Goal: Obtain resource: Download file/media

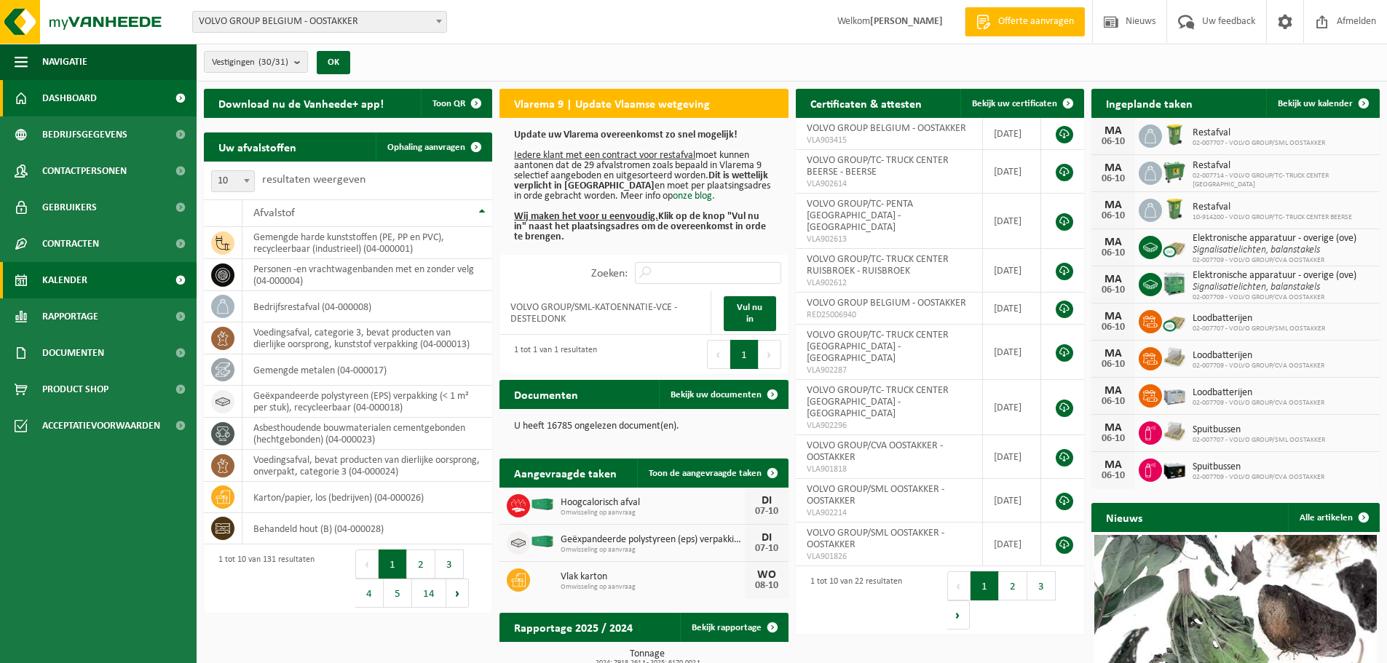
click at [76, 277] on span "Kalender" at bounding box center [64, 280] width 45 height 36
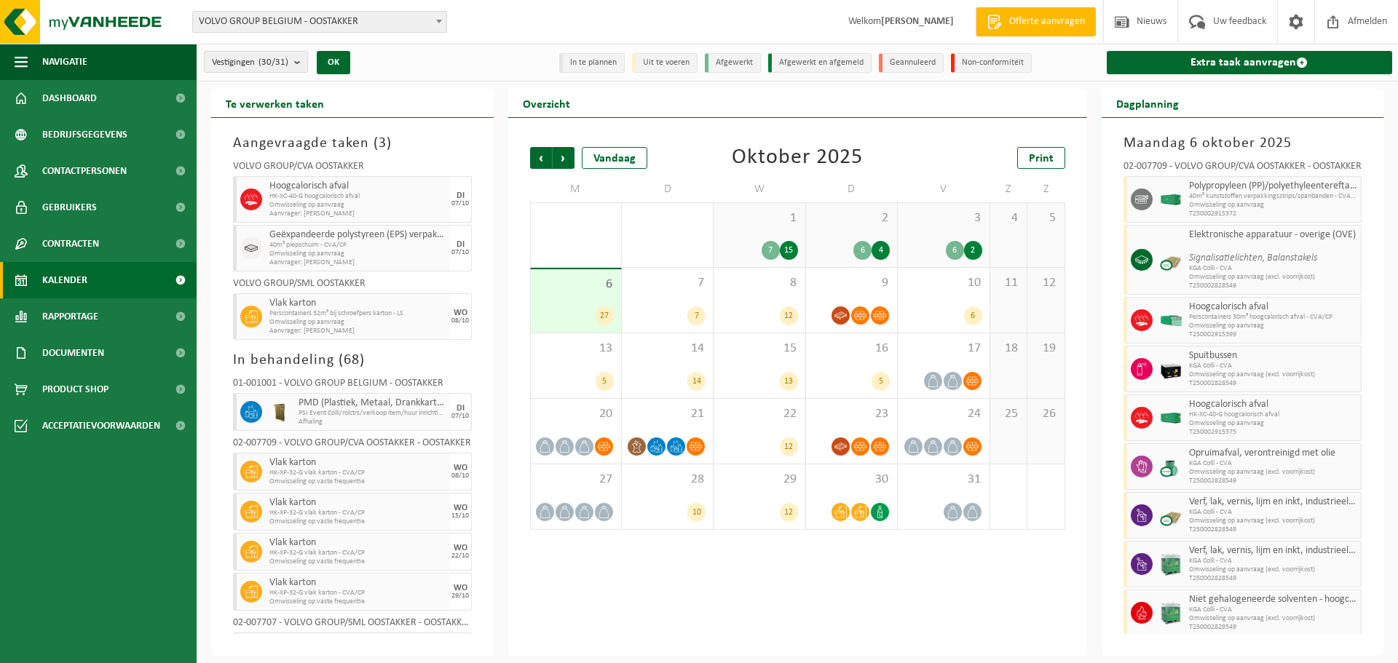
click at [293, 59] on button "Vestigingen (30/31)" at bounding box center [256, 62] width 104 height 22
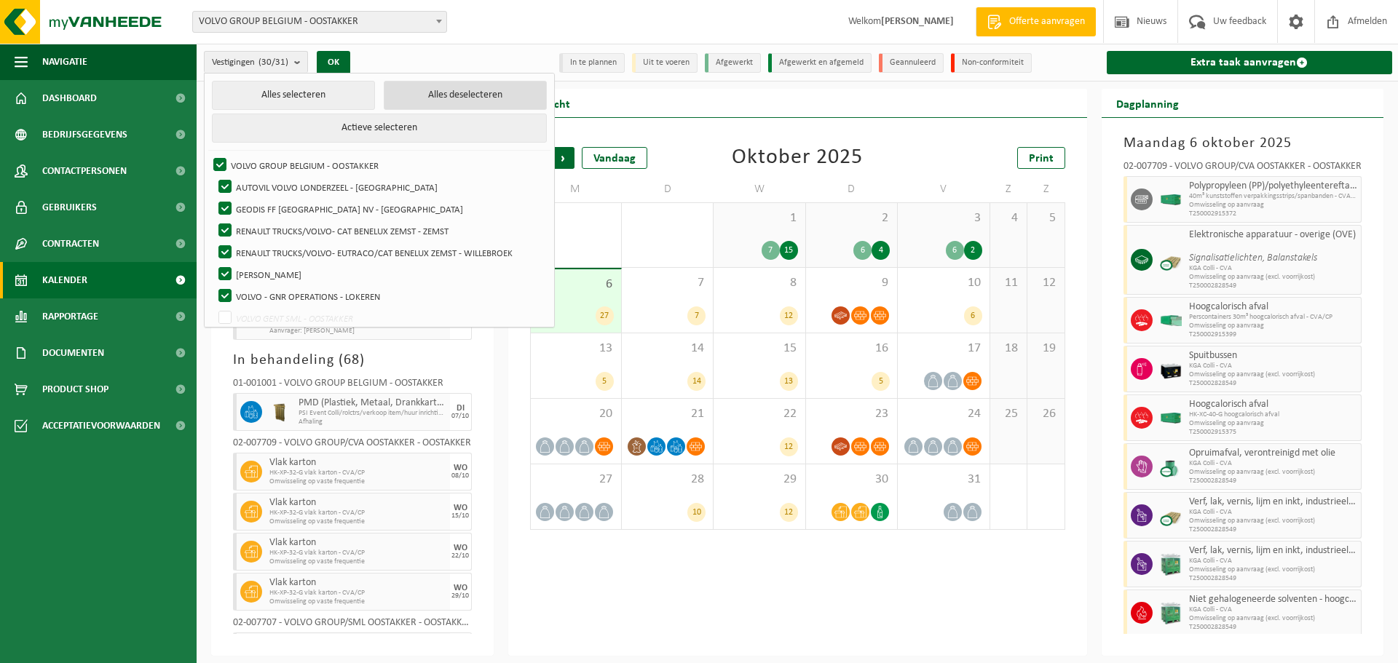
click at [384, 92] on button "Alles deselecteren" at bounding box center [465, 95] width 163 height 29
checkbox input "false"
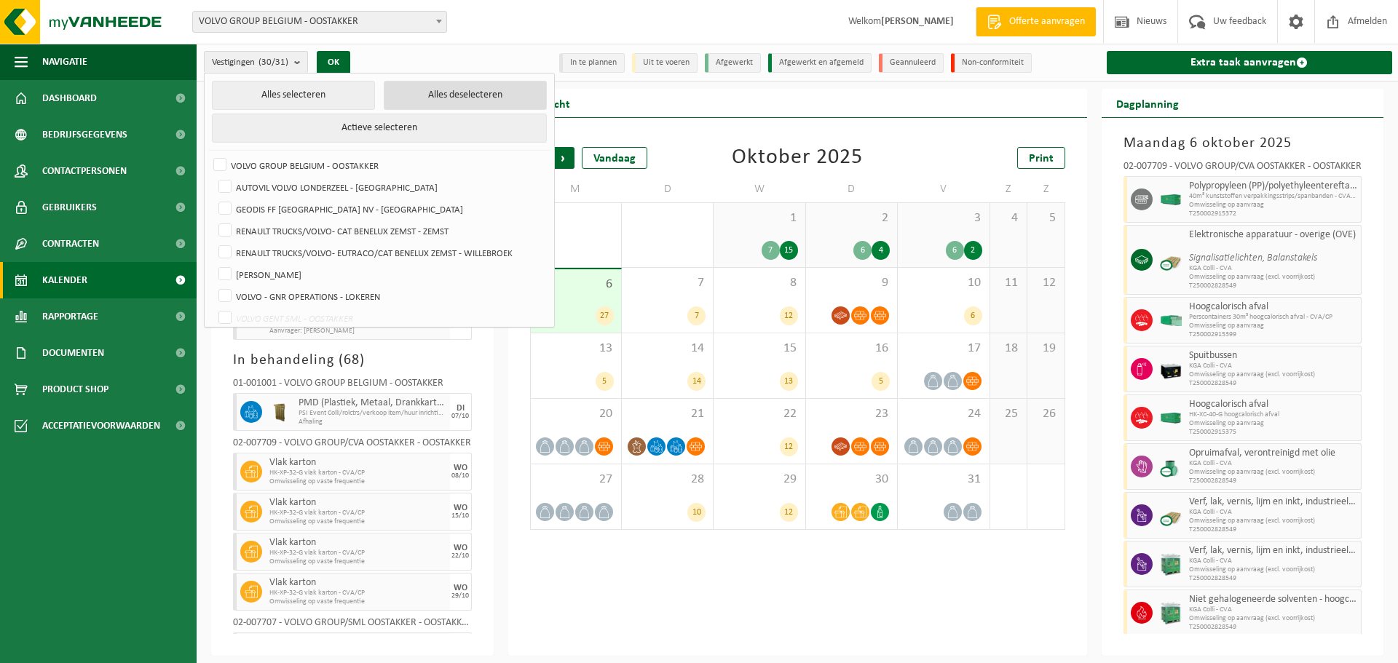
checkbox input "false"
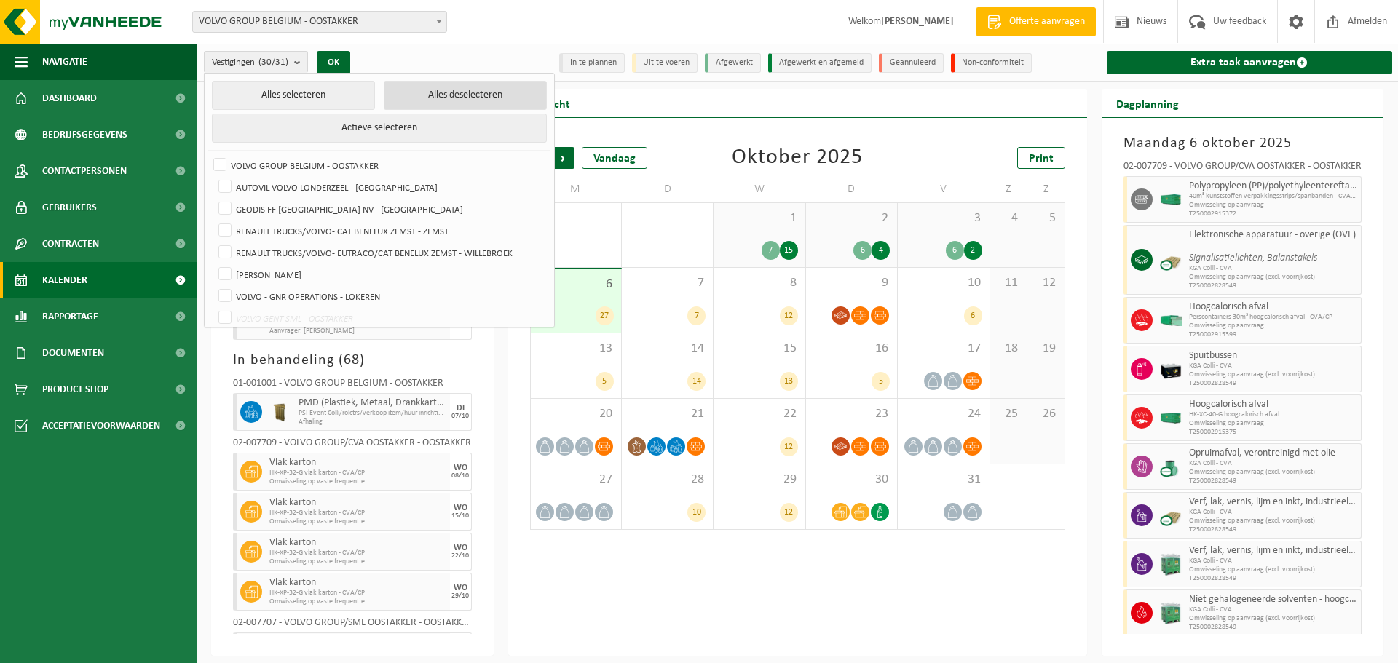
checkbox input "false"
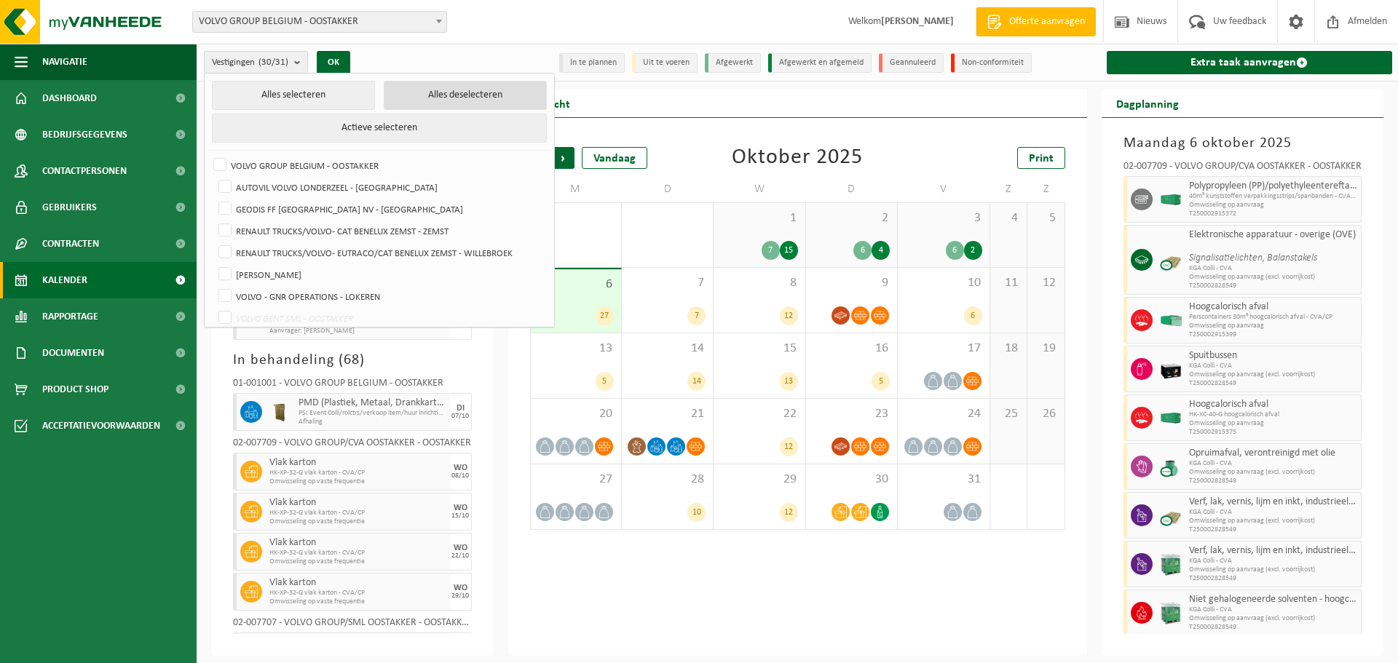
checkbox input "false"
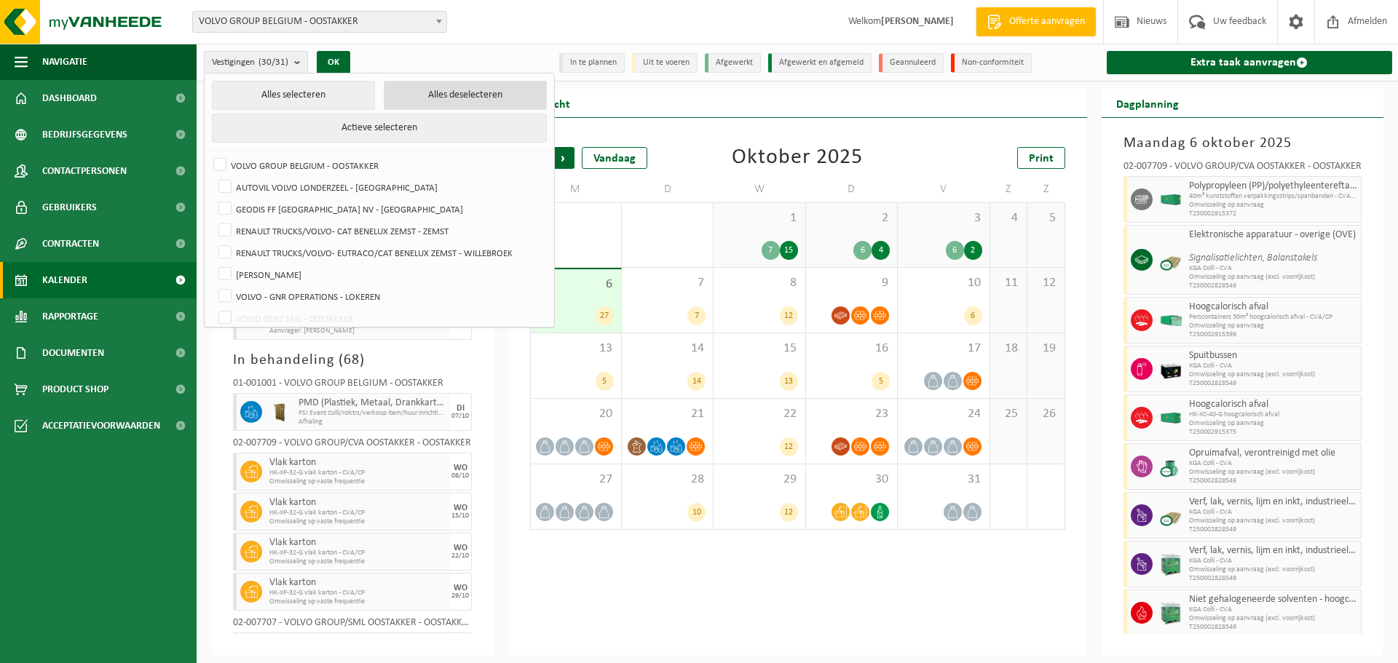
checkbox input "false"
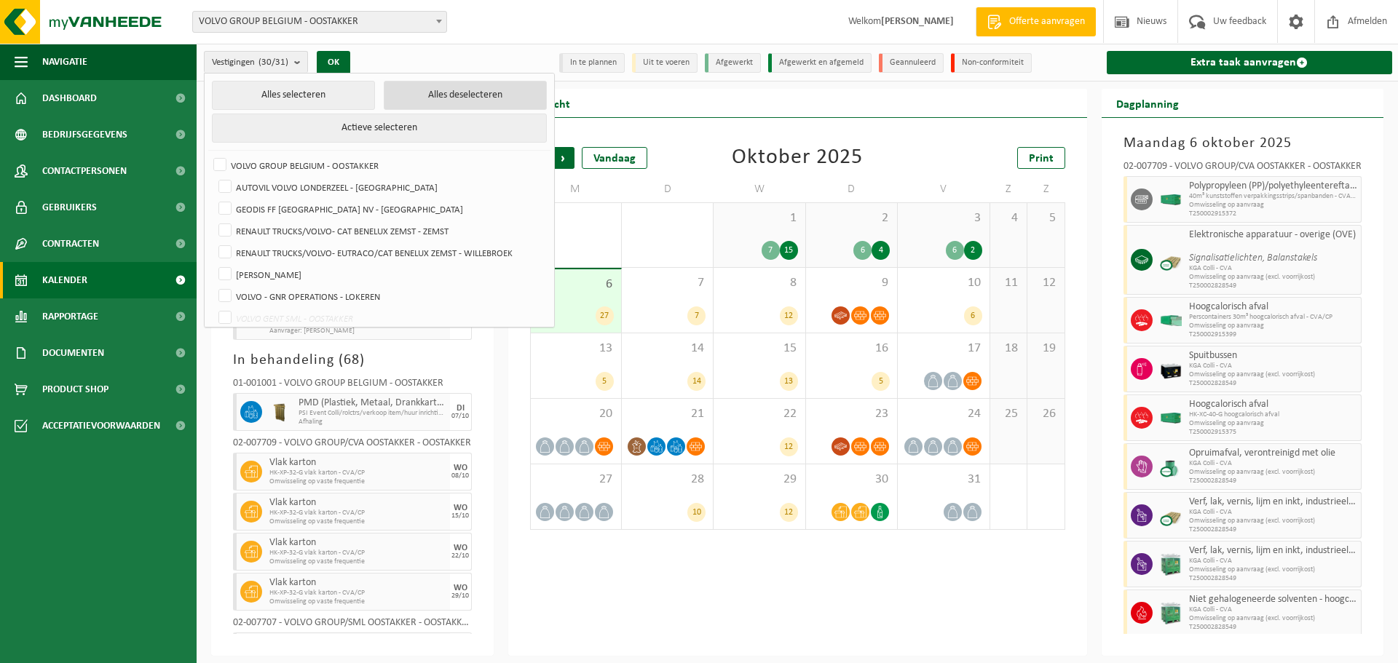
checkbox input "false"
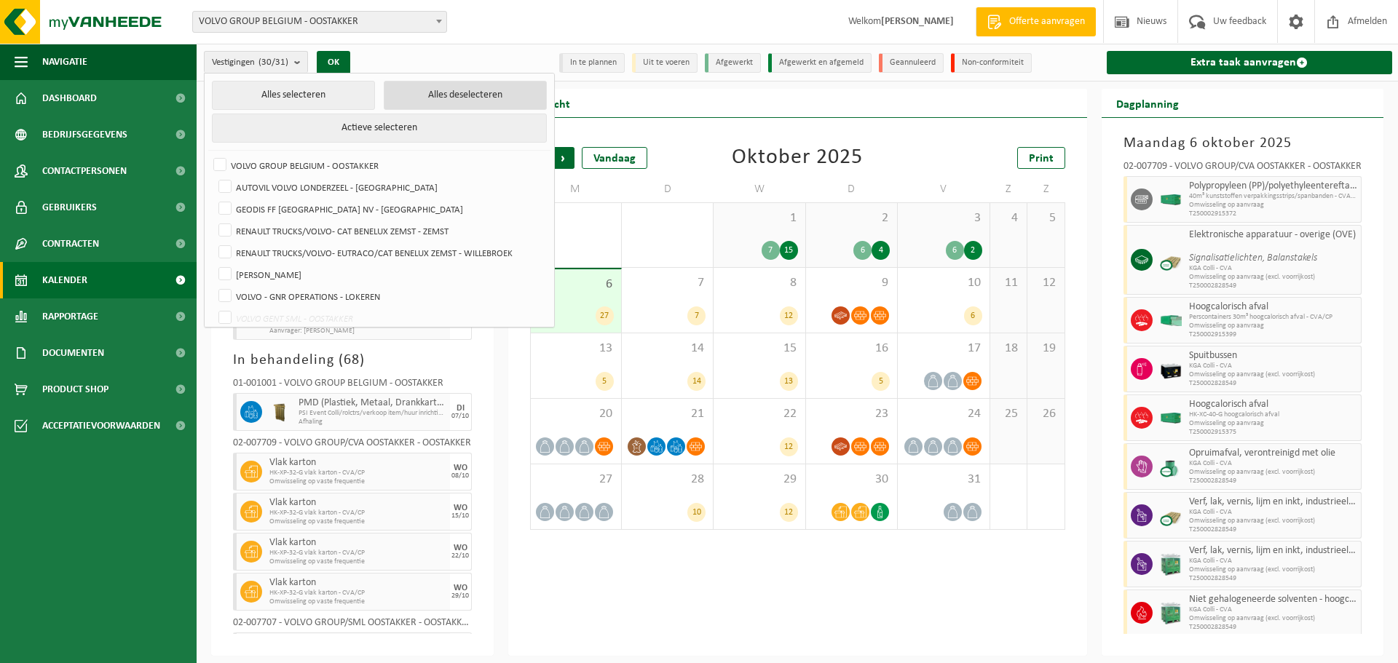
checkbox input "false"
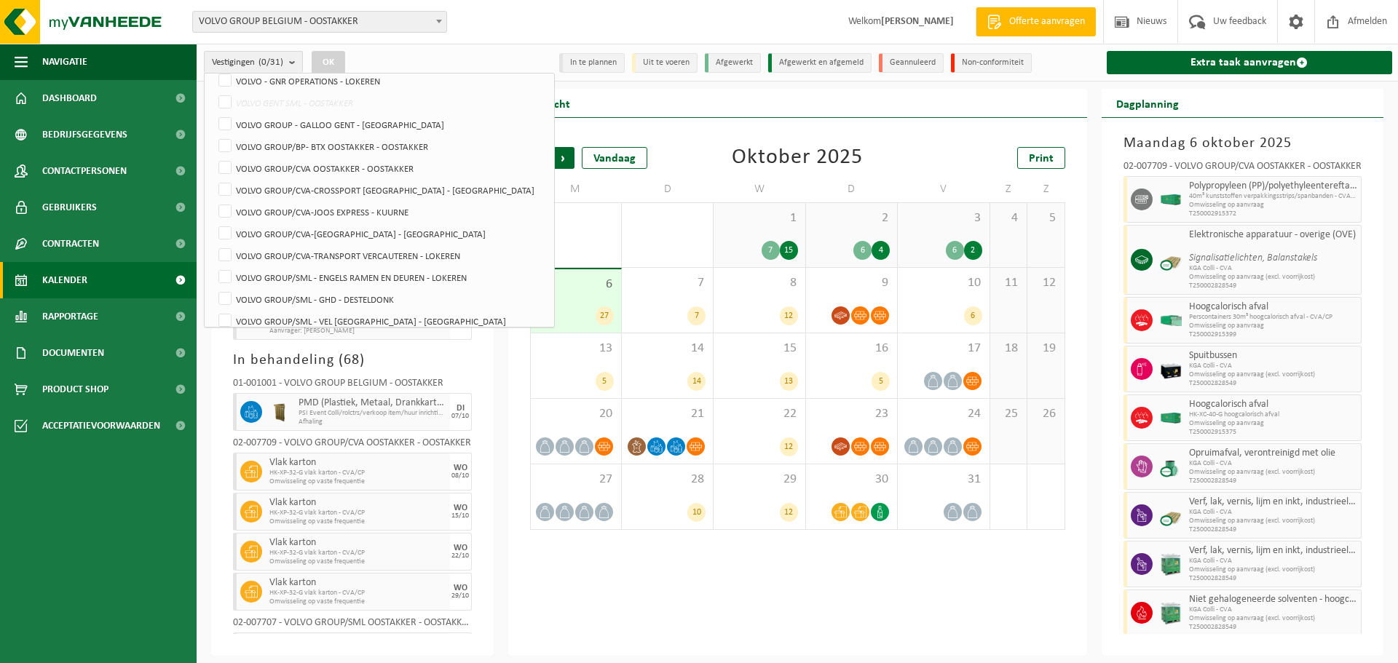
scroll to position [218, 0]
click at [328, 163] on label "VOLVO GROUP/CVA OOSTAKKER - OOSTAKKER" at bounding box center [381, 165] width 331 height 22
click at [213, 154] on input "VOLVO GROUP/CVA OOSTAKKER - OOSTAKKER" at bounding box center [213, 154] width 1 height 1
checkbox input "true"
click at [323, 139] on label "VOLVO GROUP/BP- BTX OOSTAKKER - OOSTAKKER" at bounding box center [381, 144] width 331 height 22
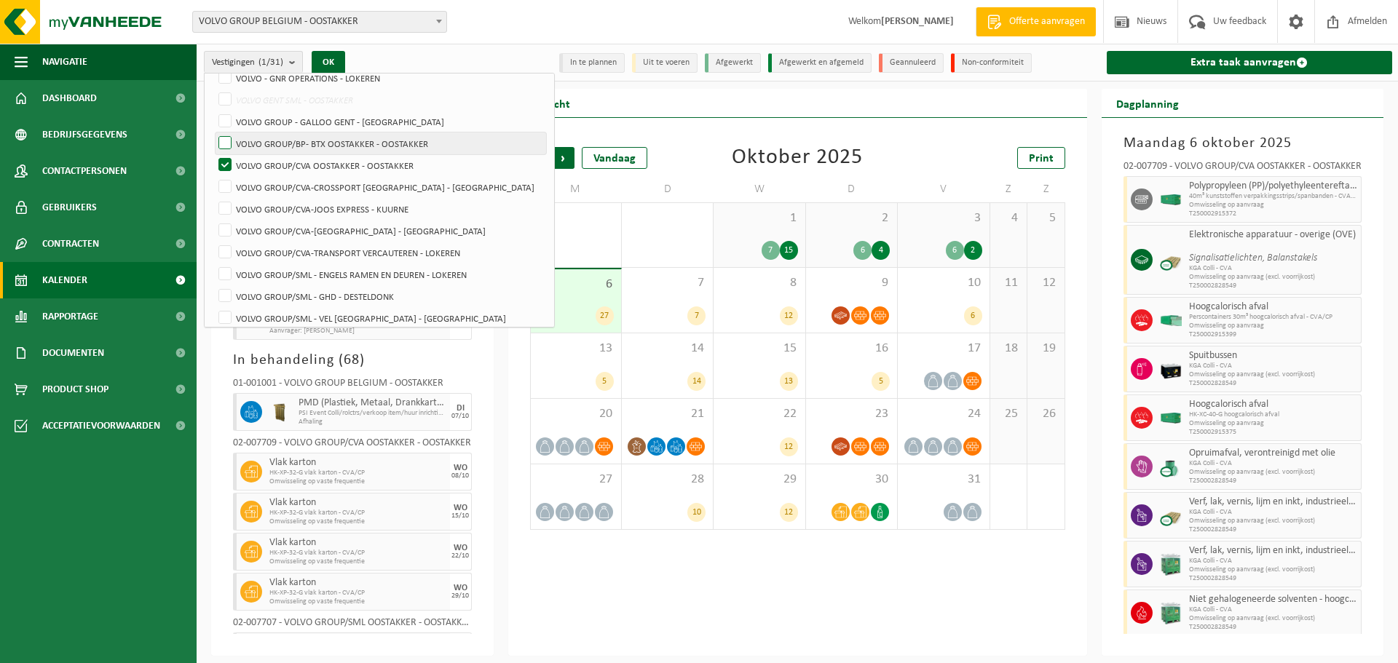
click at [213, 133] on input "VOLVO GROUP/BP- BTX OOSTAKKER - OOSTAKKER" at bounding box center [213, 132] width 1 height 1
checkbox input "true"
click at [330, 55] on button "OK" at bounding box center [328, 62] width 33 height 23
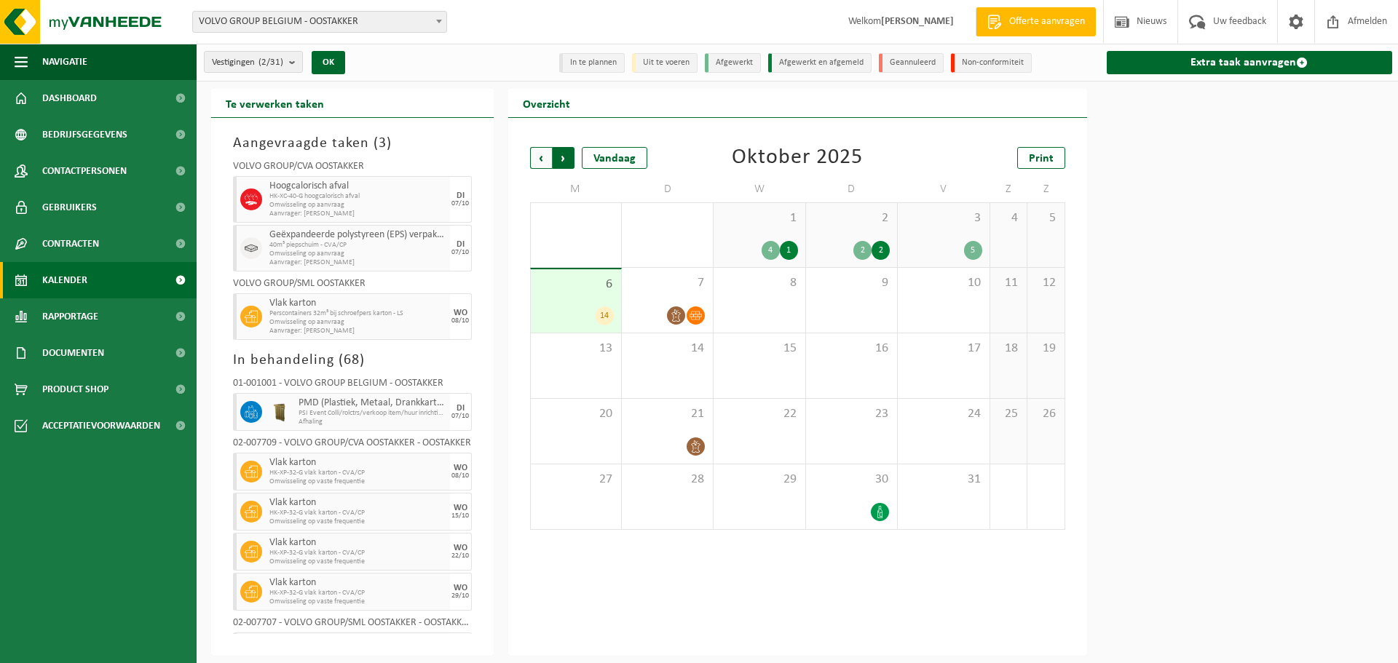
click at [537, 160] on span "Vorige" at bounding box center [541, 158] width 22 height 22
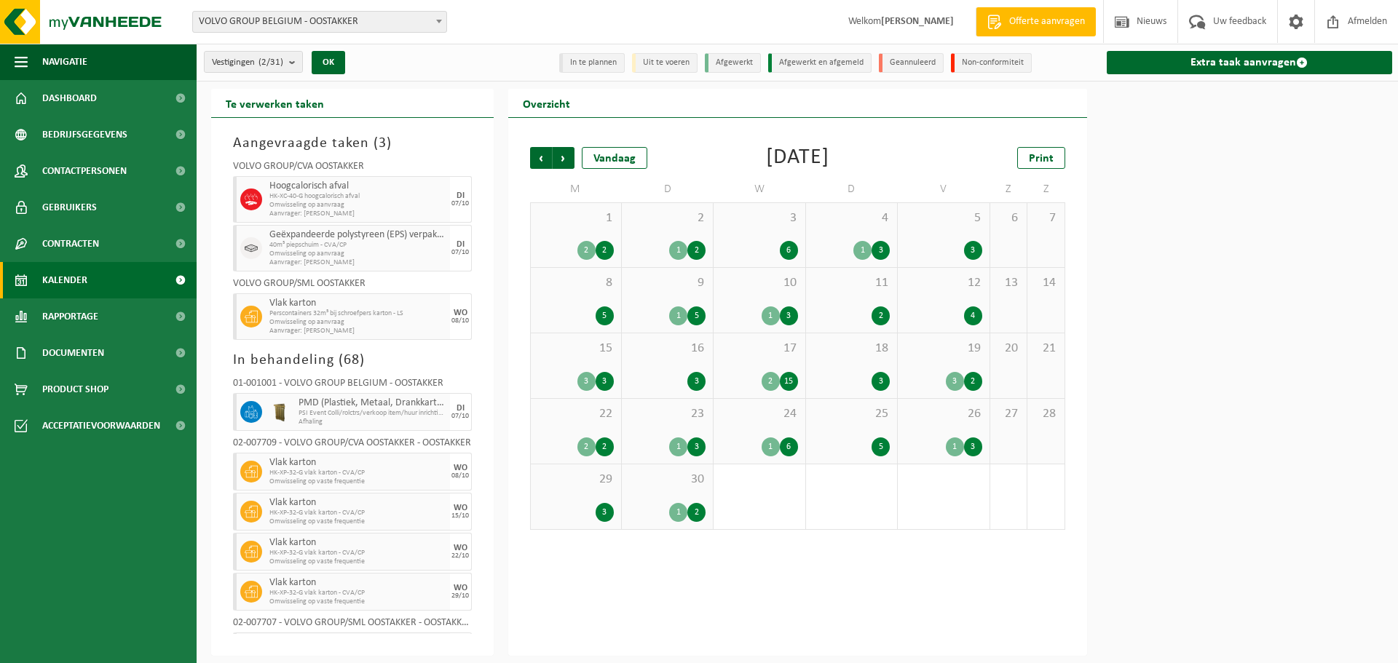
click at [537, 160] on span "Vorige" at bounding box center [541, 158] width 22 height 22
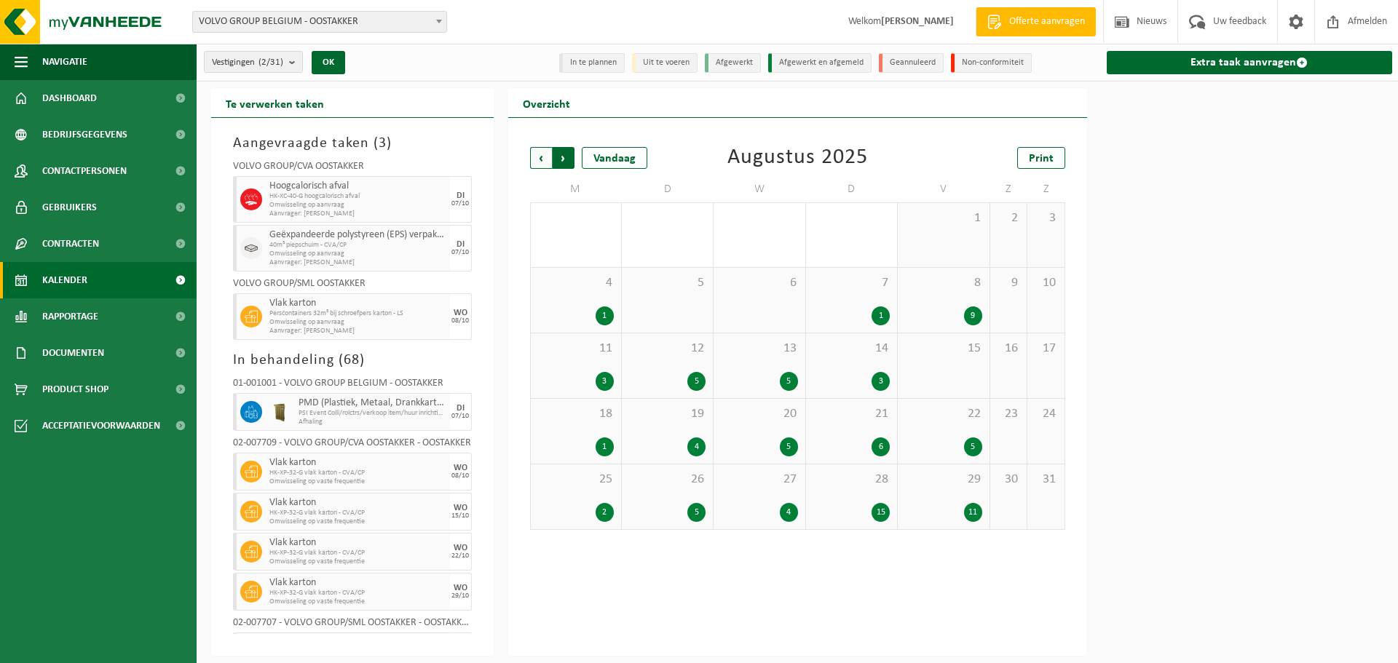
click at [537, 160] on span "Vorige" at bounding box center [541, 158] width 22 height 22
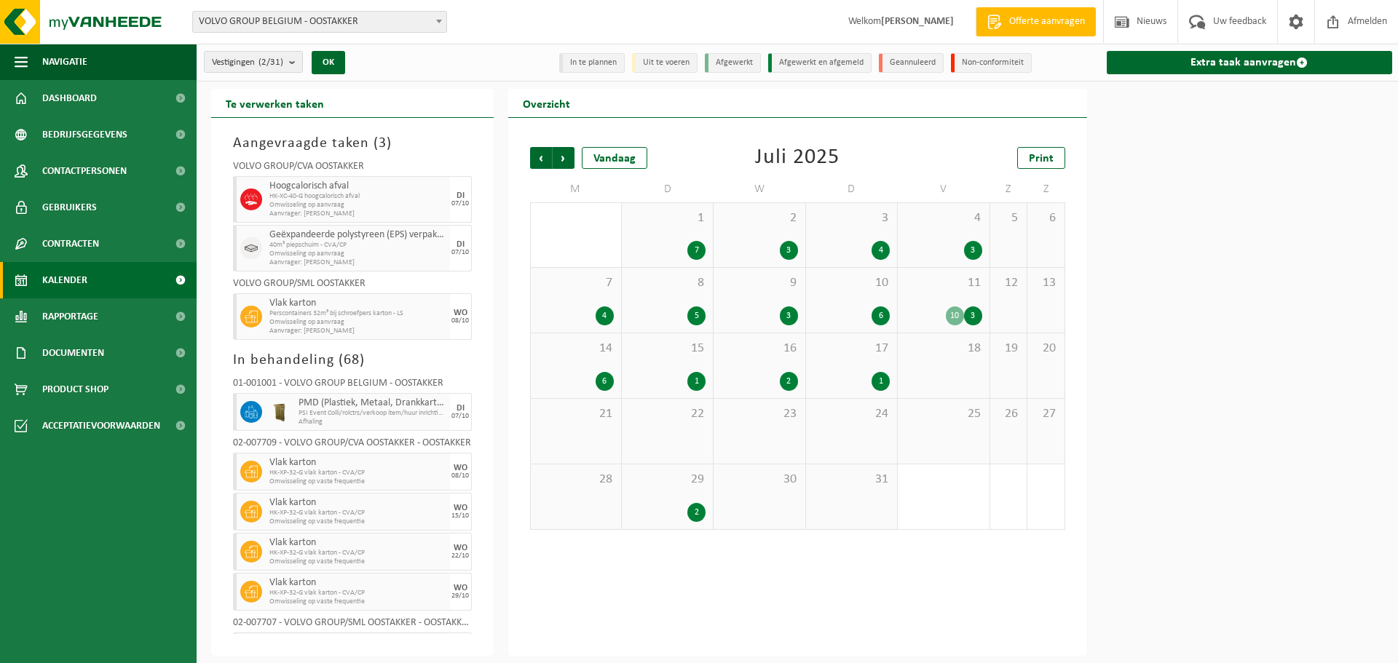
click at [963, 312] on div "10" at bounding box center [955, 316] width 18 height 19
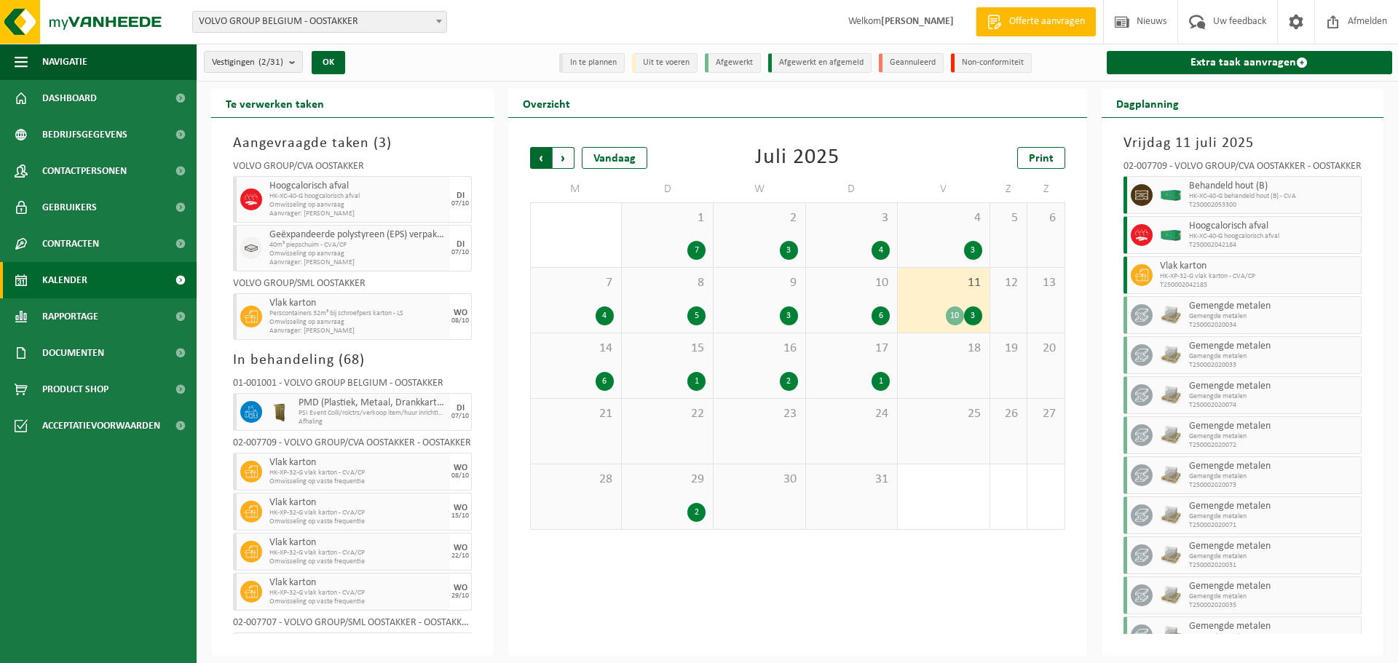
click at [568, 162] on span "Volgende" at bounding box center [564, 158] width 22 height 22
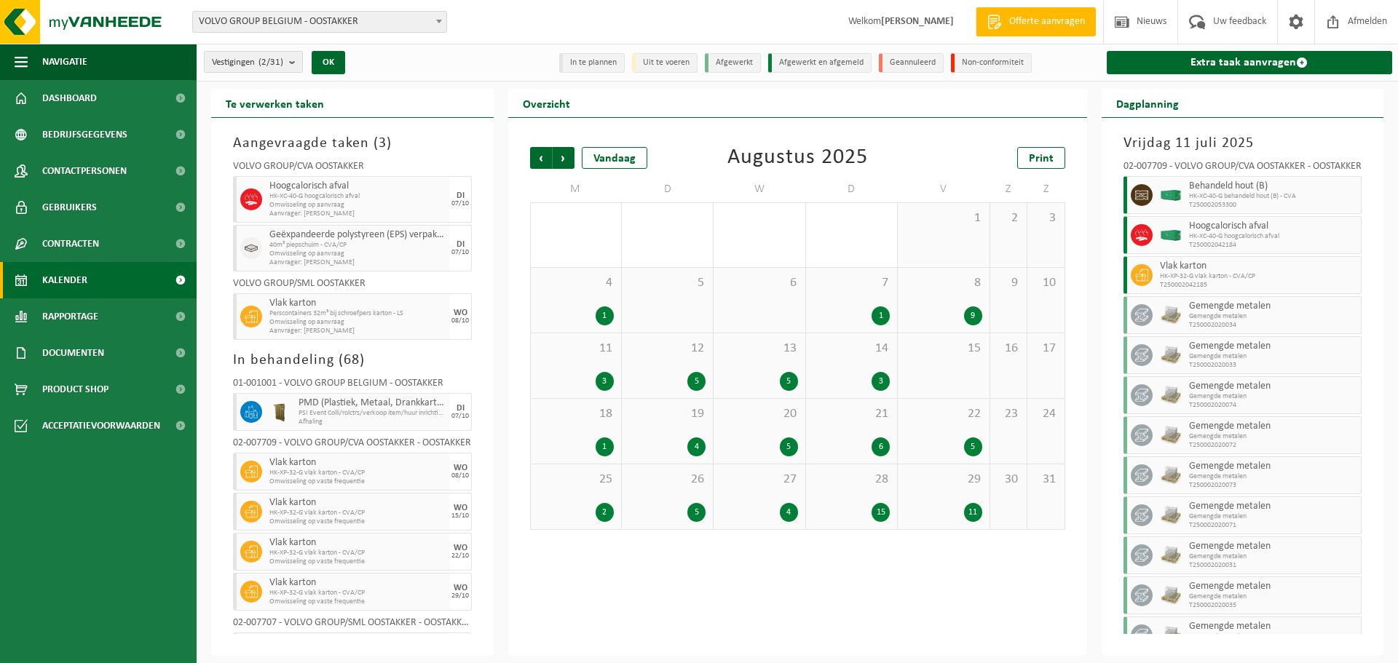
click at [863, 307] on div "1" at bounding box center [851, 316] width 76 height 19
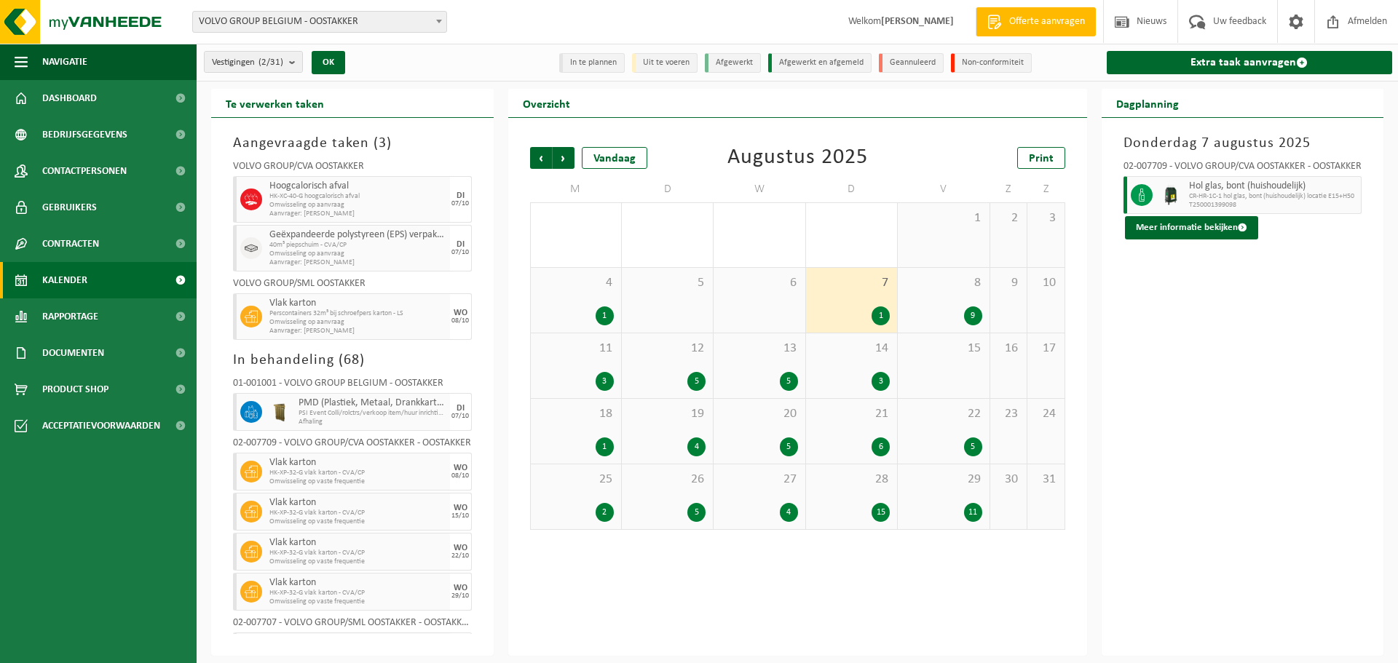
click at [928, 307] on div "9" at bounding box center [943, 316] width 76 height 19
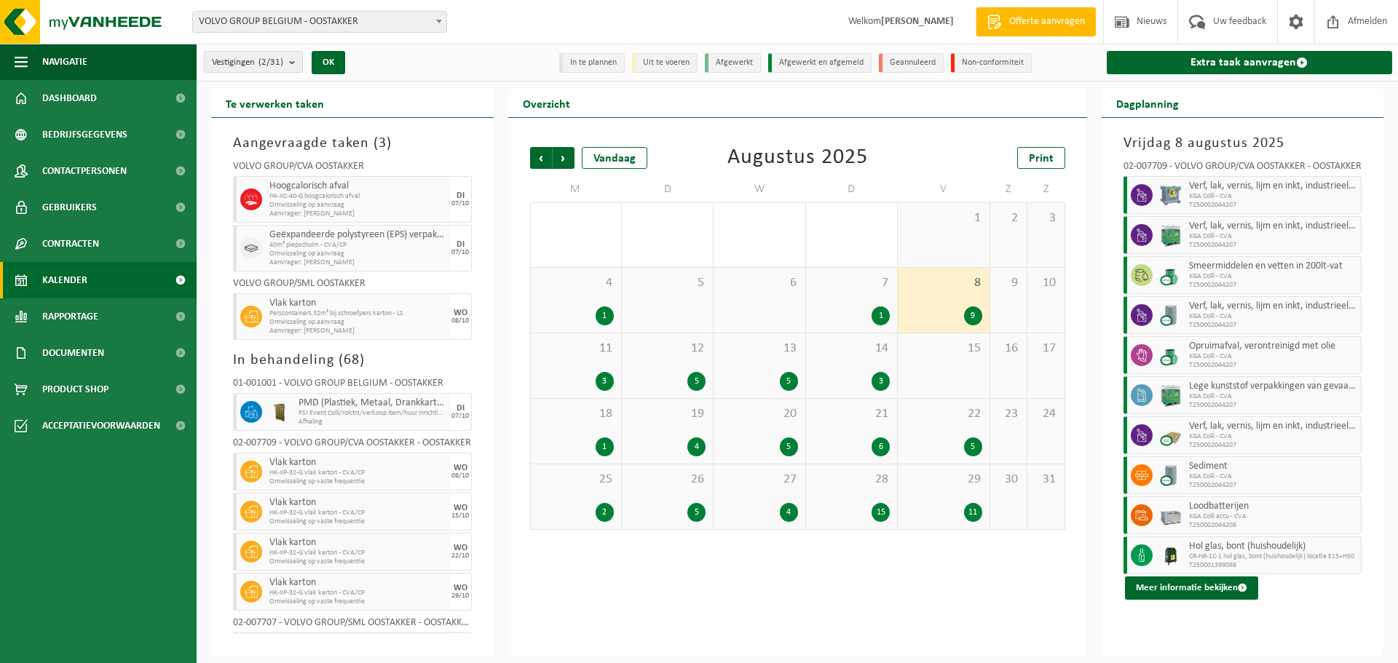
click at [943, 503] on div "11" at bounding box center [943, 512] width 76 height 19
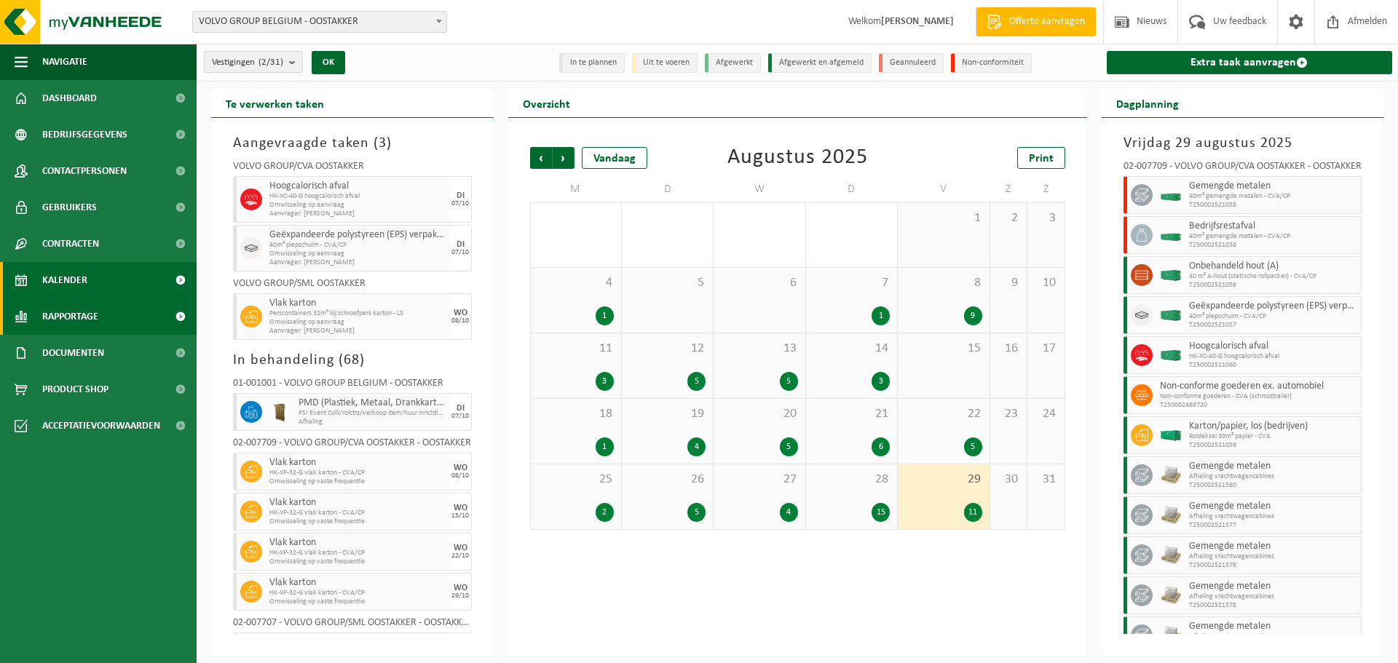
click at [55, 321] on span "Rapportage" at bounding box center [70, 317] width 56 height 36
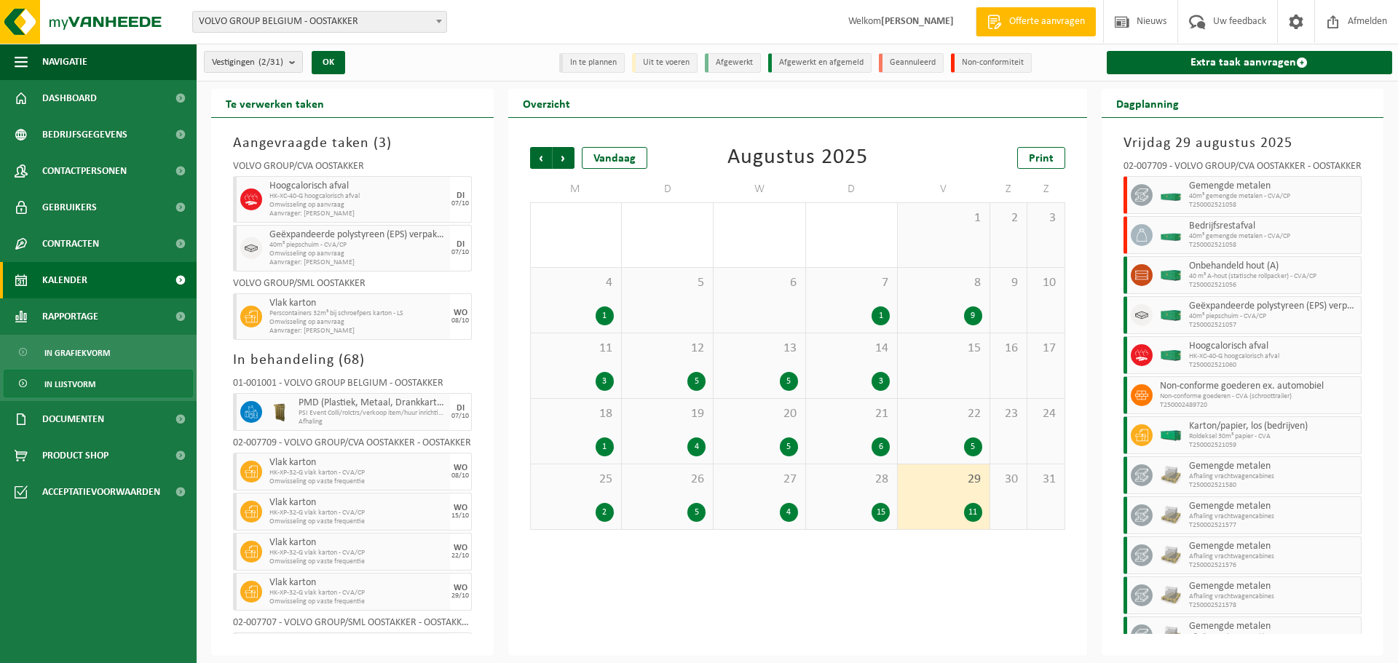
click at [74, 381] on span "In lijstvorm" at bounding box center [69, 385] width 51 height 28
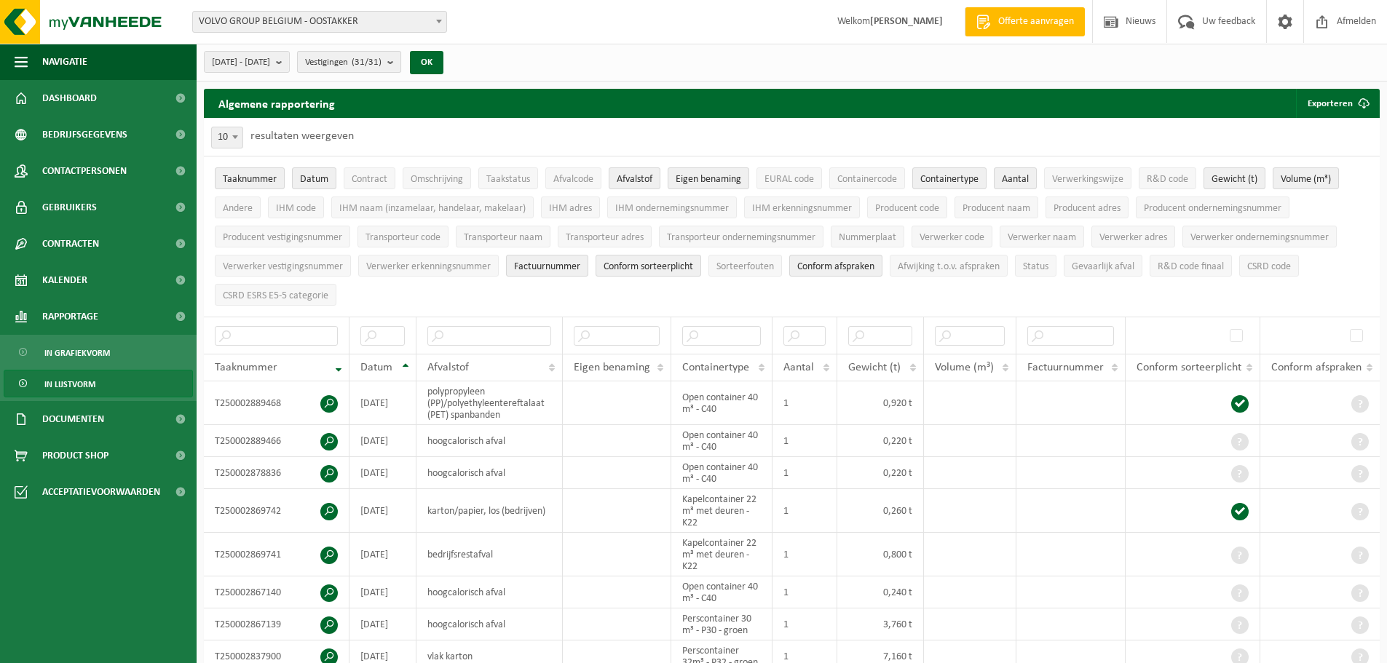
click at [382, 60] on count "(31/31)" at bounding box center [367, 62] width 30 height 9
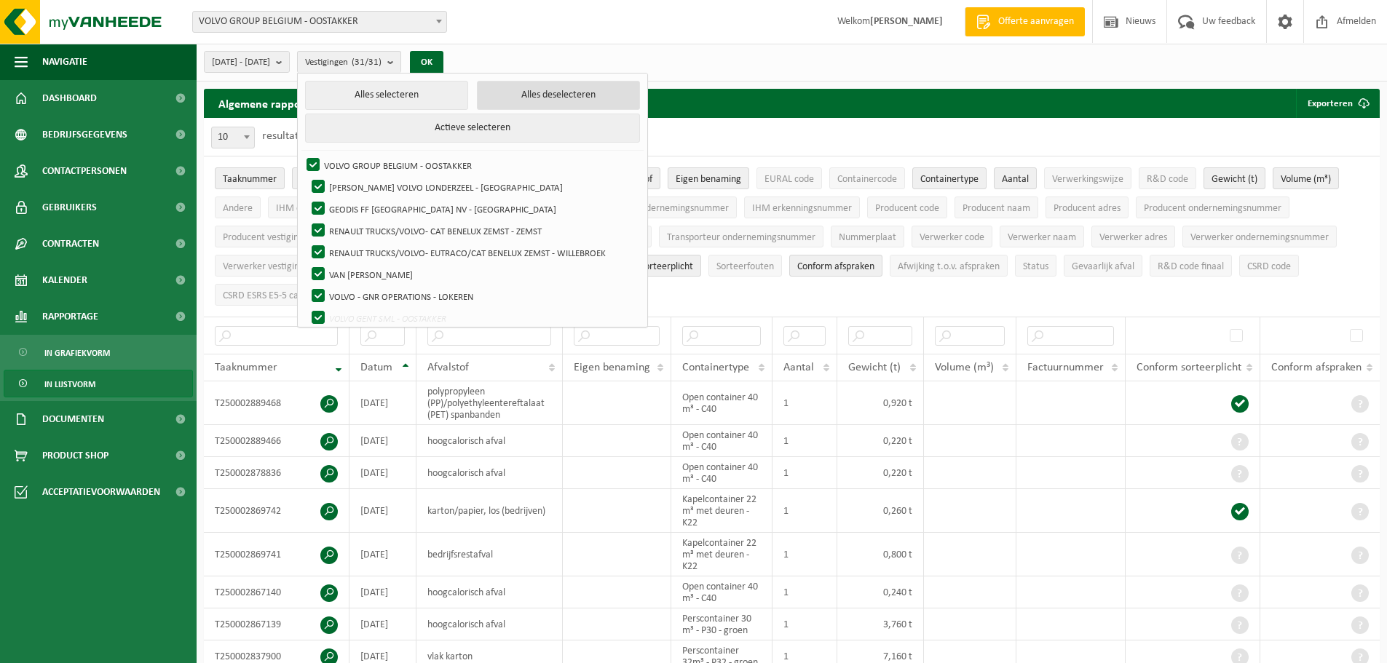
click at [529, 101] on button "Alles deselecteren" at bounding box center [558, 95] width 163 height 29
checkbox input "false"
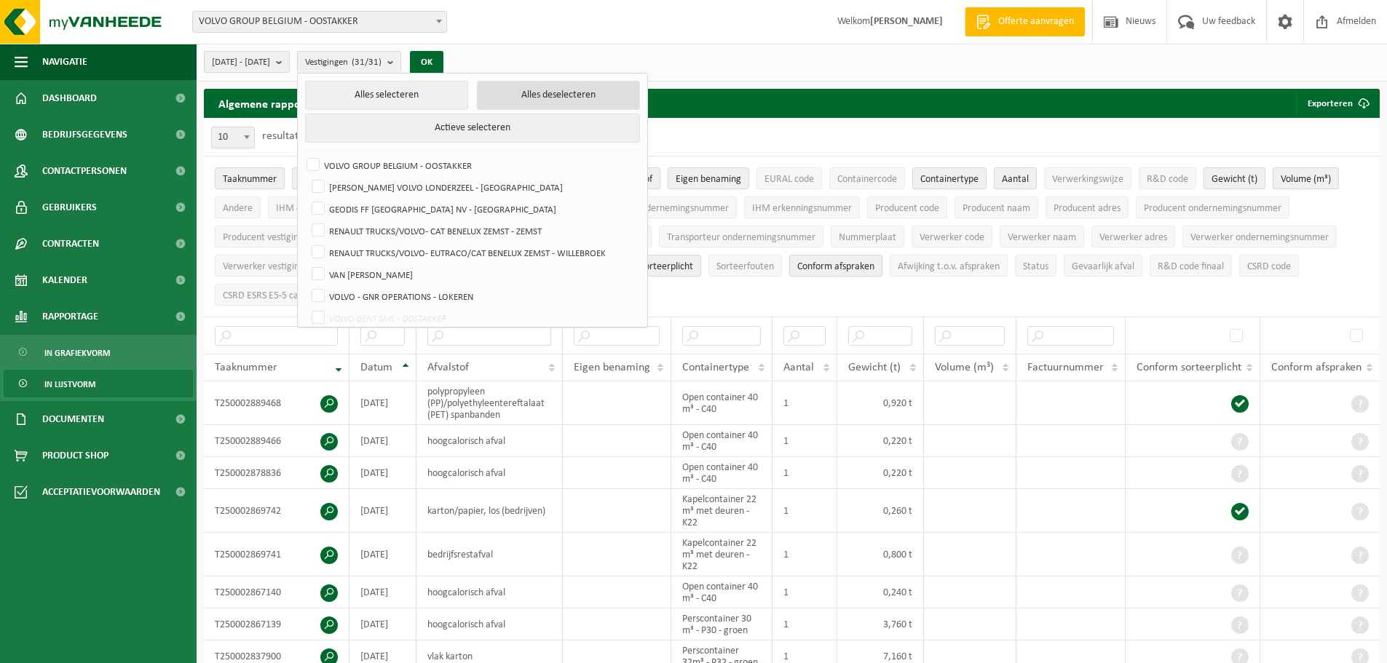
checkbox input "false"
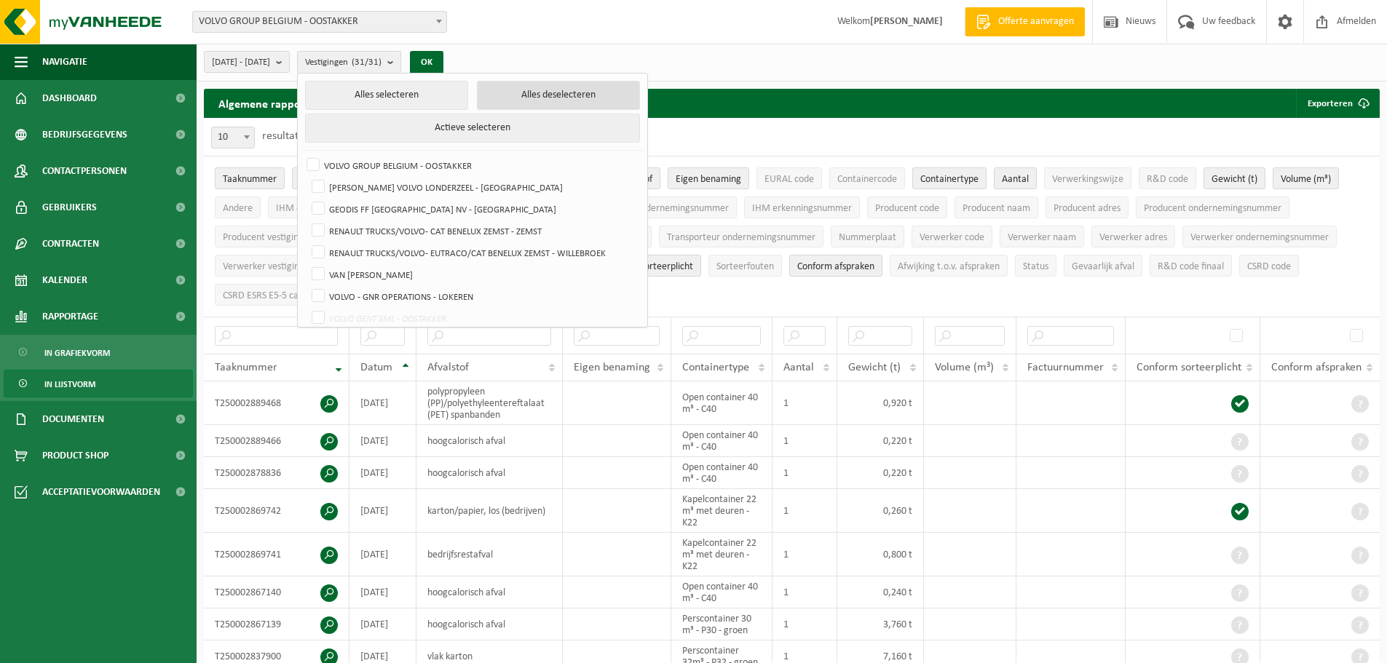
checkbox input "false"
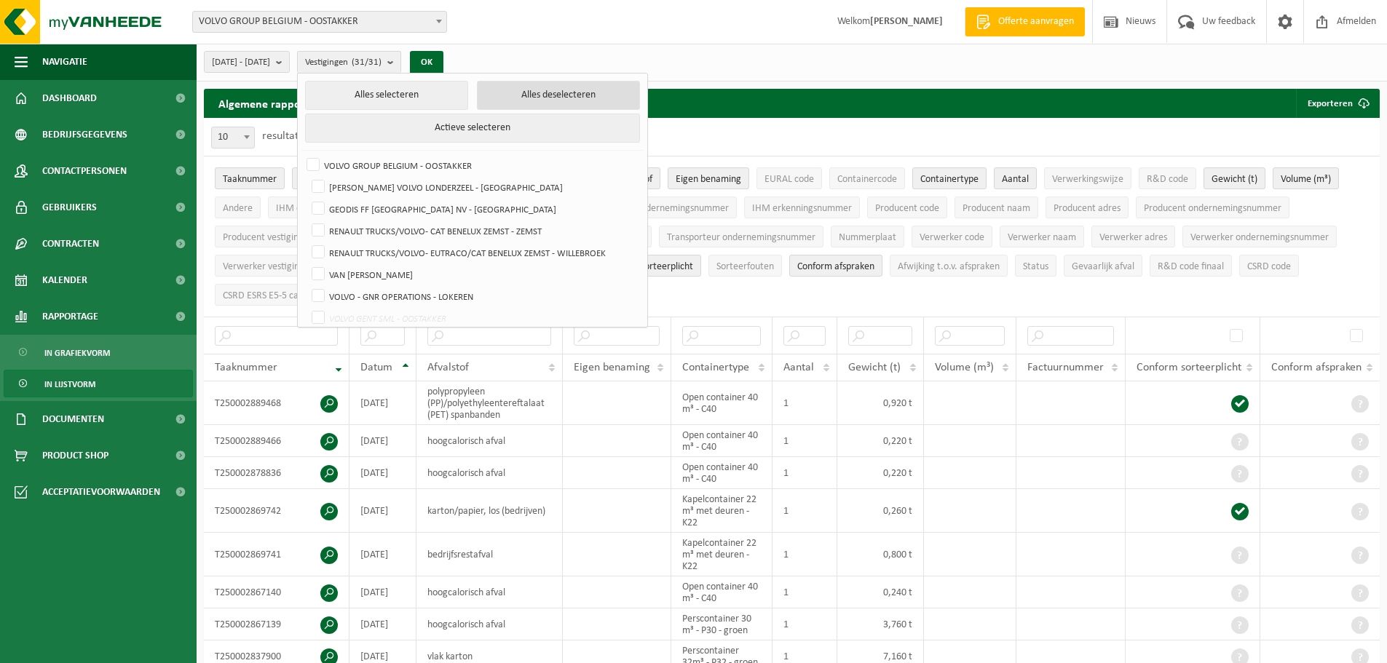
checkbox input "false"
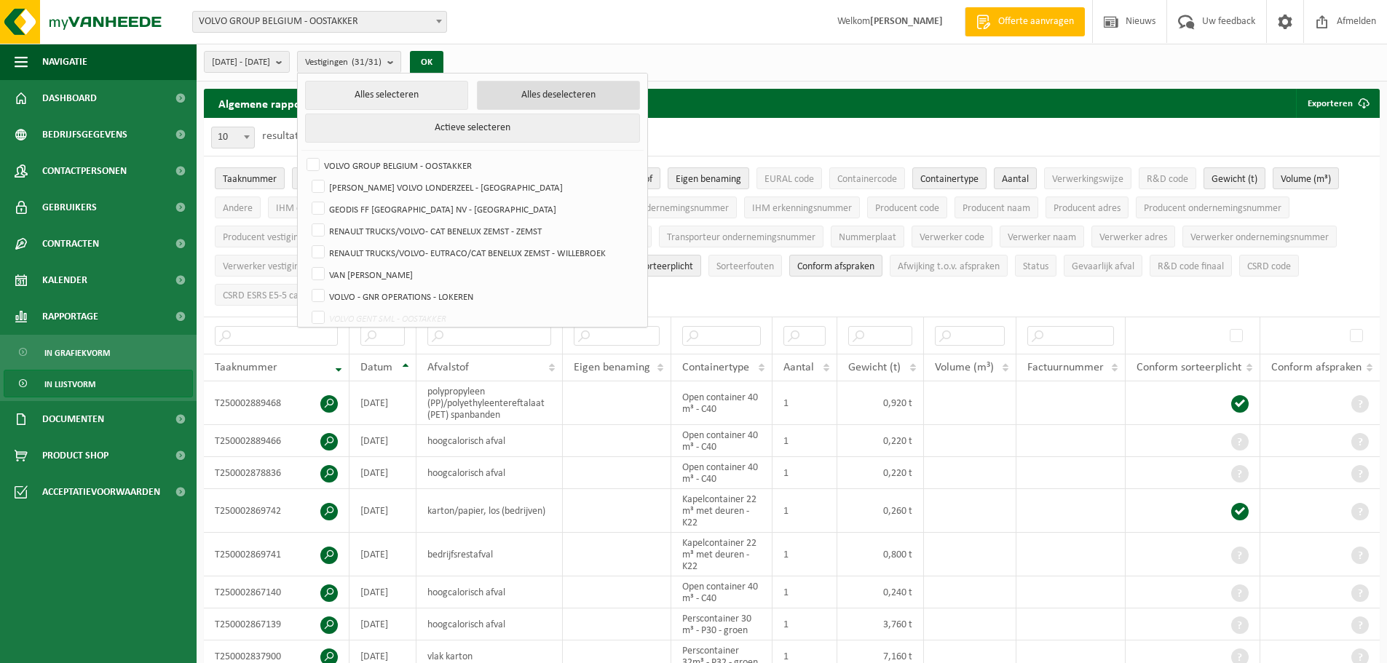
checkbox input "false"
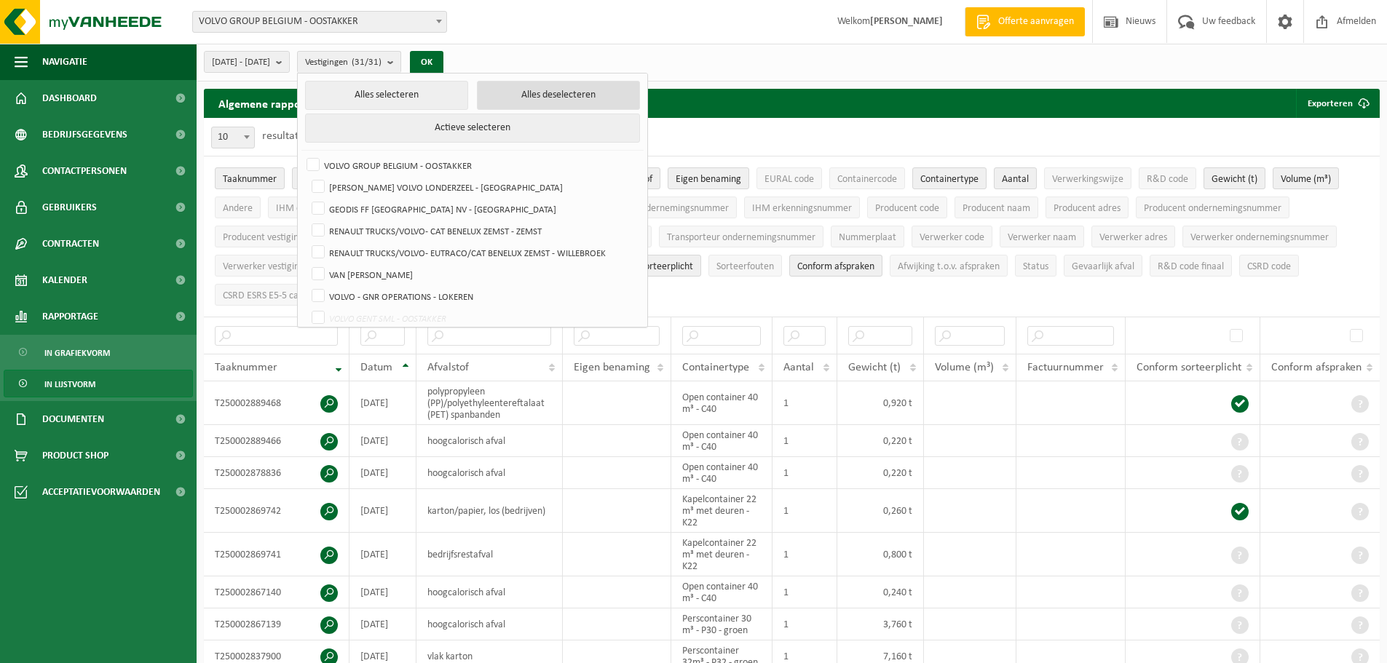
checkbox input "false"
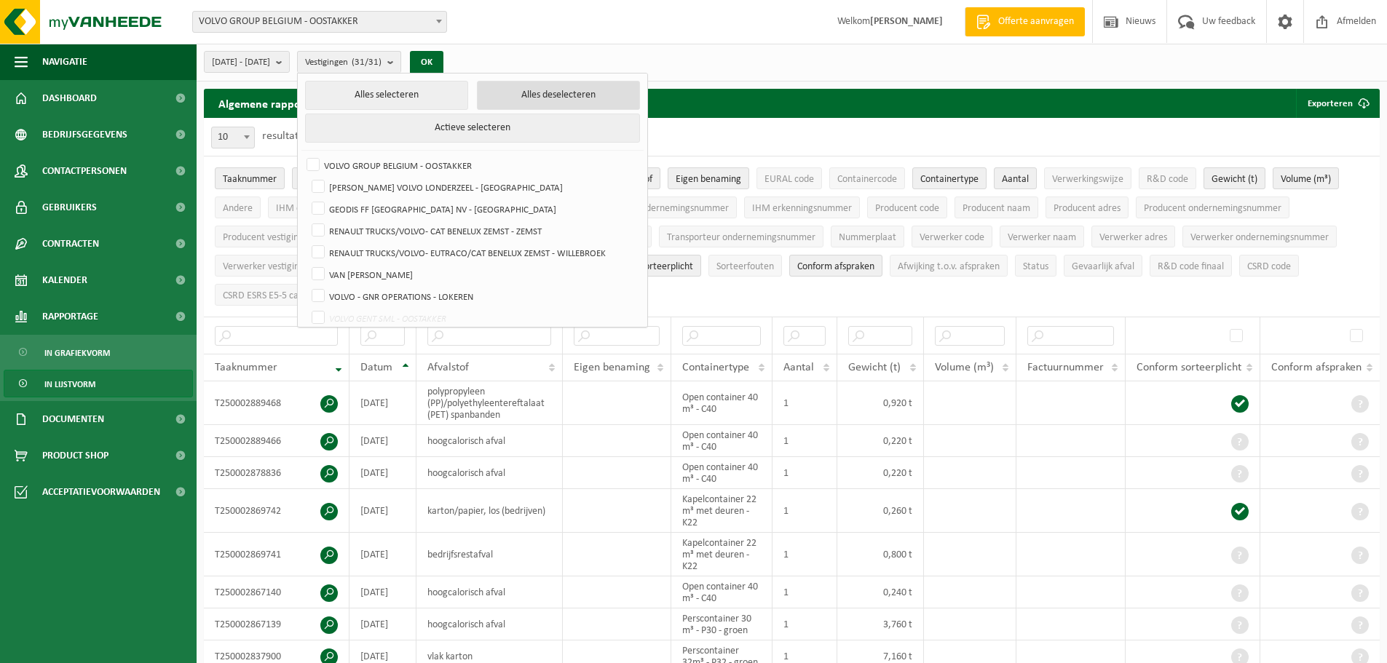
checkbox input "false"
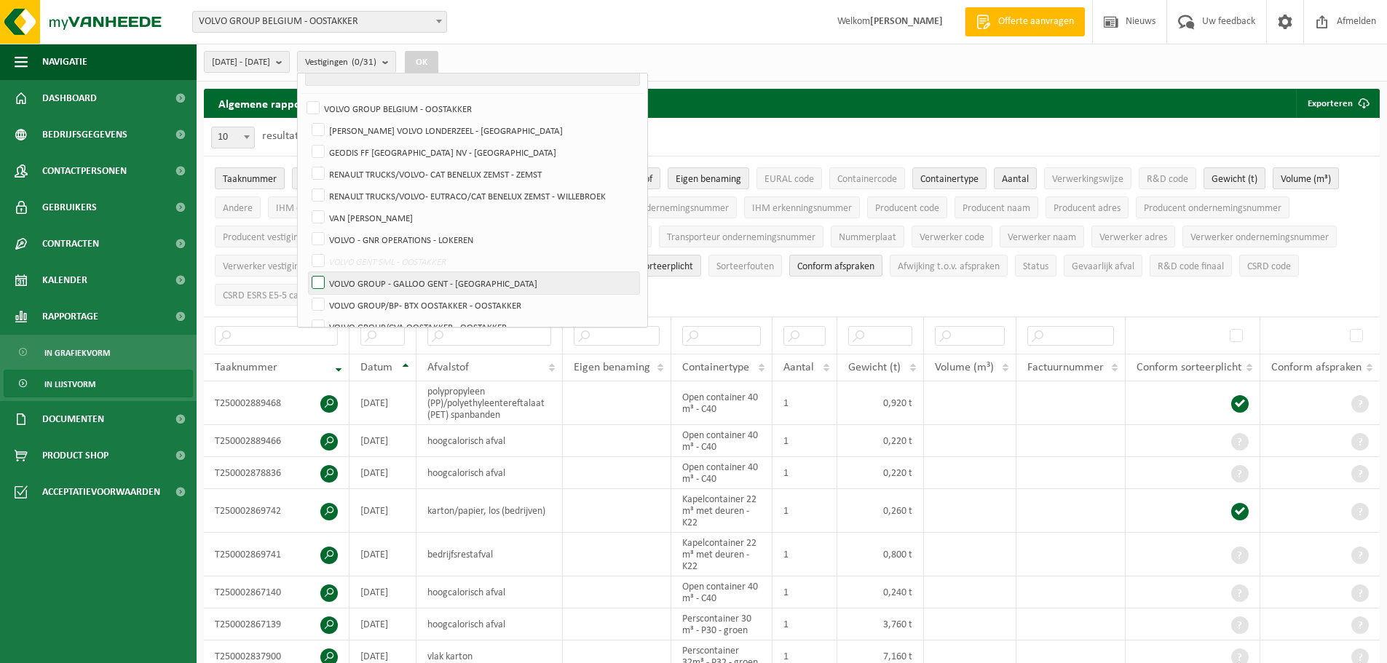
scroll to position [146, 0]
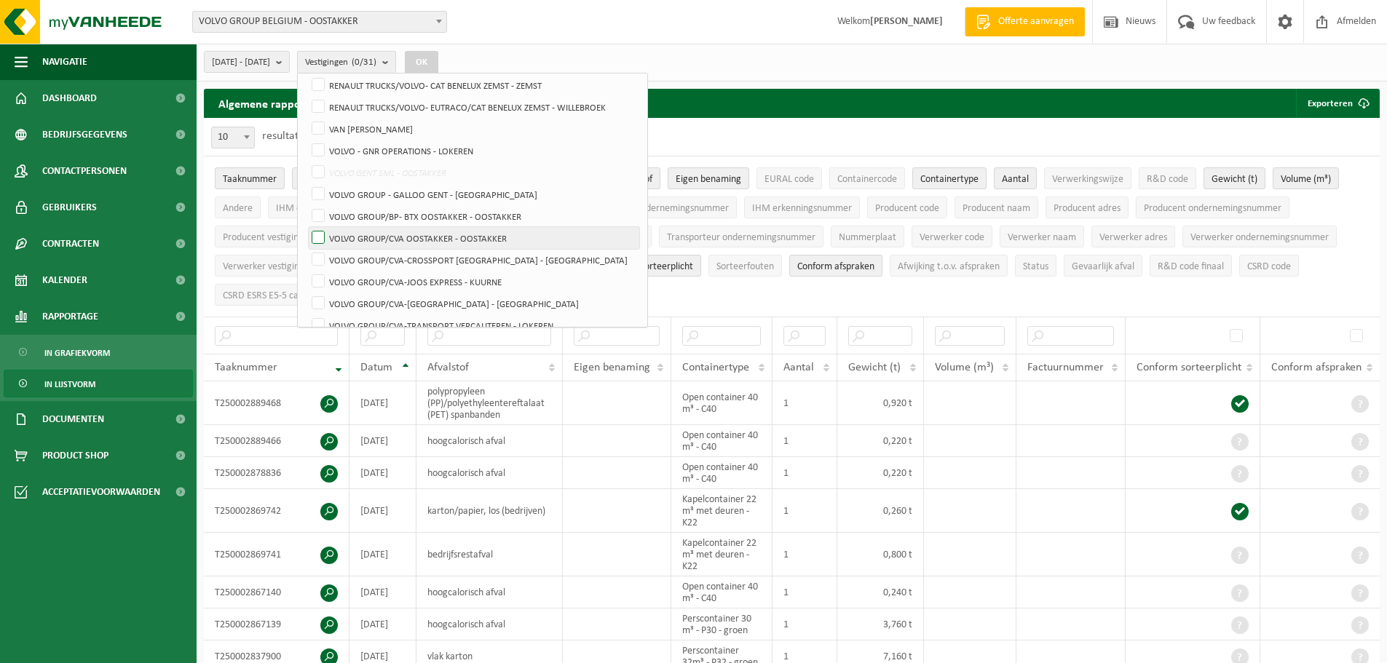
click at [489, 237] on label "VOLVO GROUP/CVA OOSTAKKER - OOSTAKKER" at bounding box center [474, 238] width 331 height 22
click at [307, 227] on input "VOLVO GROUP/CVA OOSTAKKER - OOSTAKKER" at bounding box center [306, 226] width 1 height 1
checkbox input "true"
click at [484, 213] on label "VOLVO GROUP/BP- BTX OOSTAKKER - OOSTAKKER" at bounding box center [474, 216] width 331 height 22
click at [307, 205] on input "VOLVO GROUP/BP- BTX OOSTAKKER - OOSTAKKER" at bounding box center [306, 205] width 1 height 1
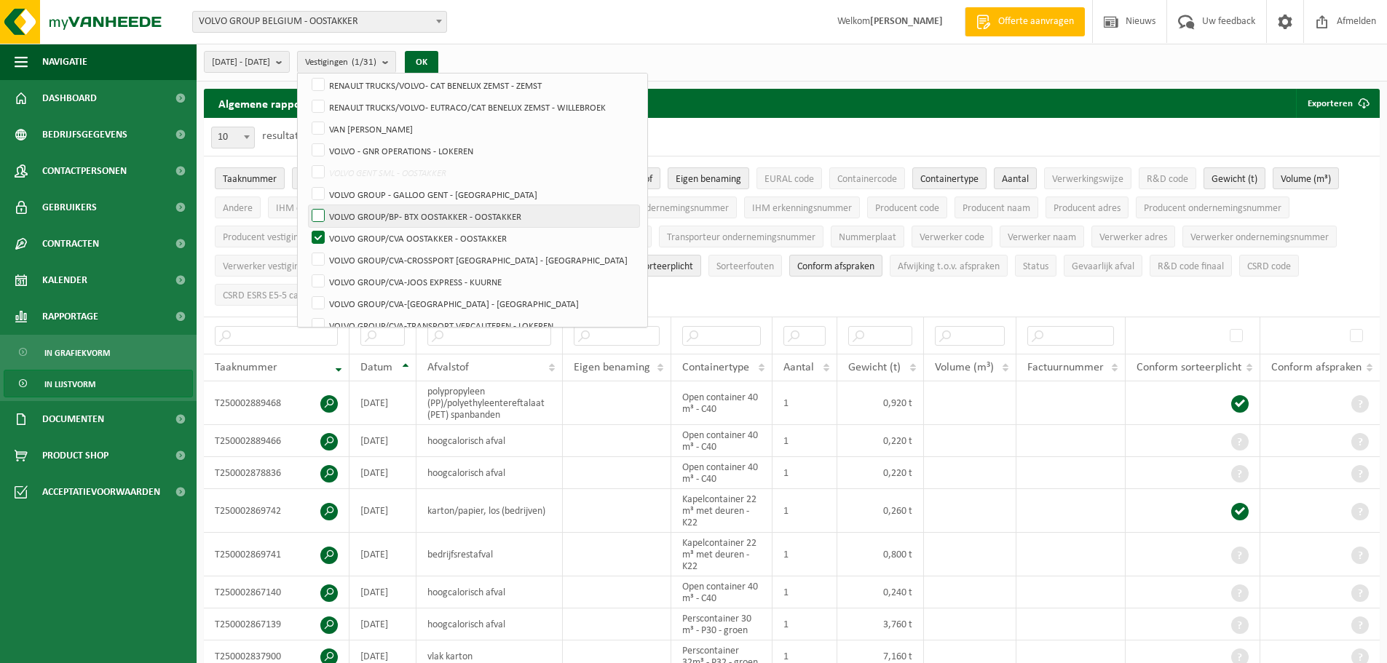
checkbox input "true"
click at [438, 60] on button "OK" at bounding box center [421, 62] width 33 height 23
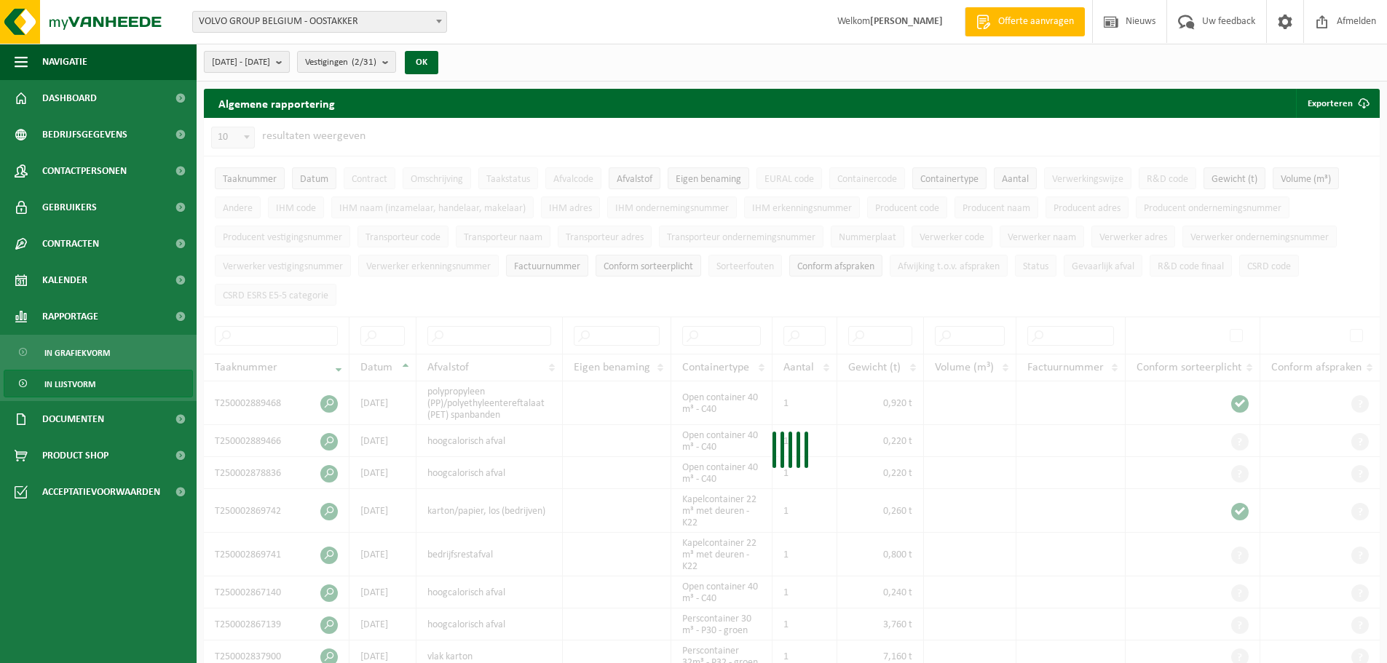
click at [270, 69] on span "2025-05-01 - 2025-10-06" at bounding box center [241, 63] width 58 height 22
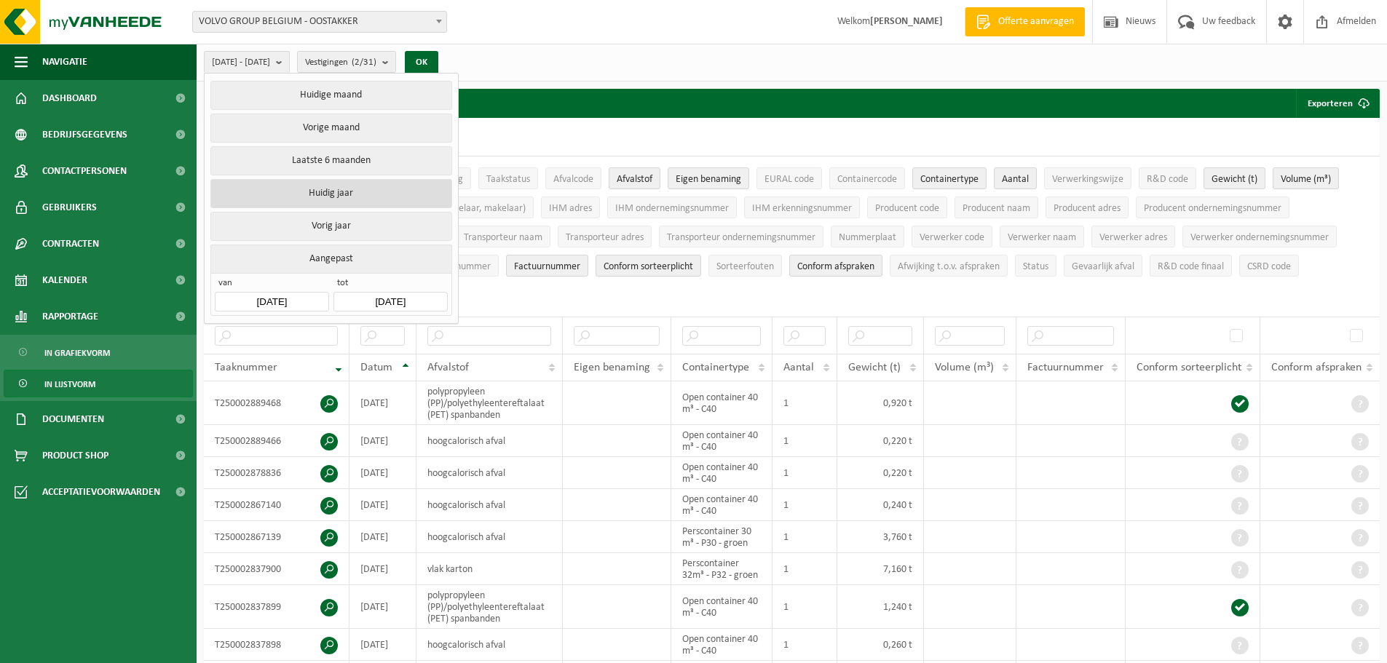
click at [328, 191] on button "Huidig jaar" at bounding box center [330, 193] width 241 height 29
type input "2025-01-01"
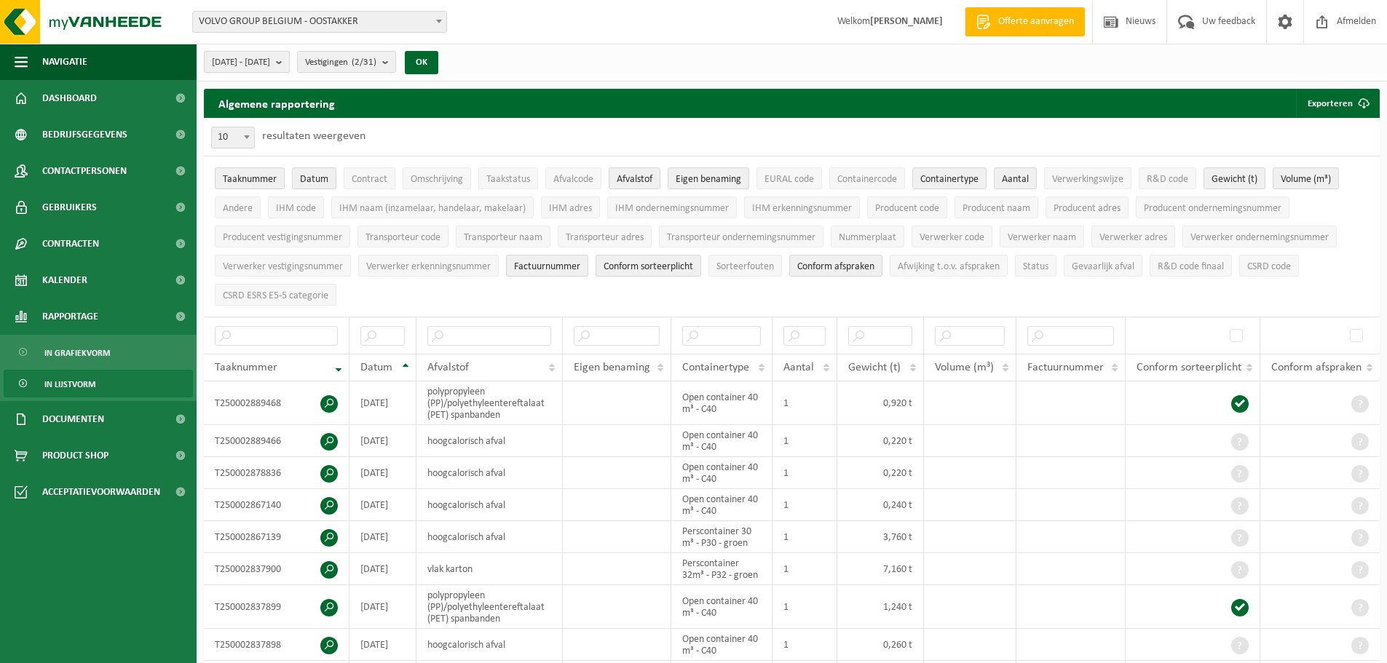
click at [270, 67] on span "2025-01-01 - 2025-10-06" at bounding box center [241, 63] width 58 height 22
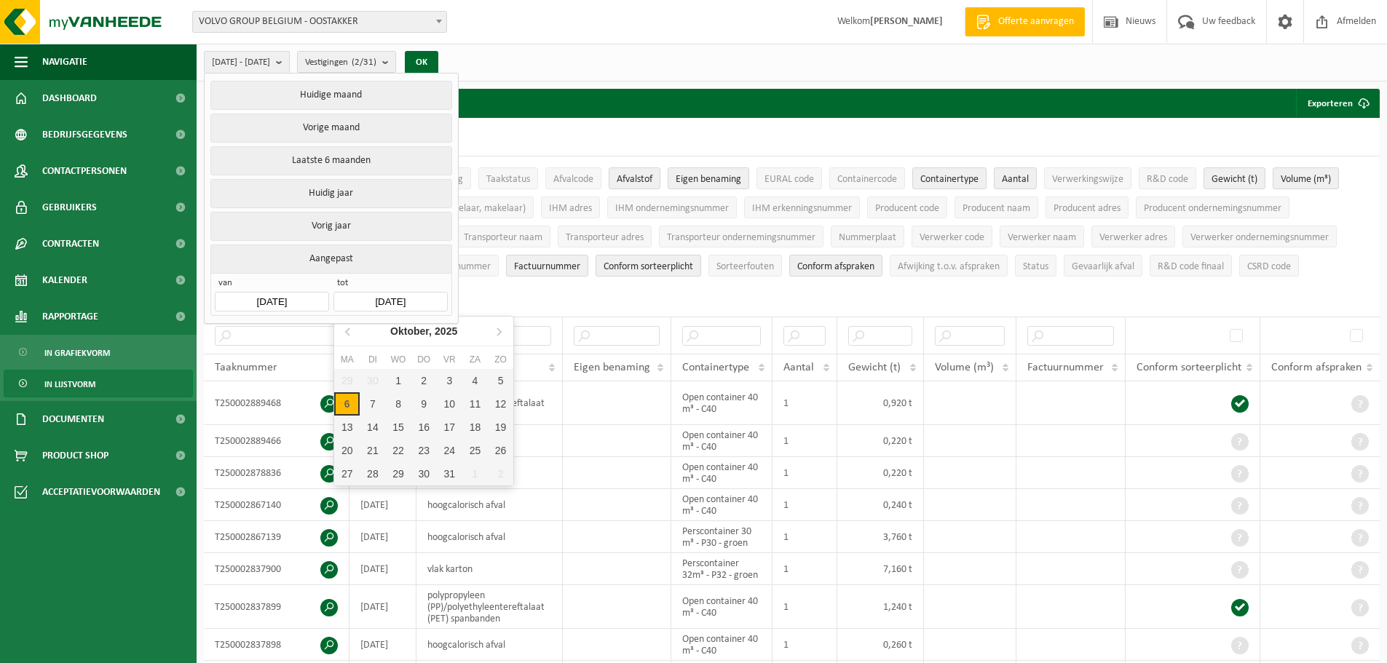
click at [382, 301] on input "2025-10-06" at bounding box center [390, 302] width 114 height 20
click at [346, 330] on icon at bounding box center [348, 331] width 23 height 23
click at [502, 475] on div "31" at bounding box center [500, 473] width 25 height 23
type input "2025-08-31"
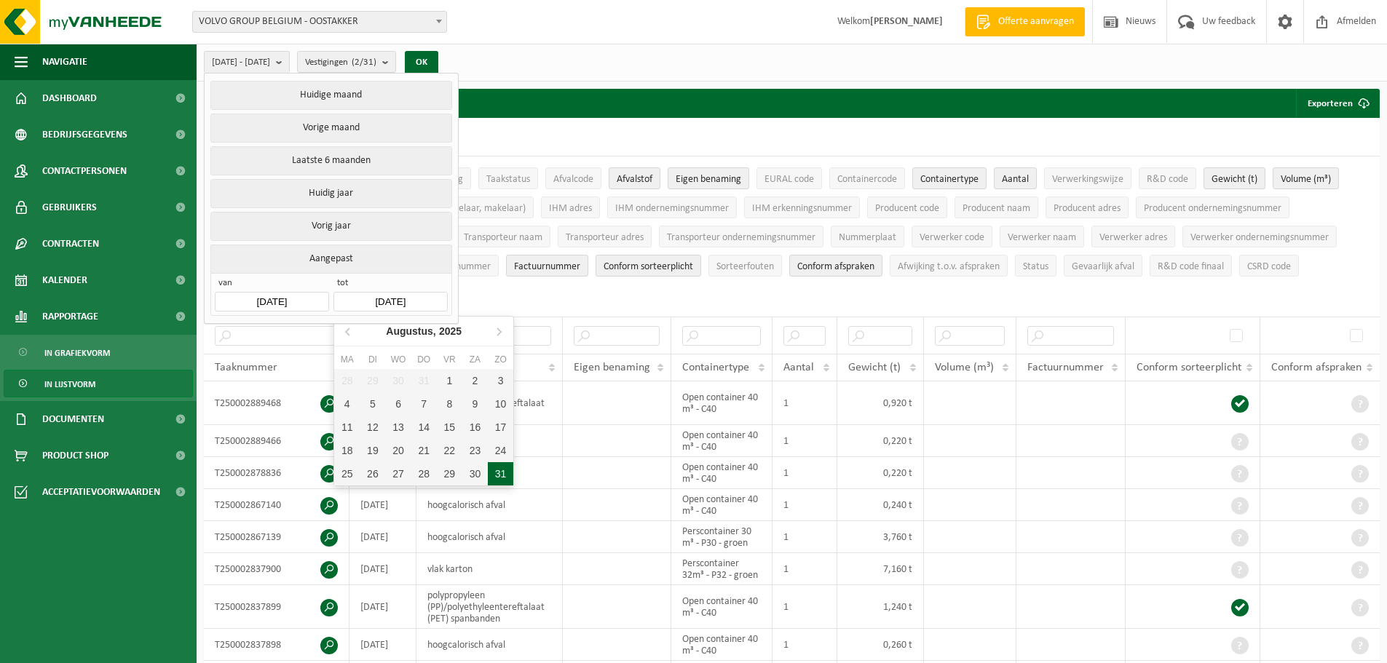
type input "2025-05-01"
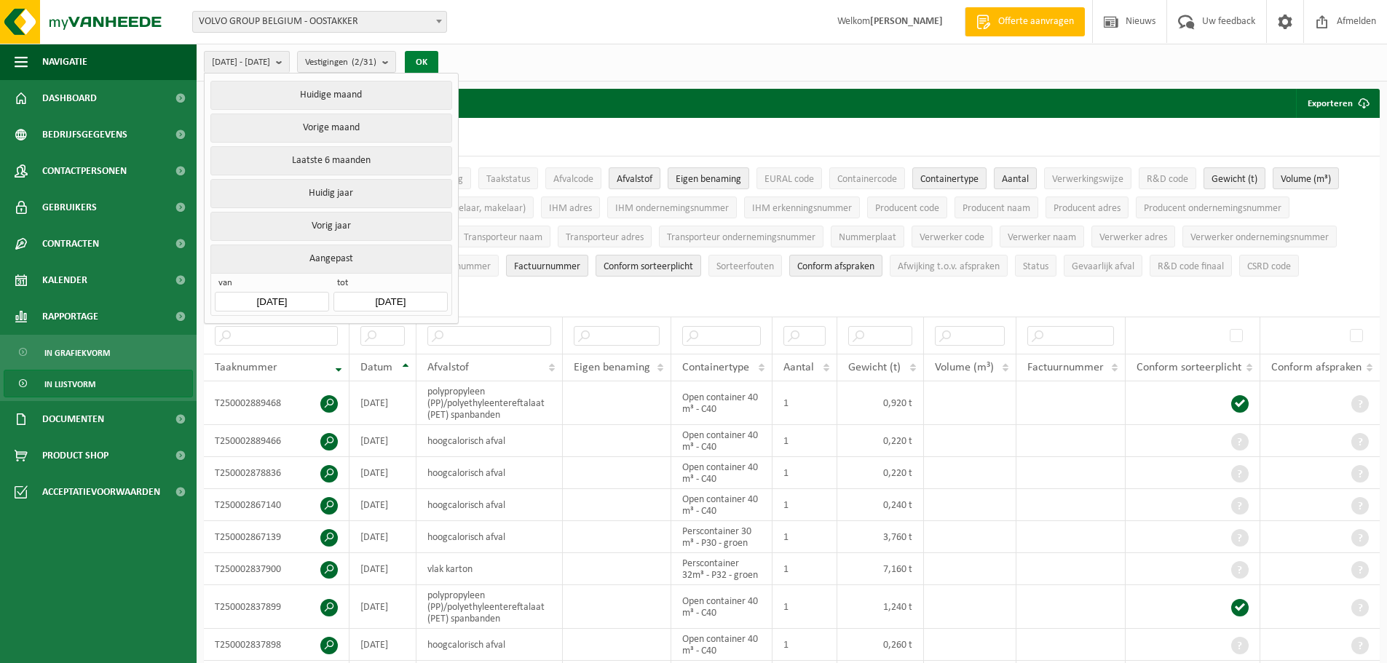
click at [438, 64] on button "OK" at bounding box center [421, 62] width 33 height 23
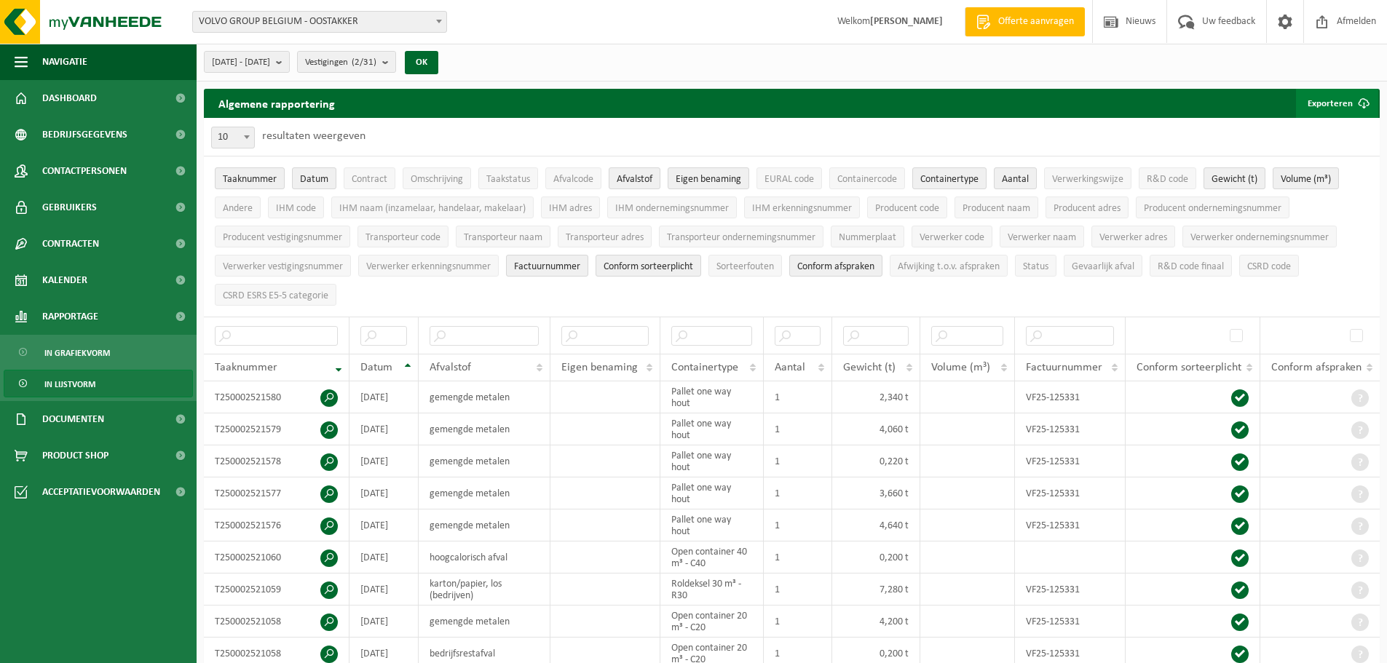
click at [1345, 105] on button "Exporteren" at bounding box center [1337, 103] width 82 height 29
click at [1318, 157] on link "Alle beschikbare kolommen" at bounding box center [1312, 161] width 132 height 29
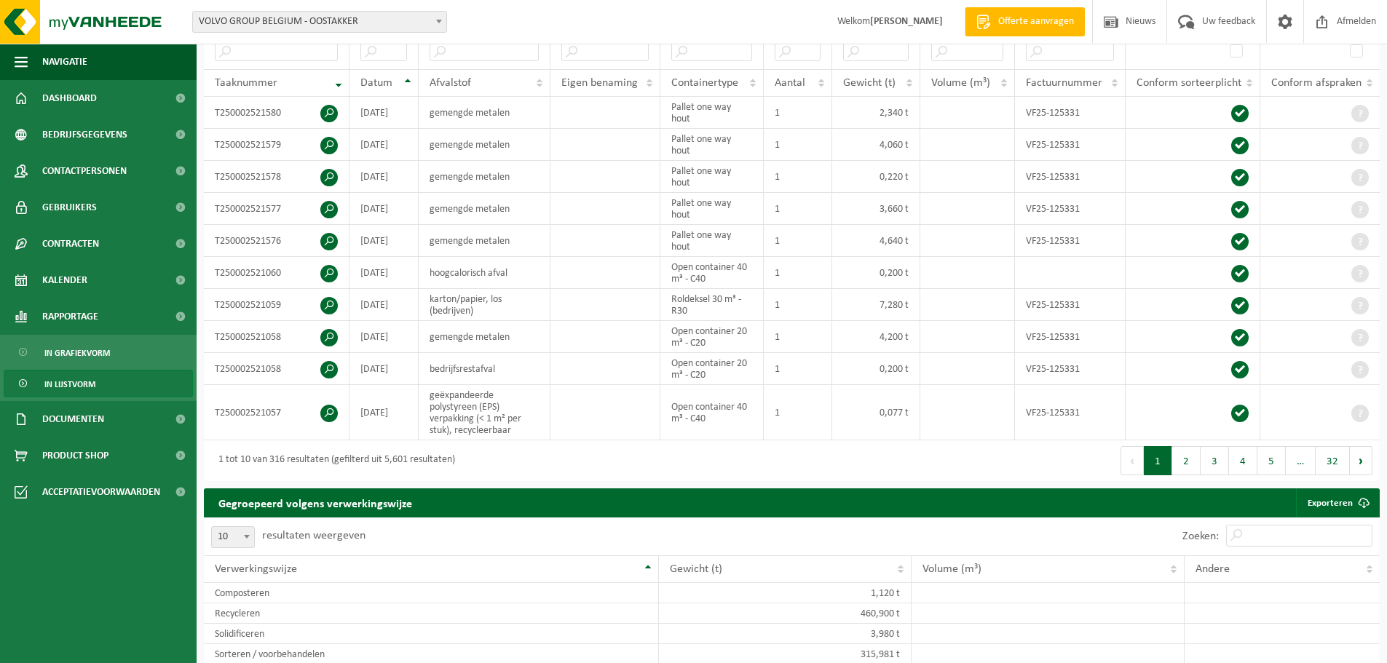
scroll to position [0, 0]
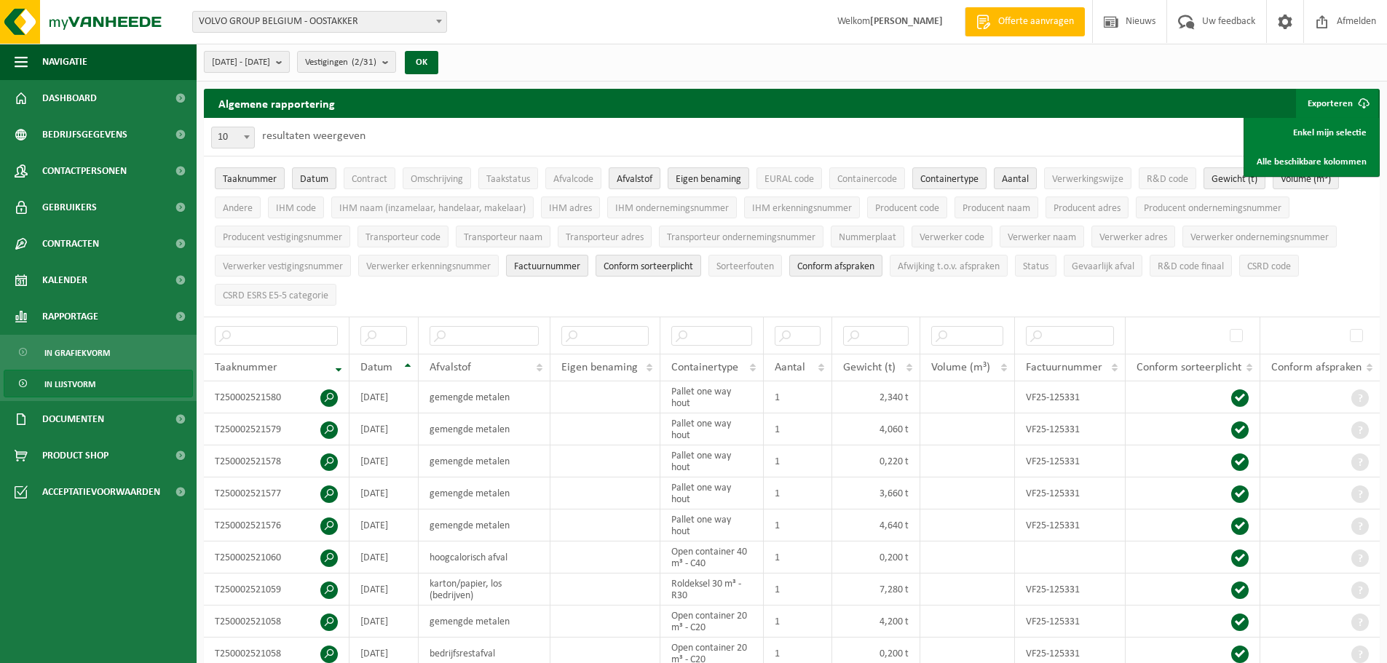
click at [289, 63] on b "submit" at bounding box center [282, 62] width 13 height 20
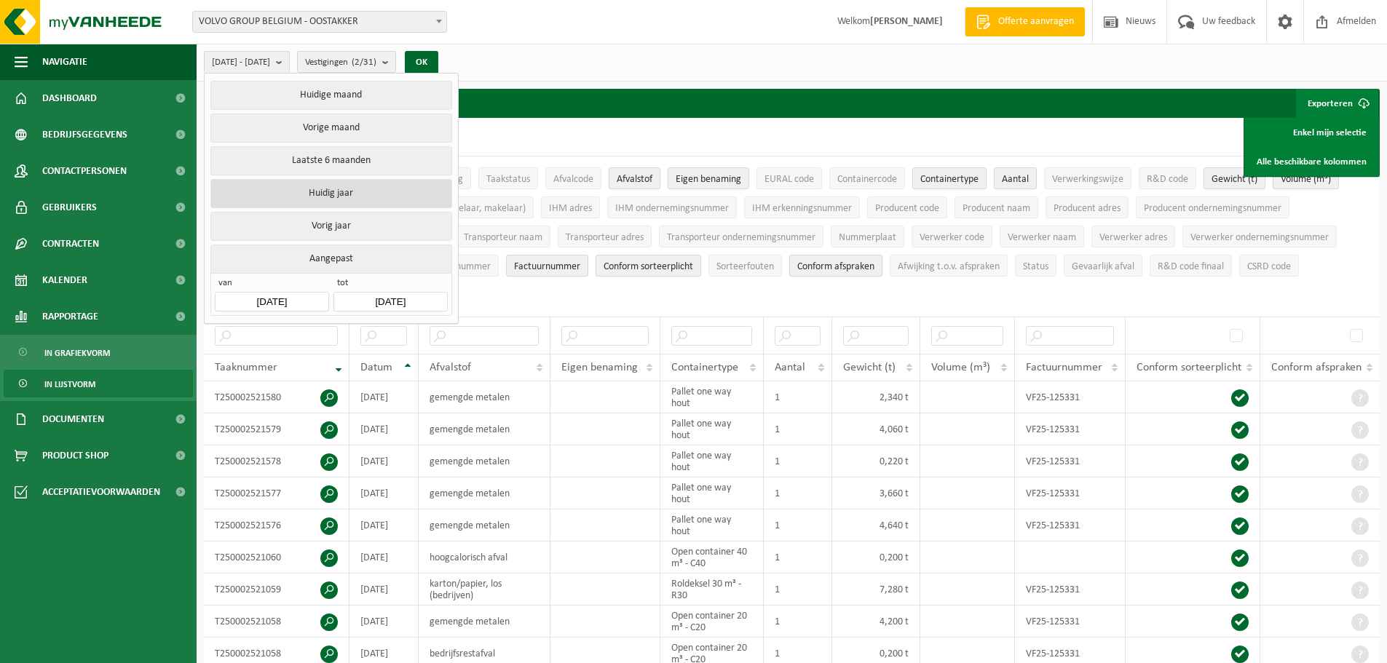
click at [323, 195] on button "Huidig jaar" at bounding box center [330, 193] width 241 height 29
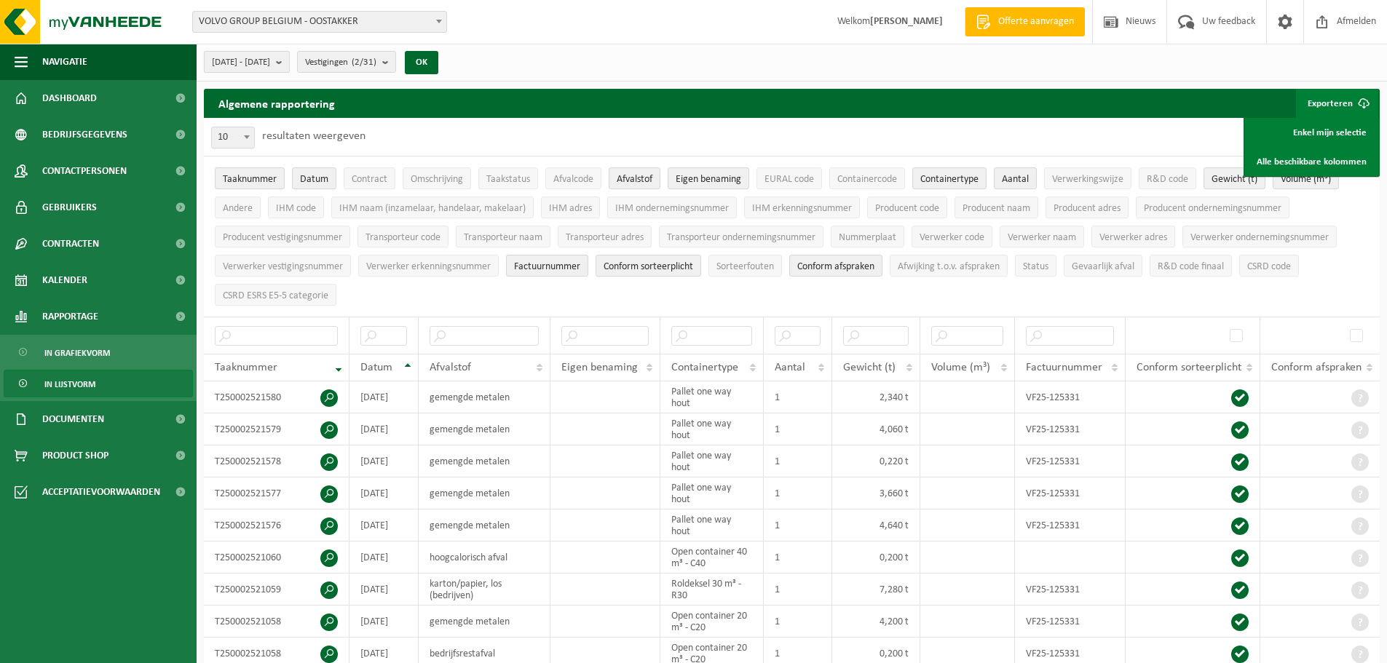
click at [270, 64] on span "2025-01-01 - 2025-10-06" at bounding box center [241, 63] width 58 height 22
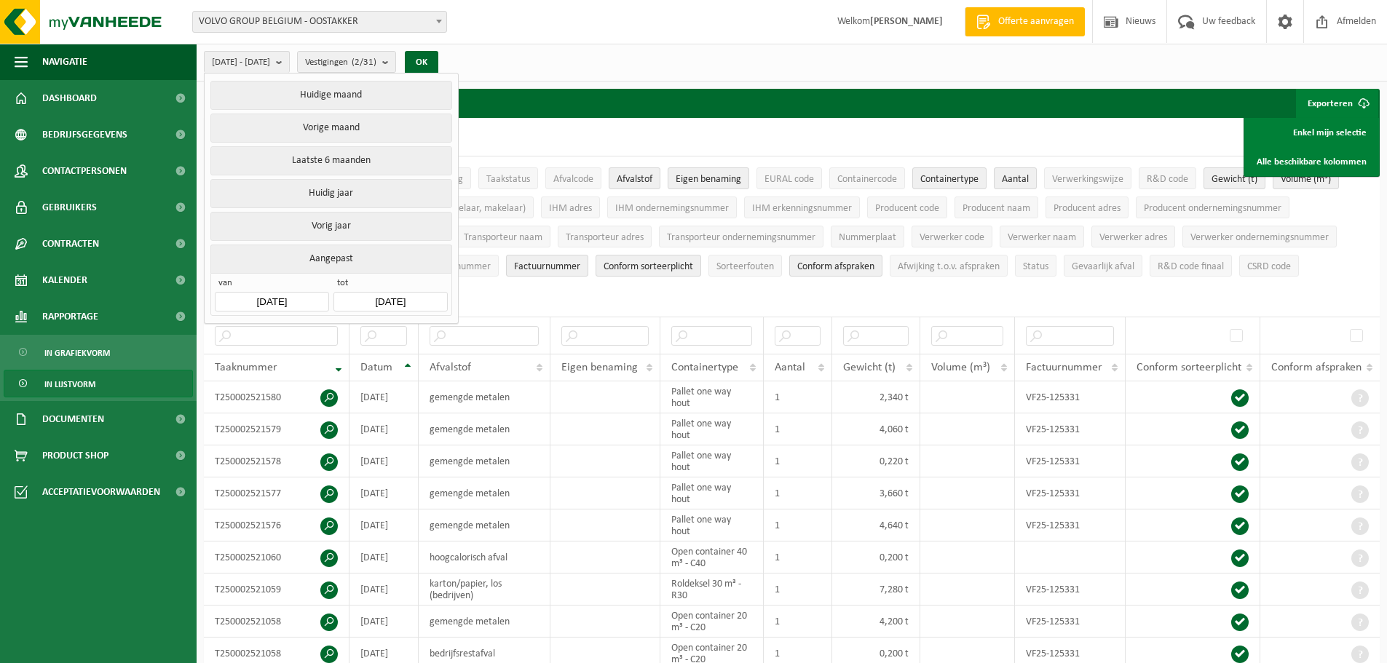
click at [384, 298] on input "2025-10-06" at bounding box center [390, 302] width 114 height 20
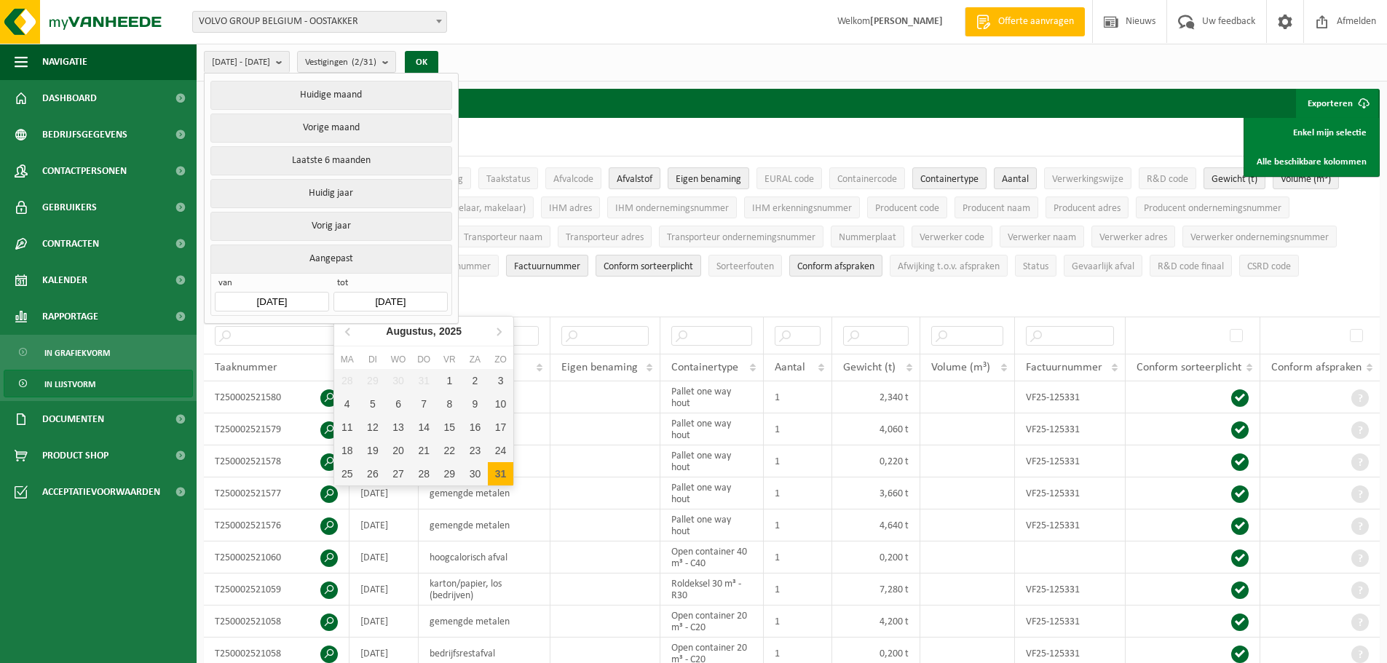
click at [501, 473] on div "31" at bounding box center [500, 473] width 25 height 23
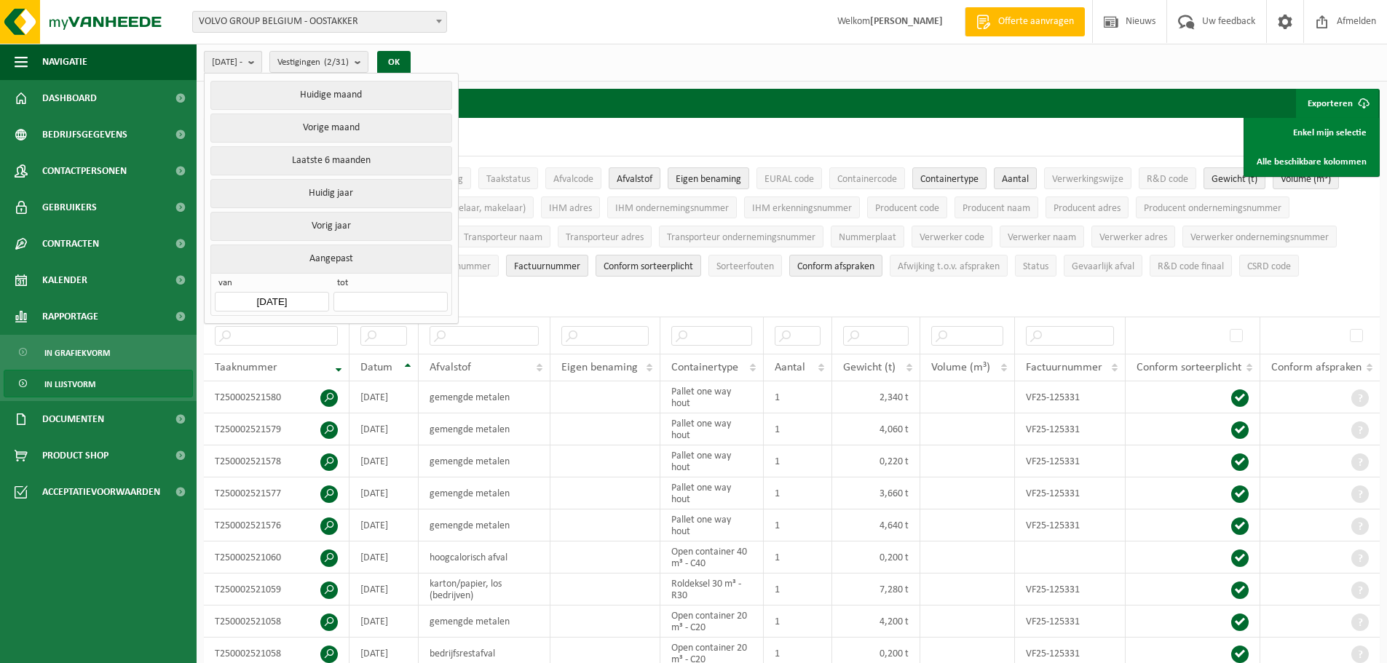
click at [262, 60] on button "2025-05-01 -" at bounding box center [233, 62] width 58 height 22
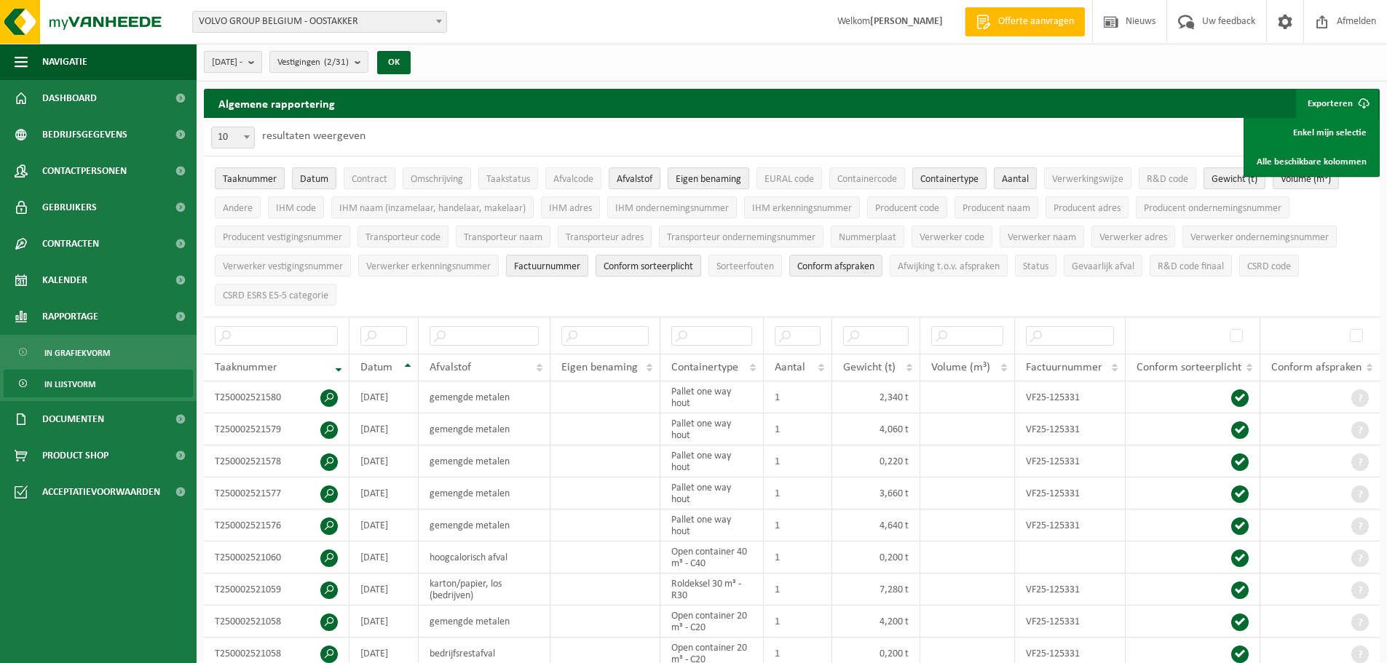
click at [262, 60] on button "2025-05-01 -" at bounding box center [233, 62] width 58 height 22
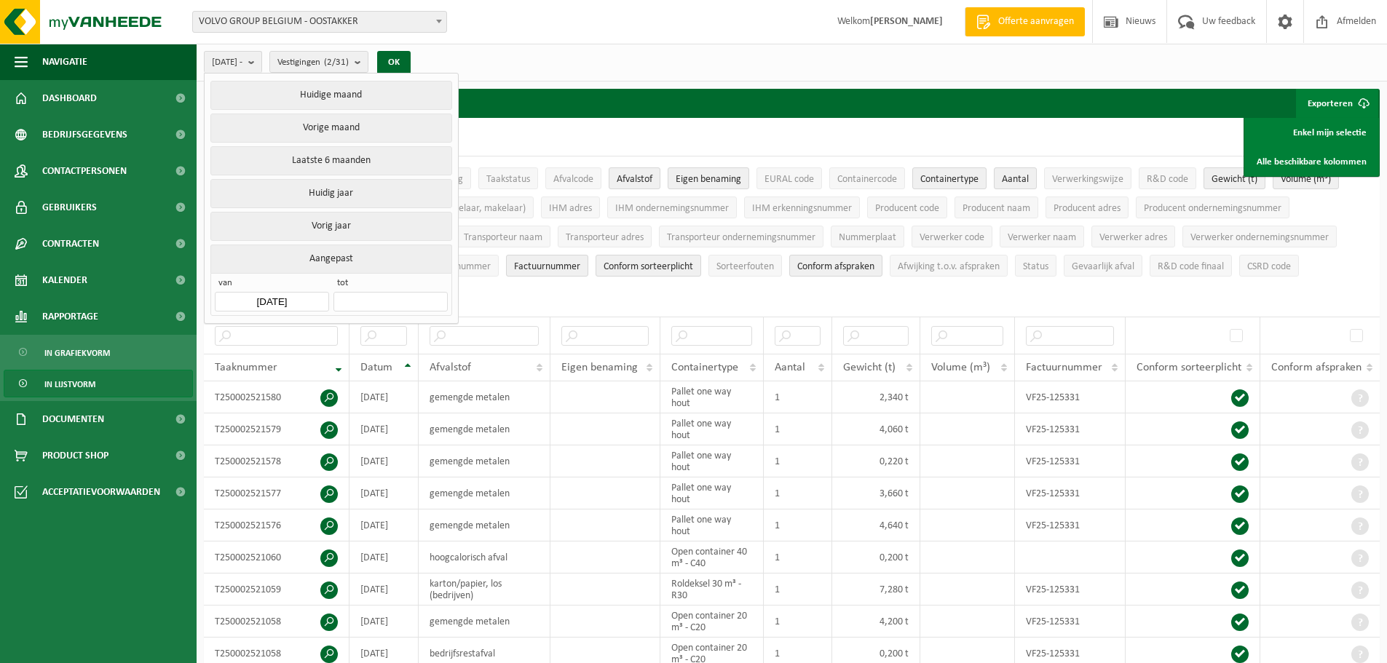
click at [274, 299] on input "2025-05-01" at bounding box center [272, 302] width 114 height 20
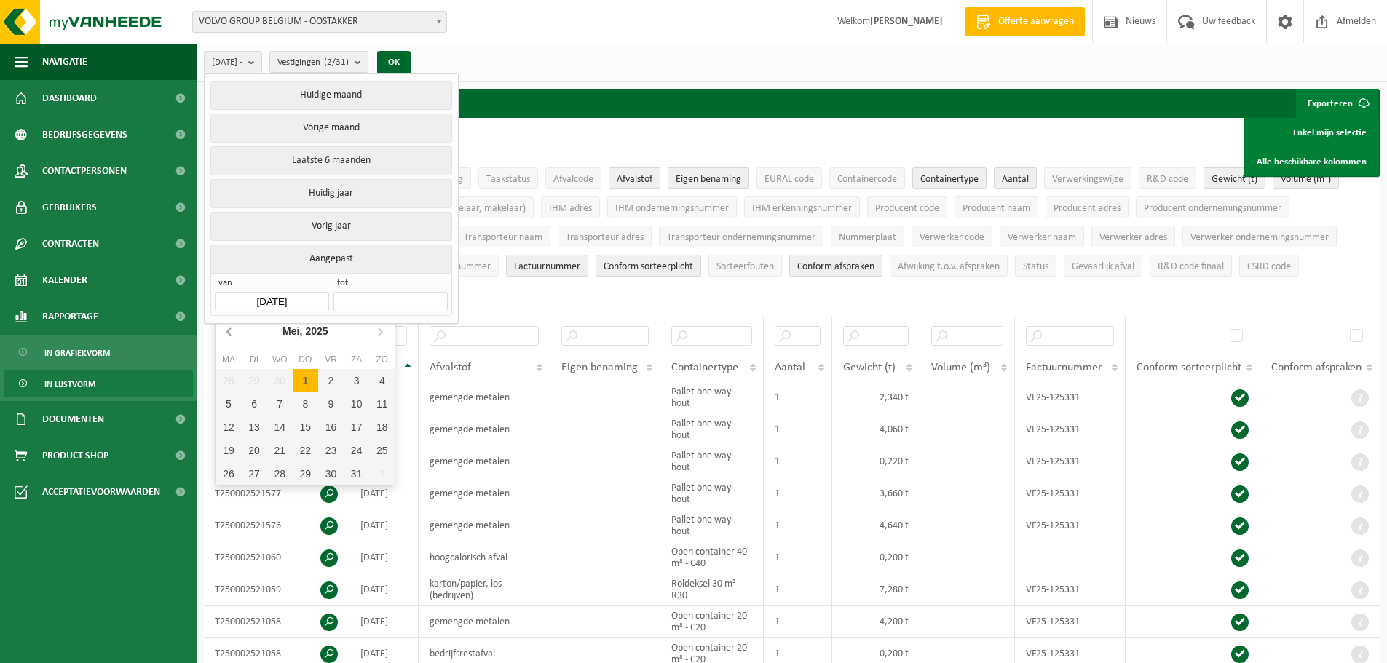
click at [230, 335] on icon at bounding box center [229, 331] width 4 height 7
click at [277, 382] on div "1" at bounding box center [279, 380] width 25 height 23
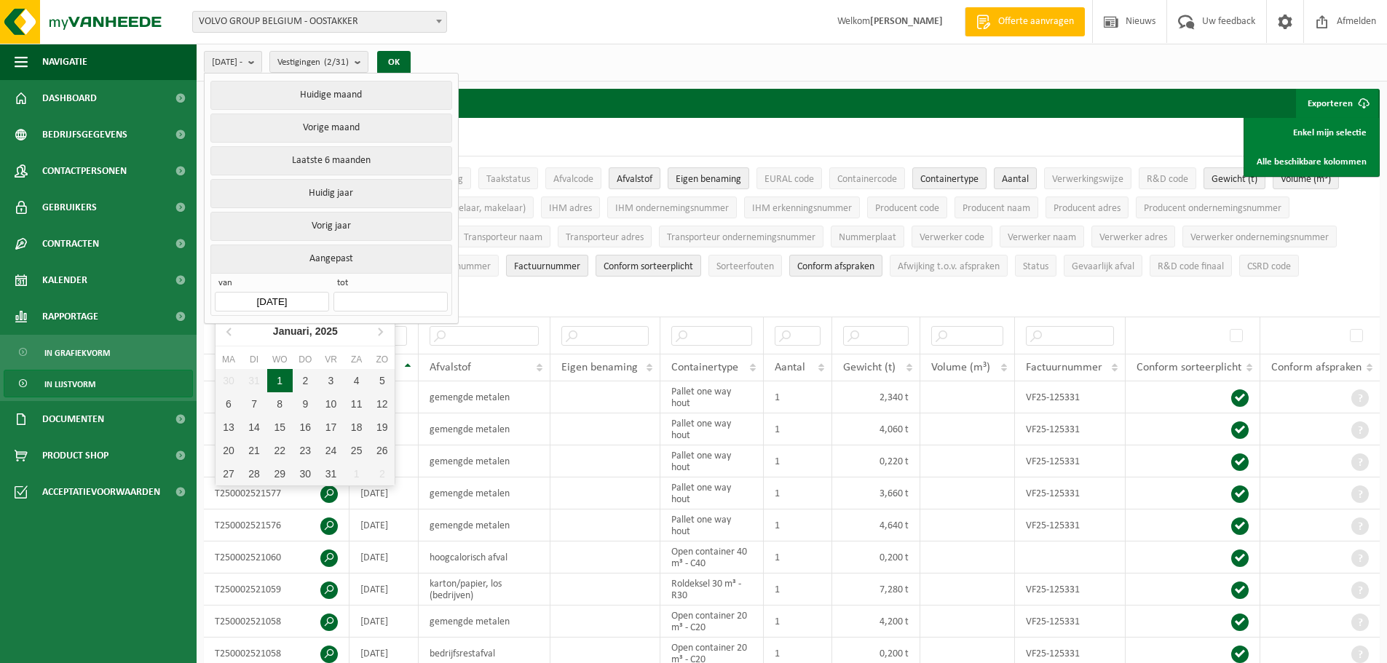
type input "2025-01-01"
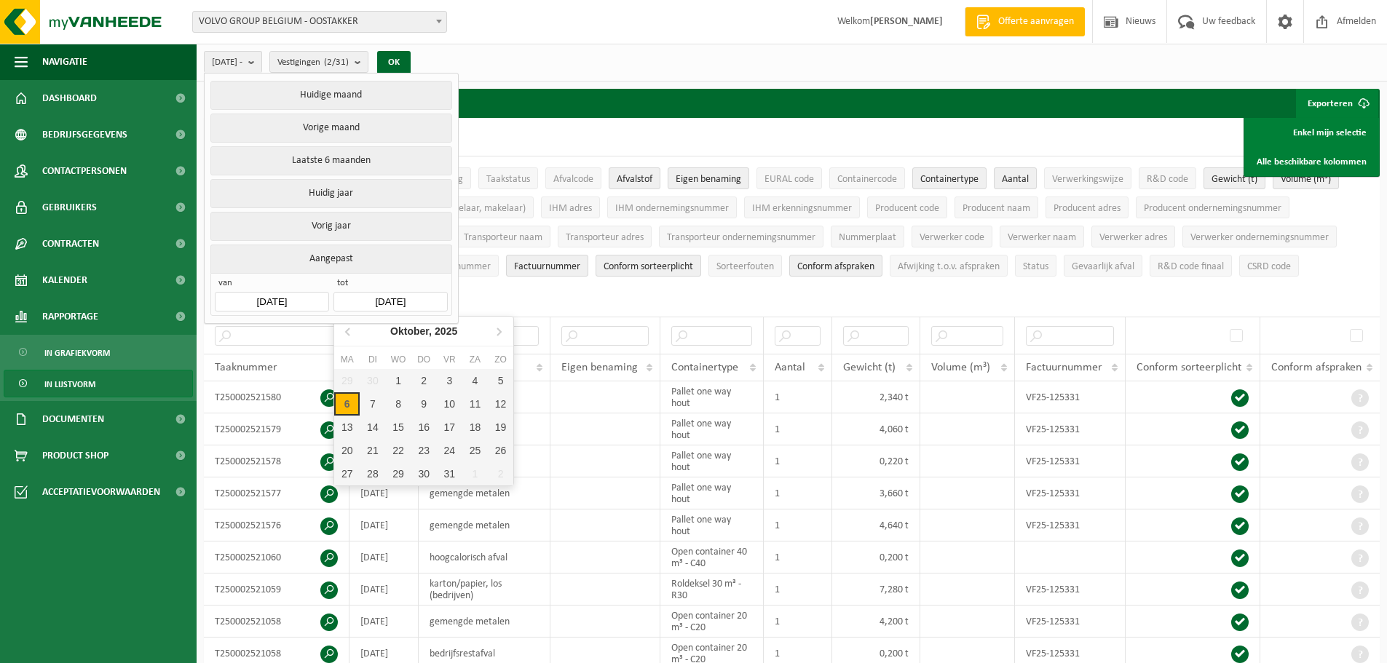
click at [379, 296] on input "2025-10-06" at bounding box center [390, 302] width 114 height 20
click at [347, 331] on icon at bounding box center [348, 331] width 4 height 7
click at [505, 473] on div "31" at bounding box center [500, 473] width 25 height 23
type input "2025-08-31"
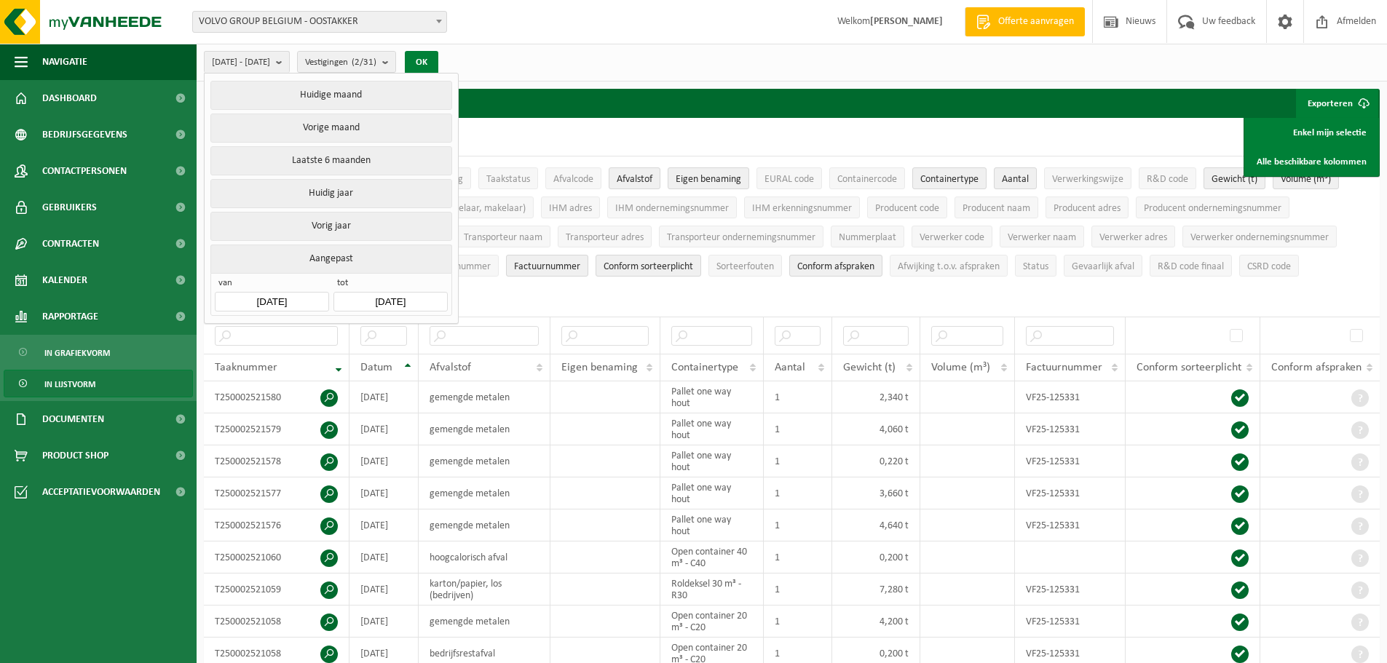
click at [438, 65] on button "OK" at bounding box center [421, 62] width 33 height 23
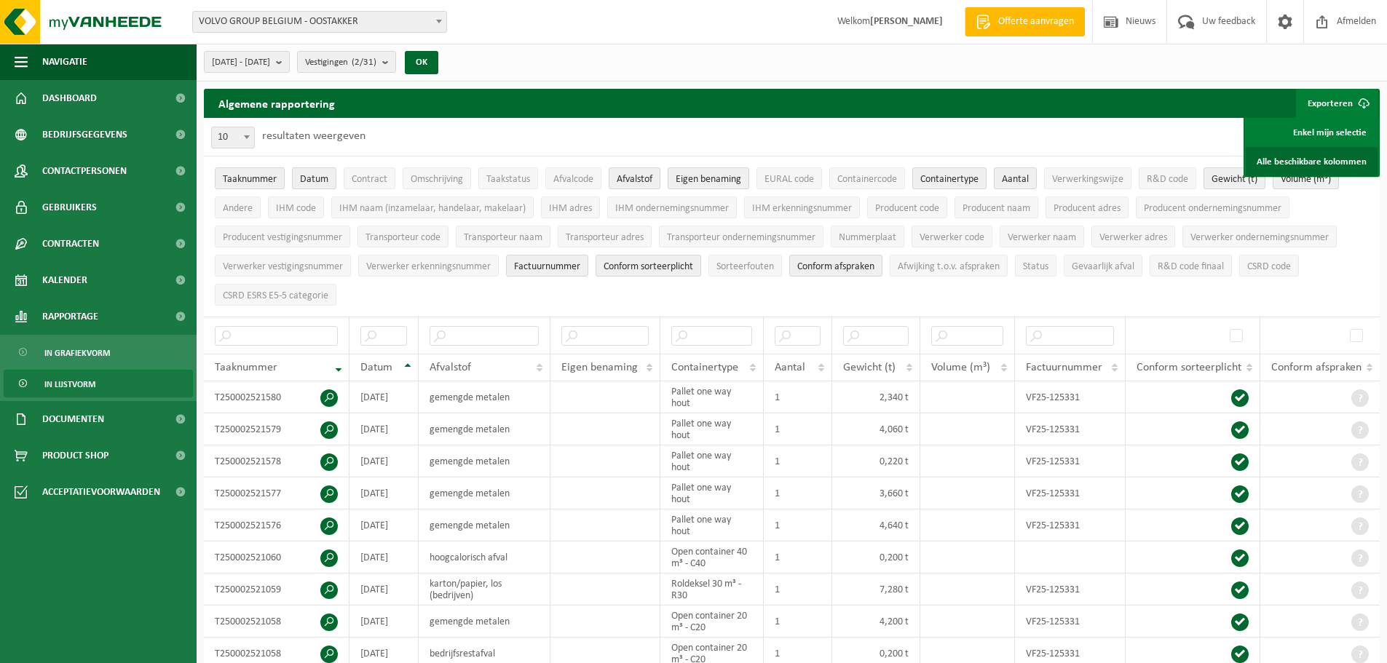
click at [1311, 160] on link "Alle beschikbare kolommen" at bounding box center [1312, 161] width 132 height 29
click at [270, 62] on span "2025-01-01 - 2025-08-31" at bounding box center [241, 63] width 58 height 22
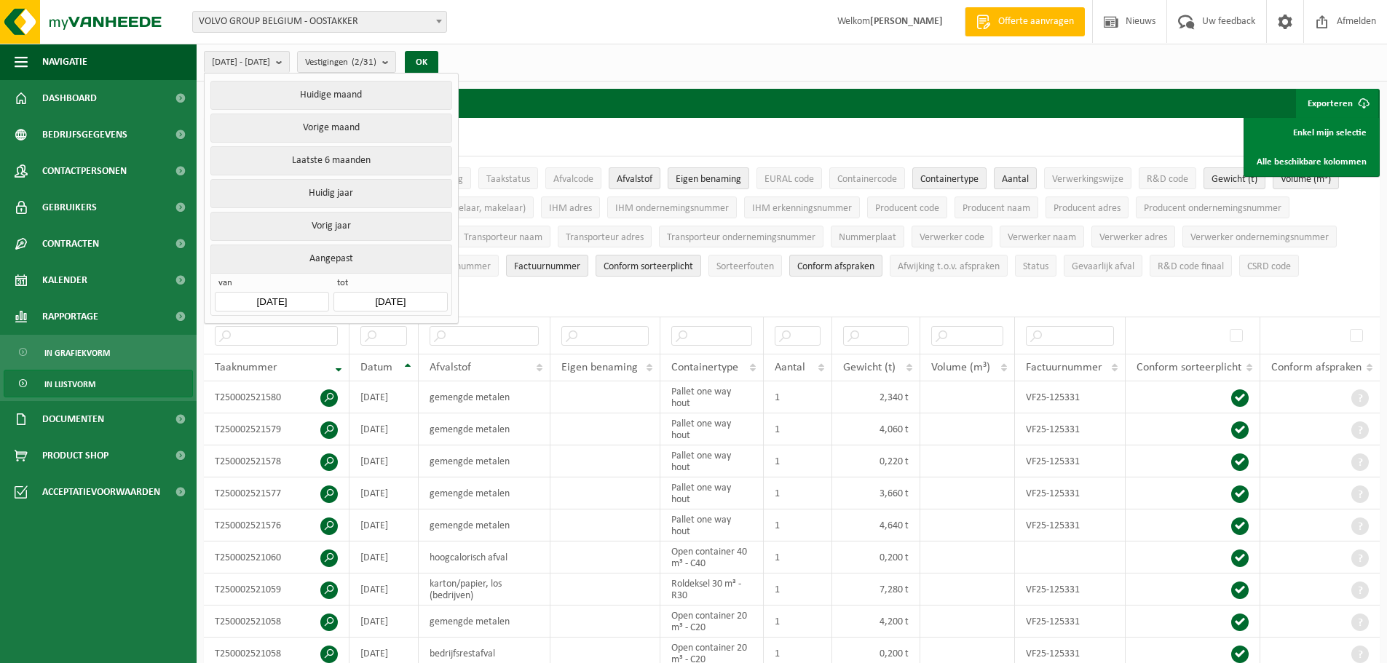
click at [328, 256] on button "Aangepast" at bounding box center [330, 259] width 241 height 28
click at [283, 298] on input "2025-01-01" at bounding box center [272, 302] width 114 height 20
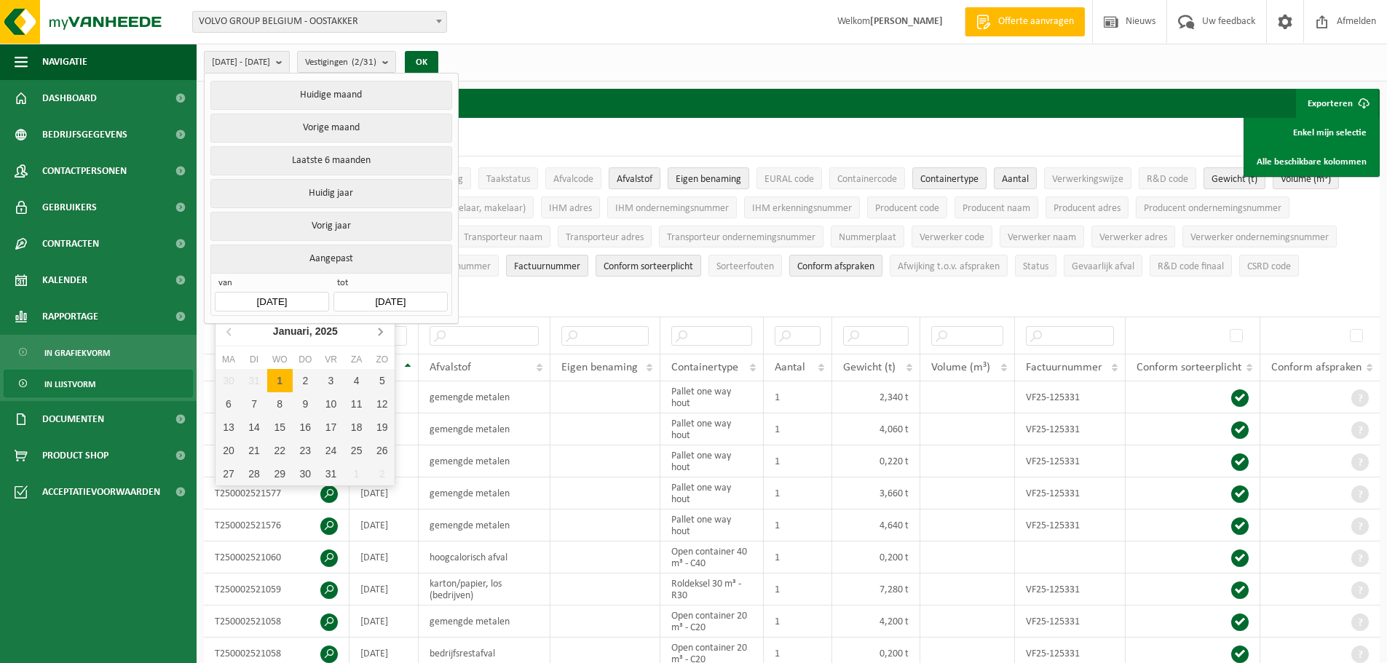
click at [379, 332] on icon at bounding box center [379, 331] width 23 height 23
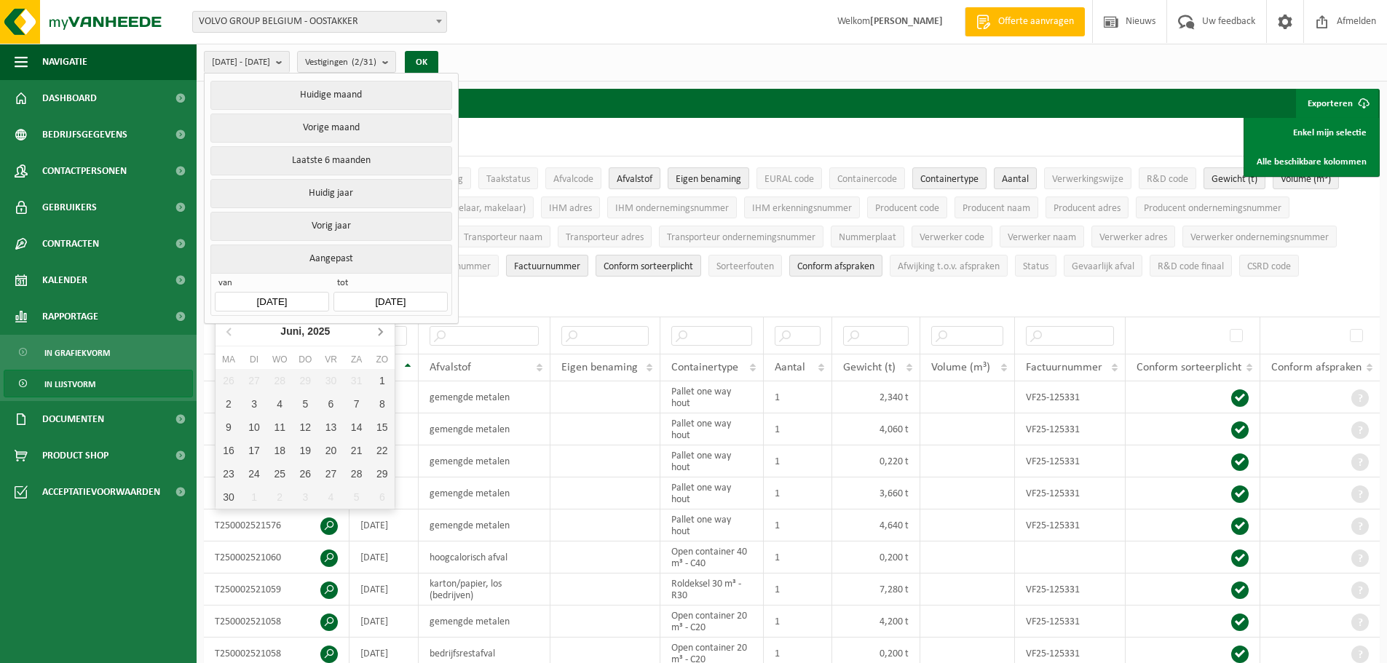
click at [379, 331] on icon at bounding box center [379, 331] width 23 height 23
click at [331, 379] on div "1" at bounding box center [330, 380] width 25 height 23
type input "2025-08-01"
type input "2025-08-31"
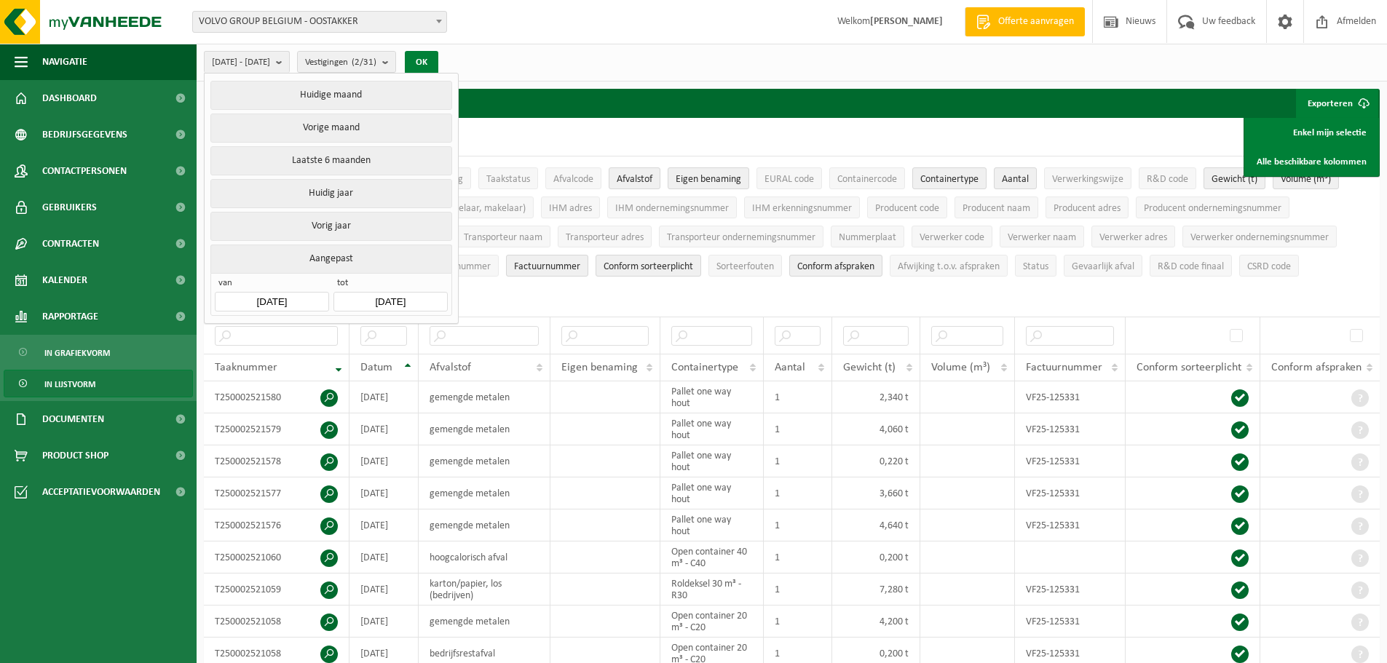
click at [438, 59] on button "OK" at bounding box center [421, 62] width 33 height 23
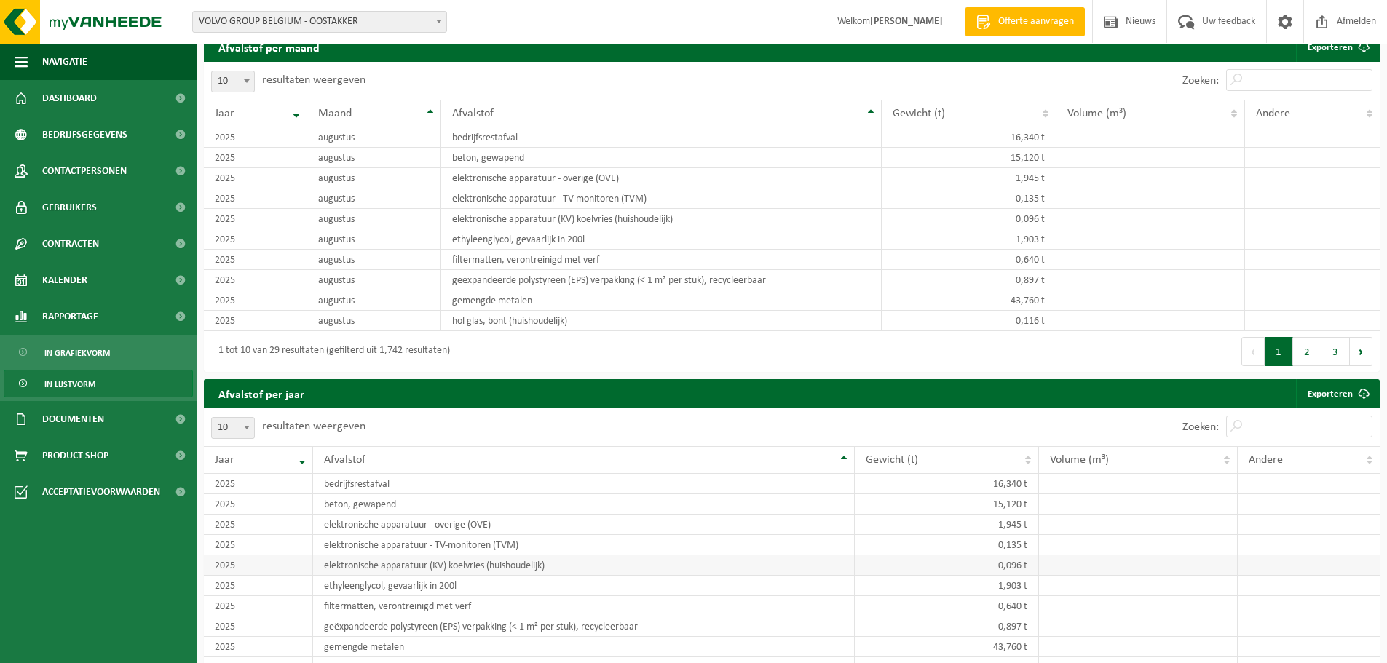
scroll to position [1187, 0]
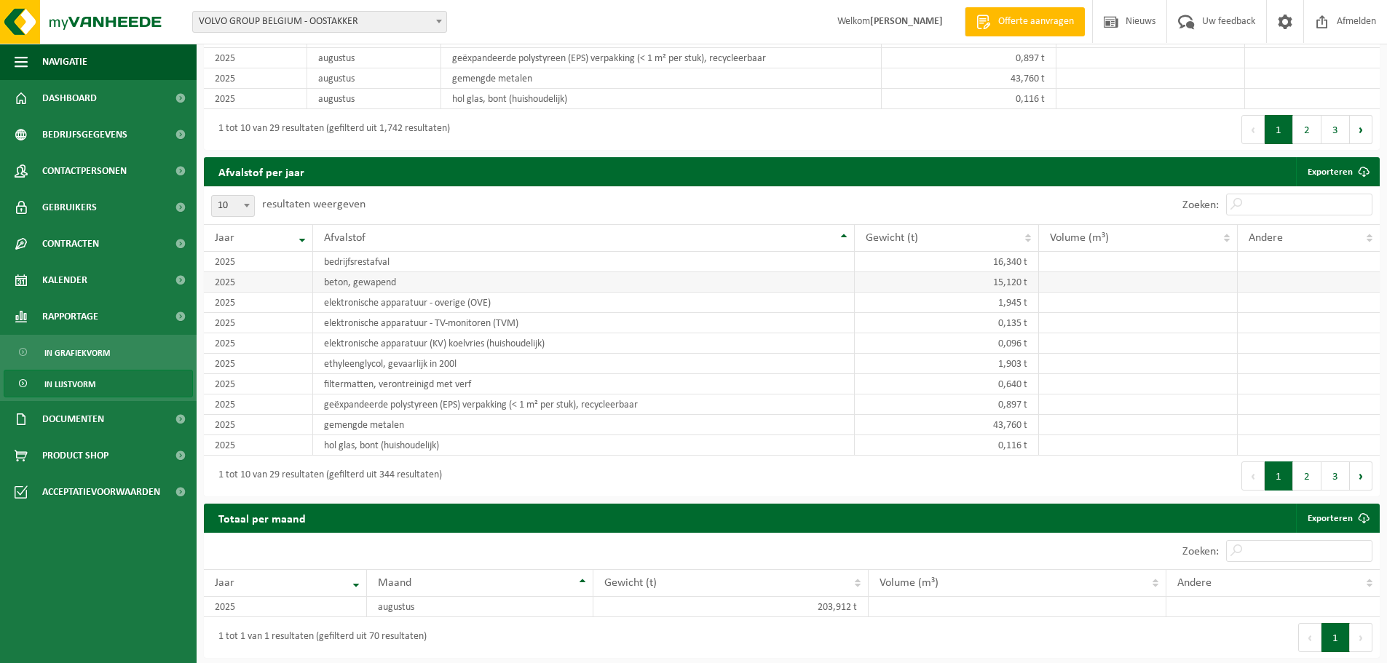
click at [363, 283] on td "beton, gewapend" at bounding box center [584, 282] width 542 height 20
click at [250, 204] on span at bounding box center [247, 205] width 15 height 19
select select "100"
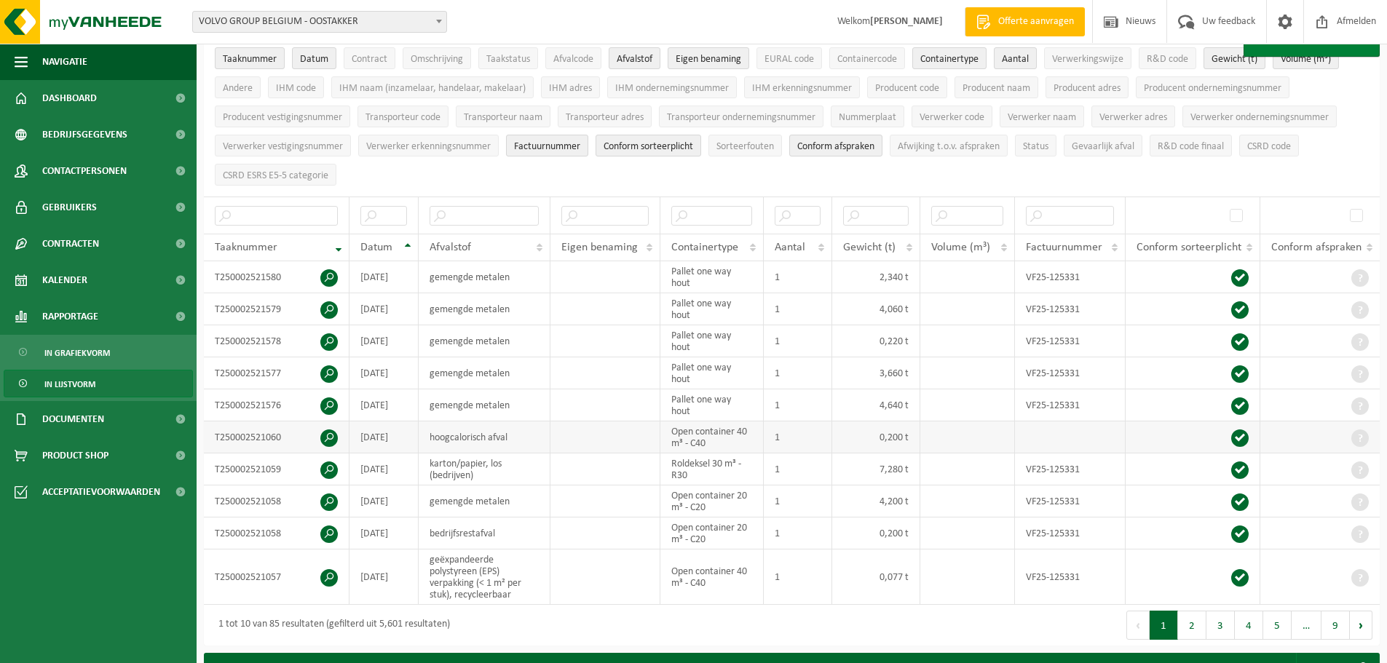
scroll to position [0, 0]
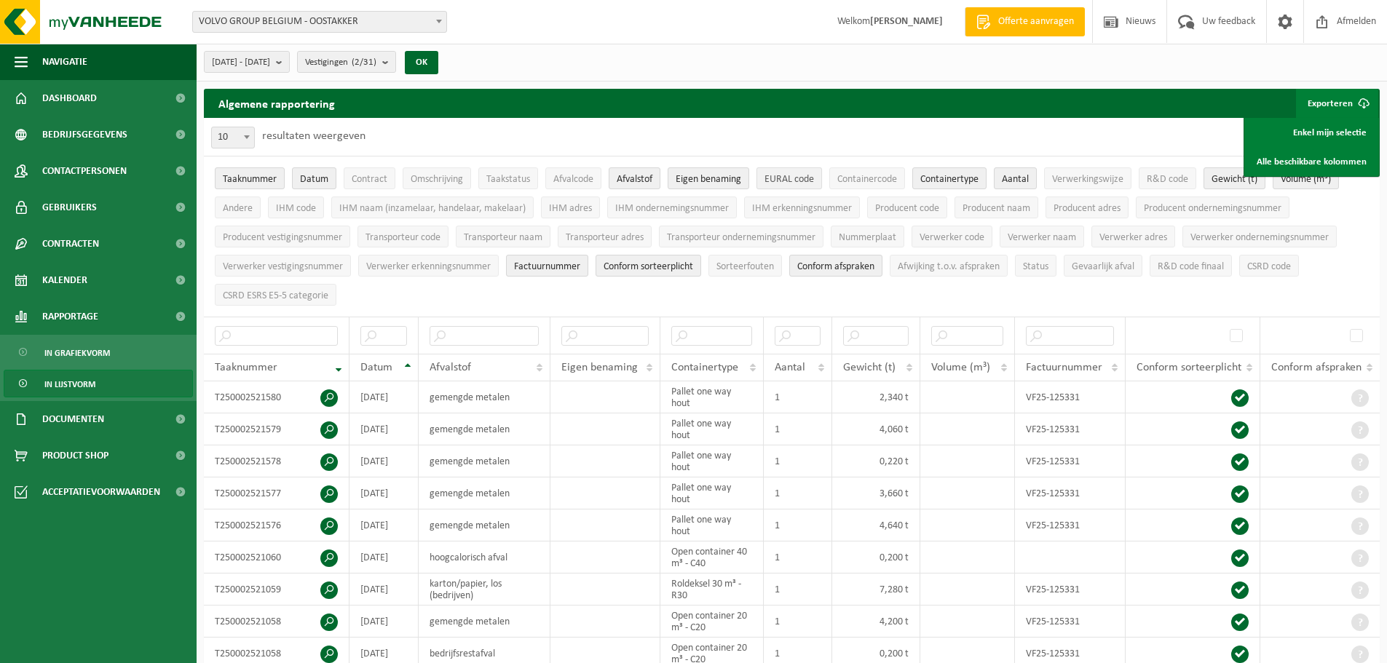
click at [785, 176] on span "EURAL code" at bounding box center [790, 179] width 50 height 11
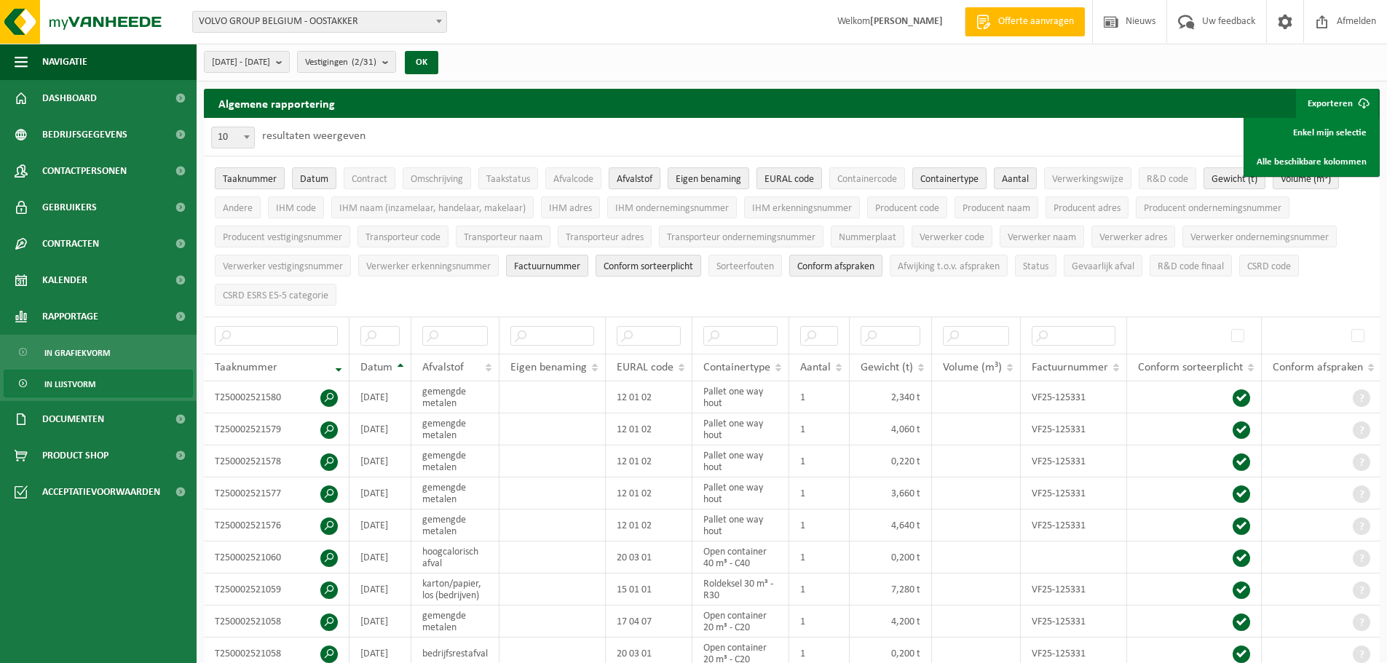
click at [233, 175] on span "Taaknummer" at bounding box center [250, 179] width 54 height 11
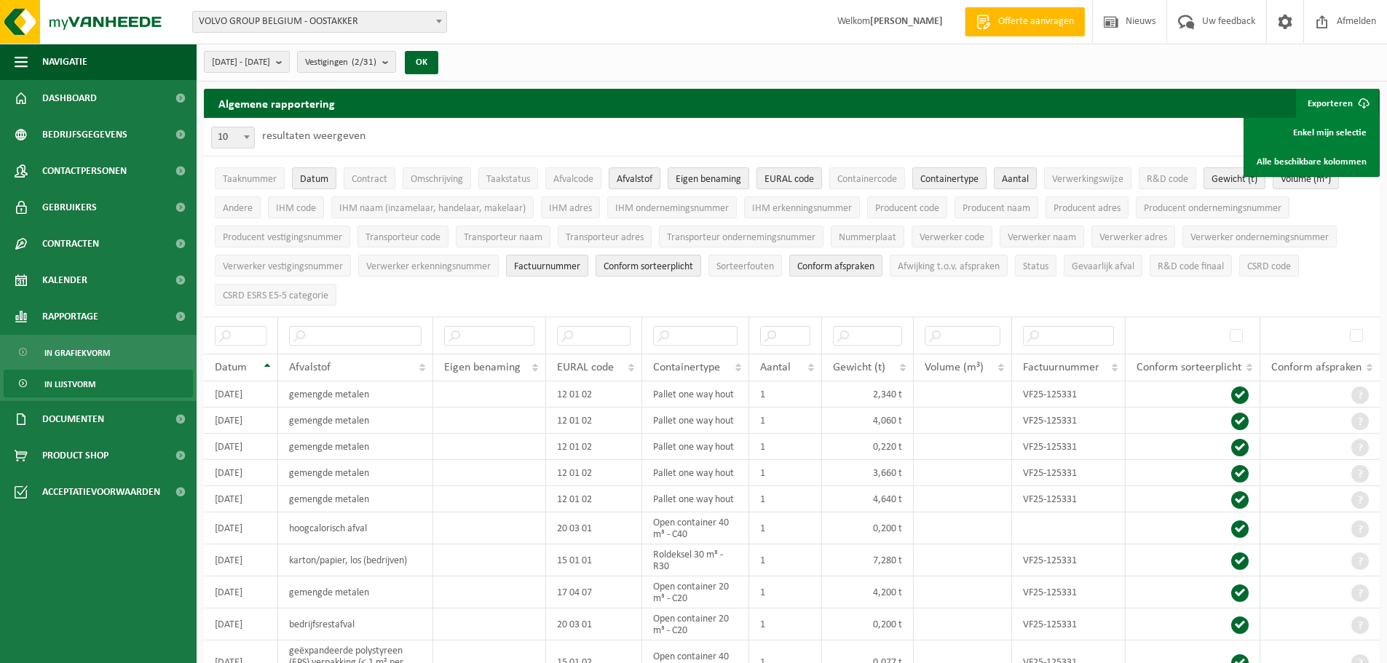
click at [939, 178] on span "Containertype" at bounding box center [949, 179] width 58 height 11
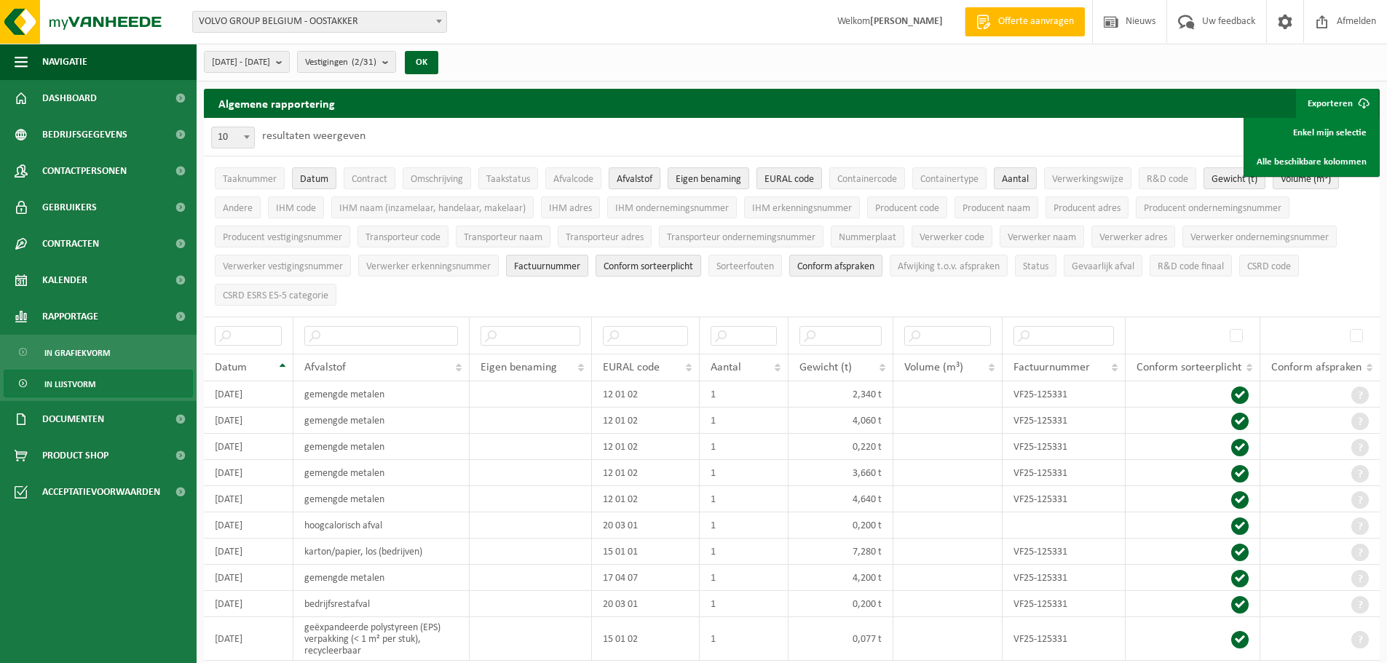
click at [1014, 180] on span "Aantal" at bounding box center [1015, 179] width 27 height 11
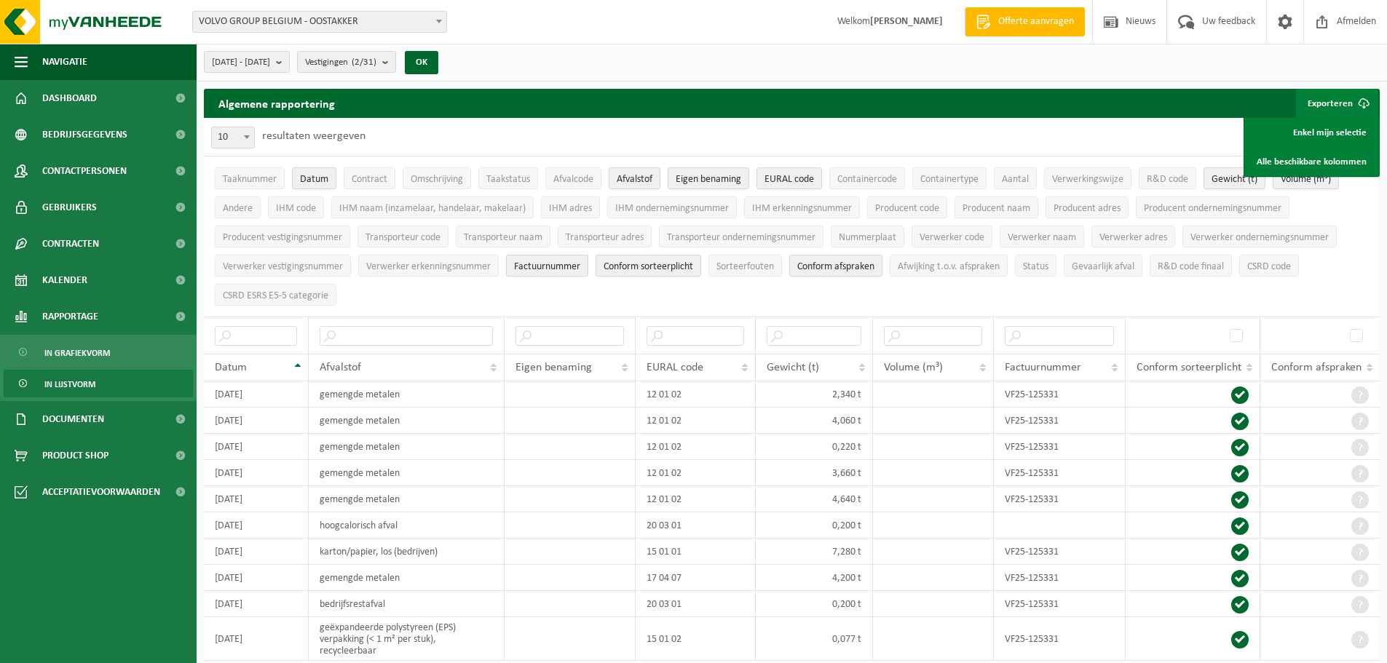
click at [545, 261] on span "Factuurnummer" at bounding box center [547, 266] width 66 height 11
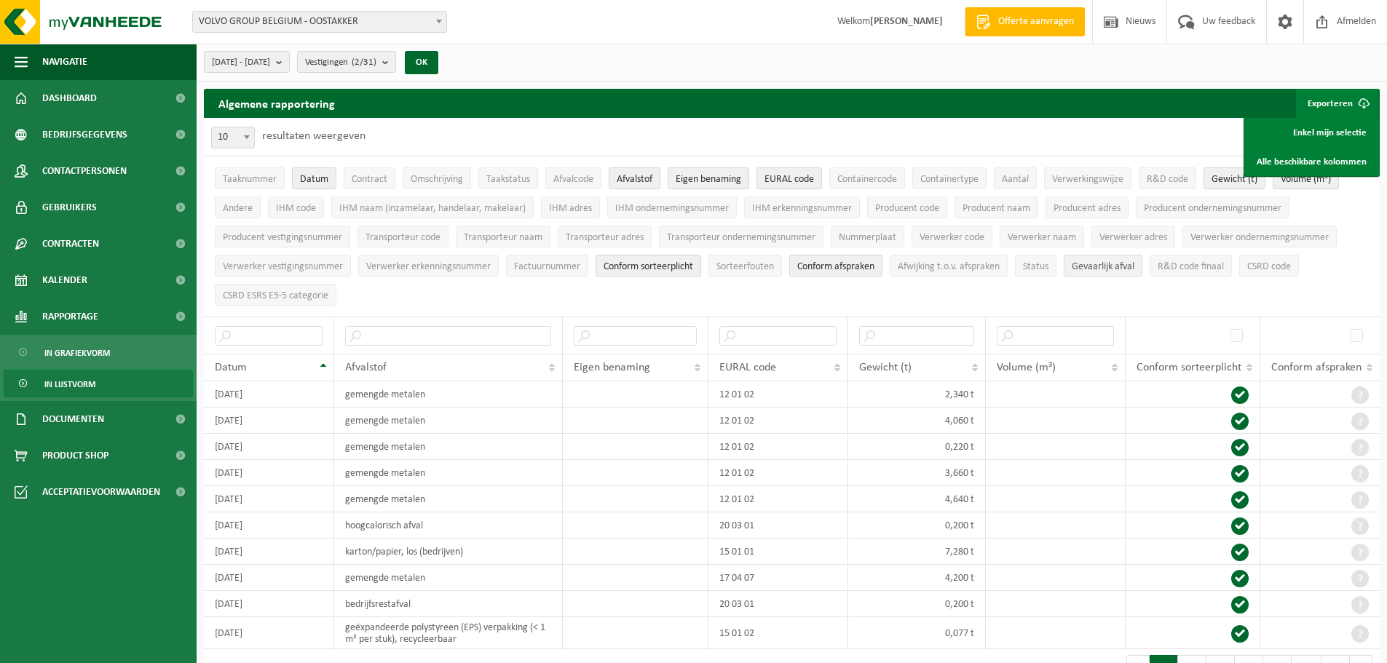
click at [1134, 262] on span "Gevaarlijk afval" at bounding box center [1103, 266] width 63 height 11
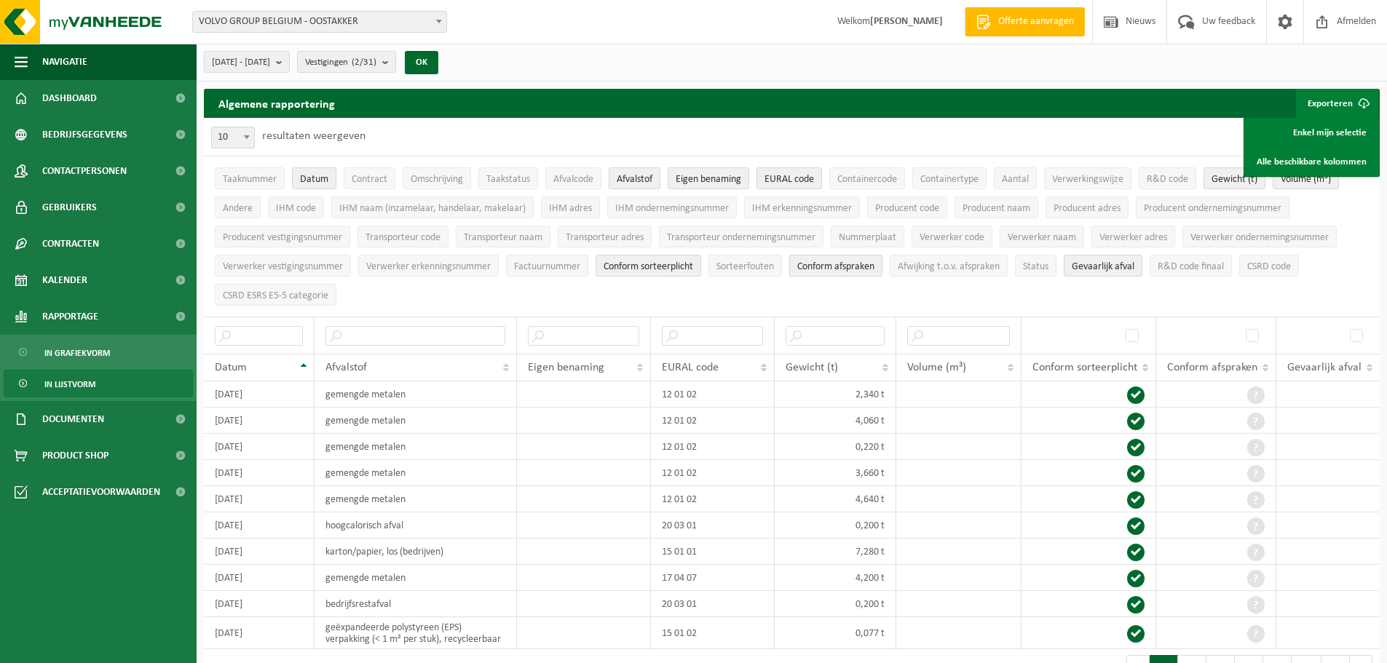
click at [833, 266] on span "Conform afspraken" at bounding box center [835, 266] width 77 height 11
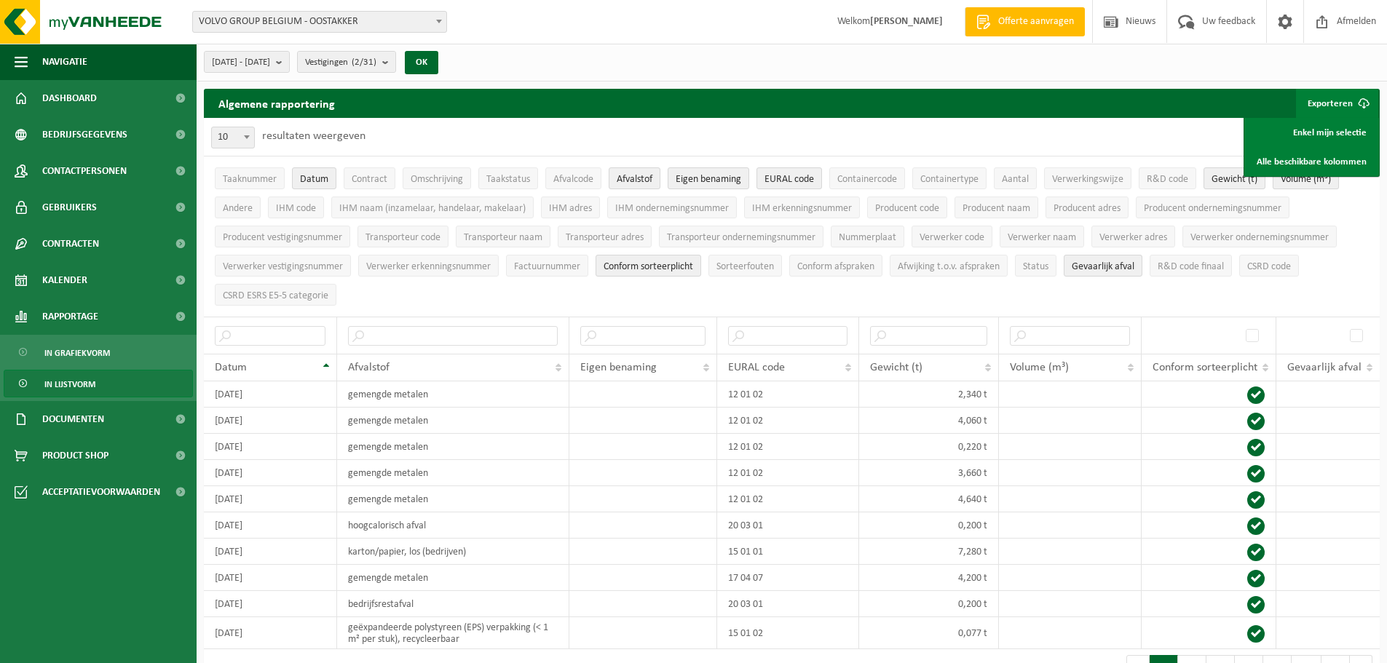
click at [1298, 180] on span "Volume (m³)" at bounding box center [1306, 179] width 50 height 11
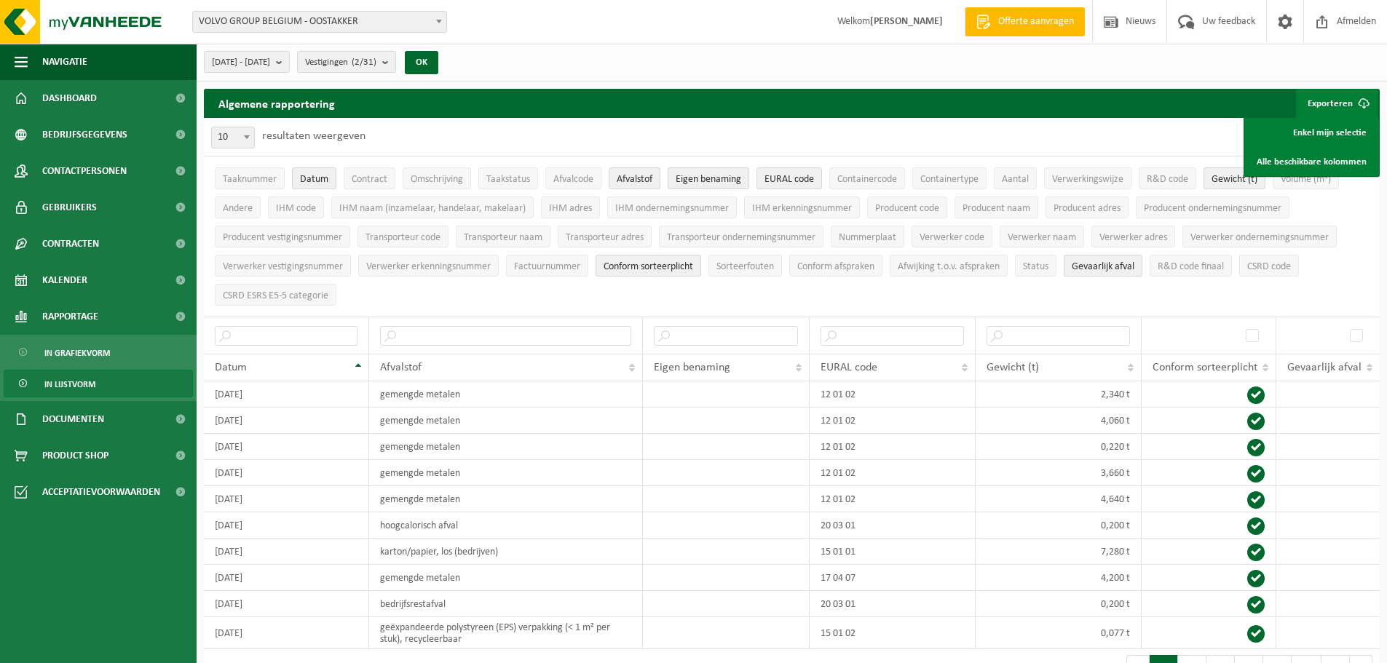
click at [706, 174] on span "Eigen benaming" at bounding box center [709, 179] width 66 height 11
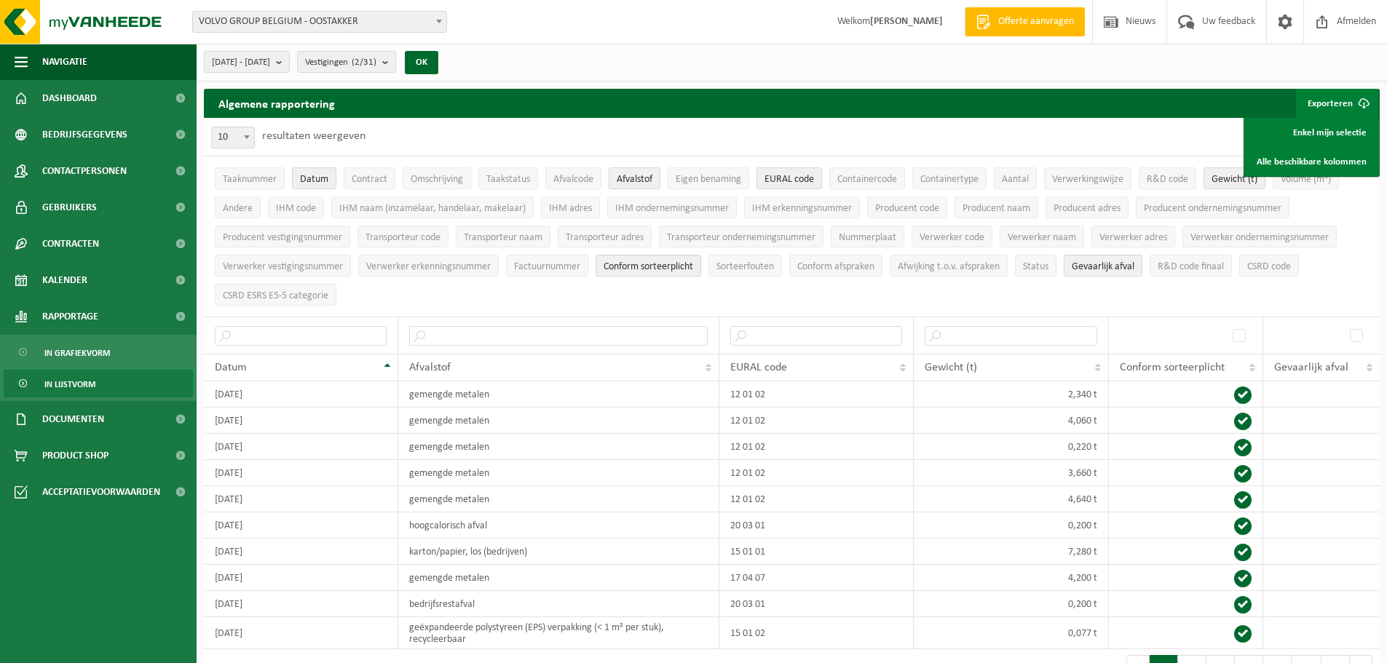
click at [1115, 272] on button "Gevaarlijk afval" at bounding box center [1103, 266] width 79 height 22
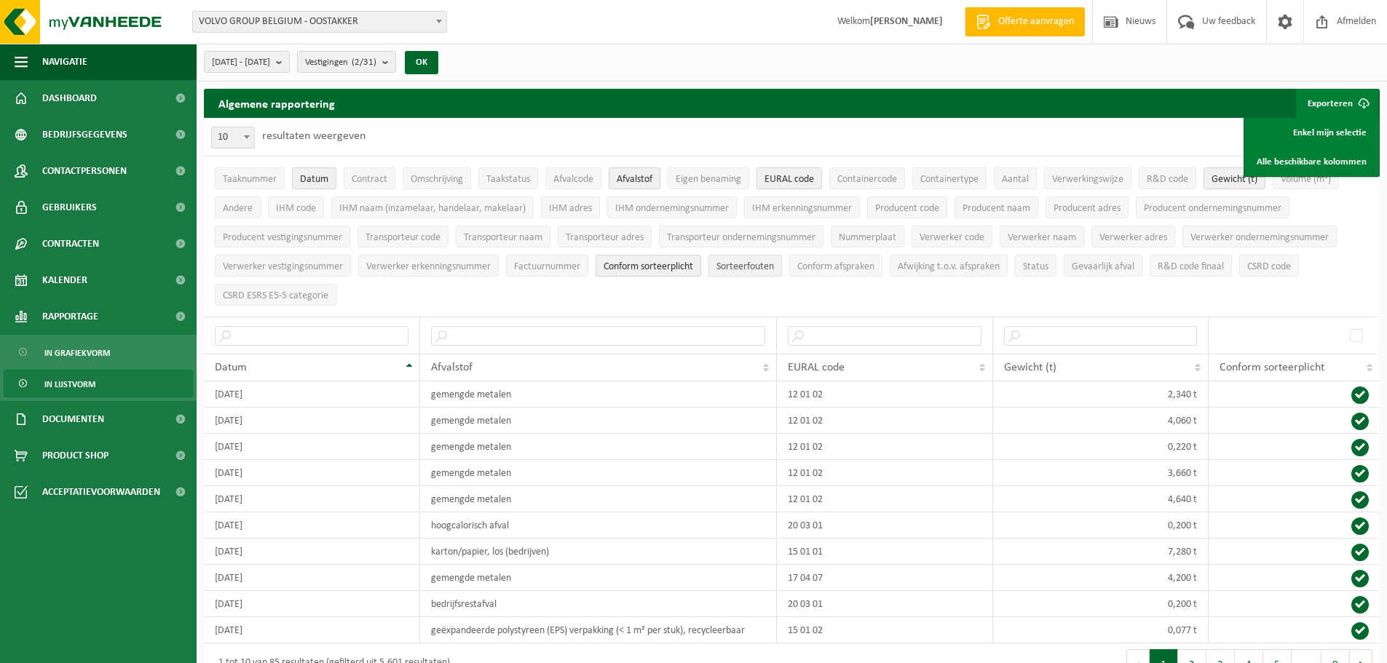
click at [747, 261] on span "Sorteerfouten" at bounding box center [745, 266] width 58 height 11
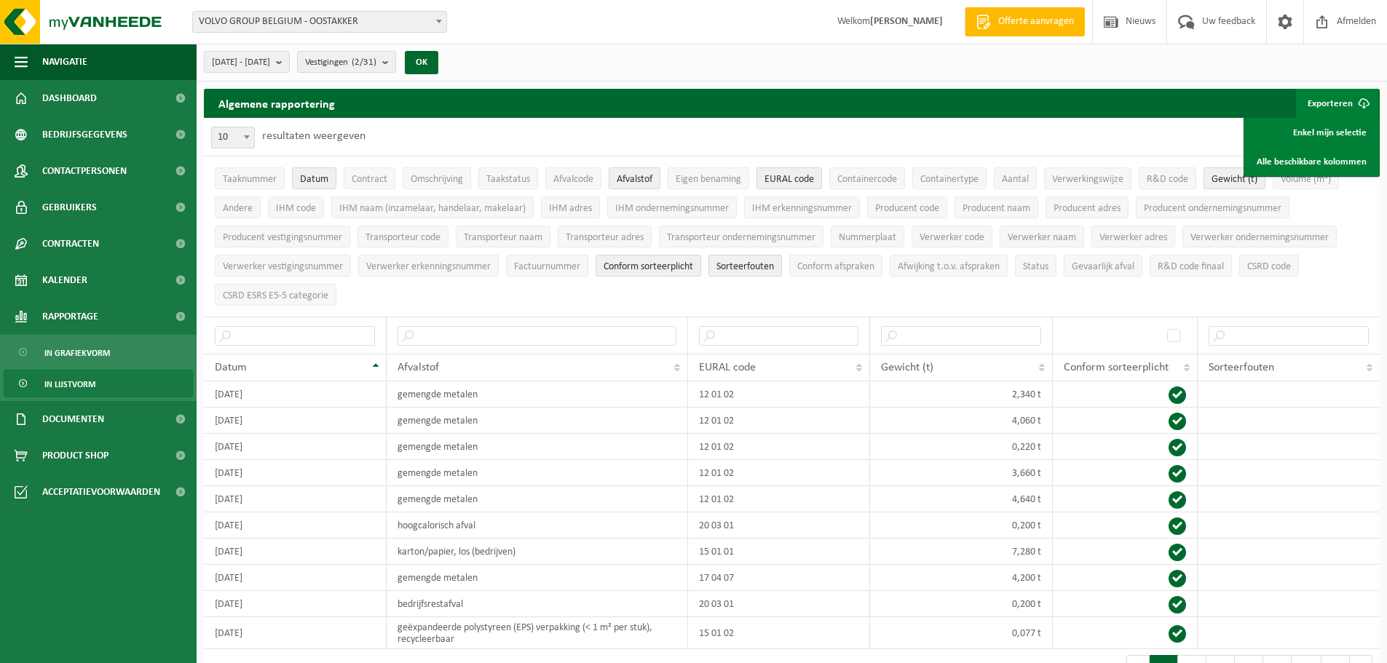
click at [744, 269] on span "Sorteerfouten" at bounding box center [745, 266] width 58 height 11
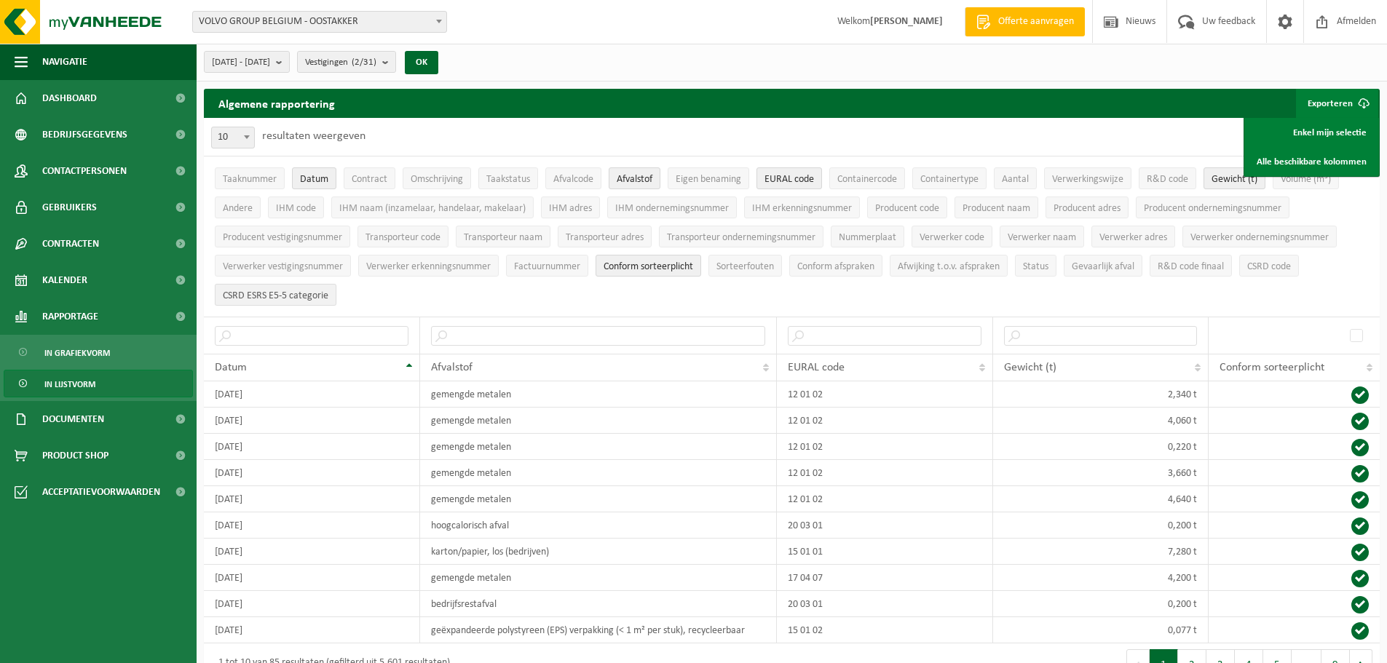
click at [264, 295] on span "CSRD ESRS E5-5 categorie" at bounding box center [276, 296] width 106 height 11
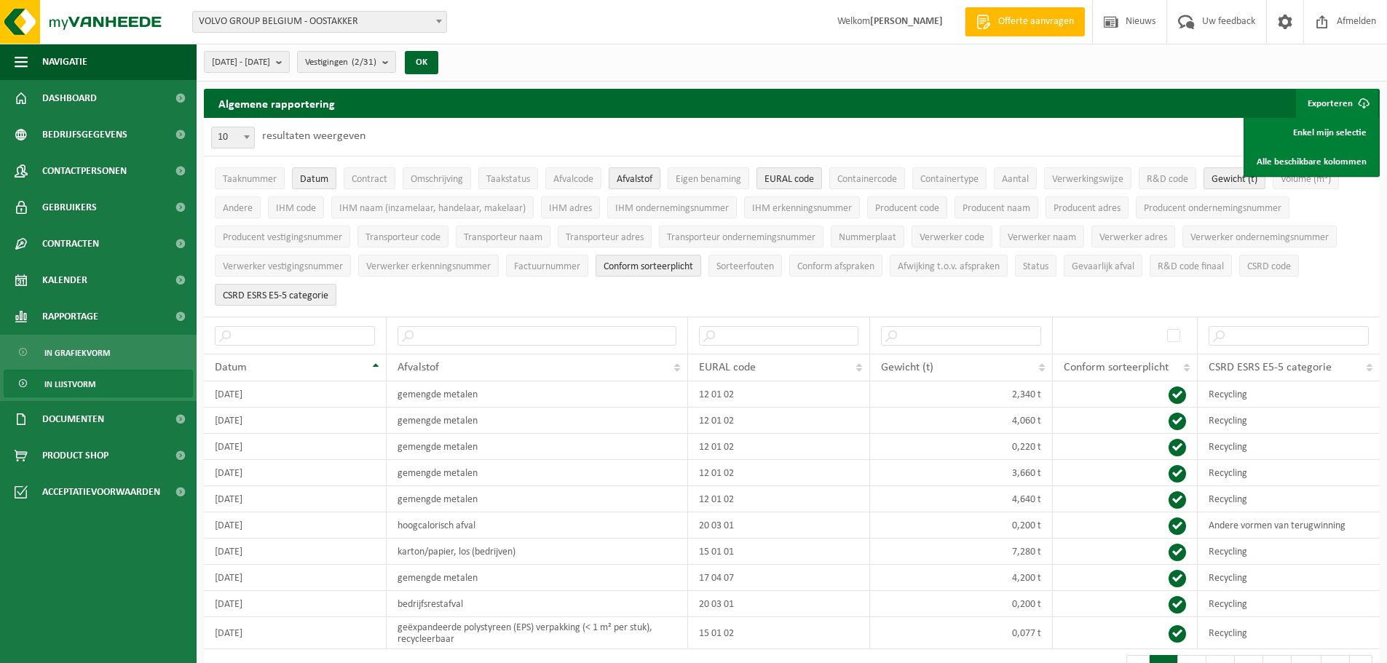
click at [242, 138] on span at bounding box center [247, 136] width 15 height 19
select select "100"
click at [1373, 366] on th "CSRD ESRS E5-5 categorie" at bounding box center [1289, 368] width 182 height 28
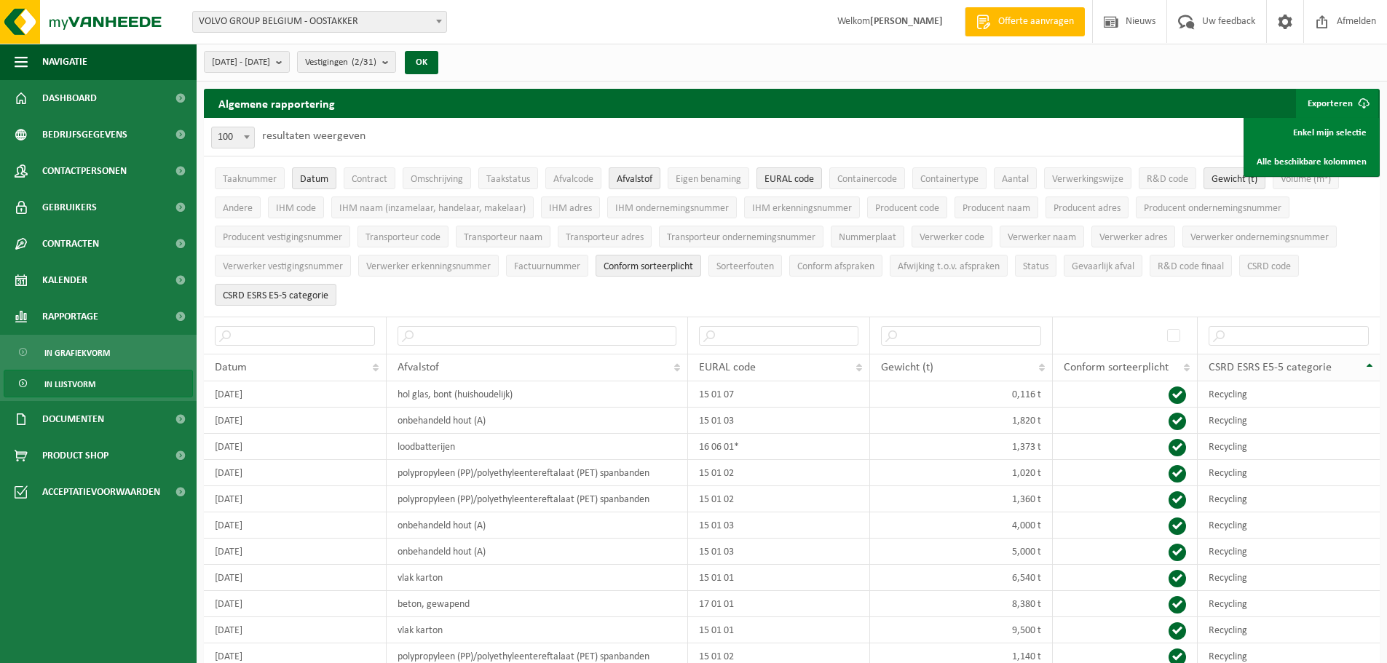
click at [1373, 366] on th "CSRD ESRS E5-5 categorie" at bounding box center [1289, 368] width 182 height 28
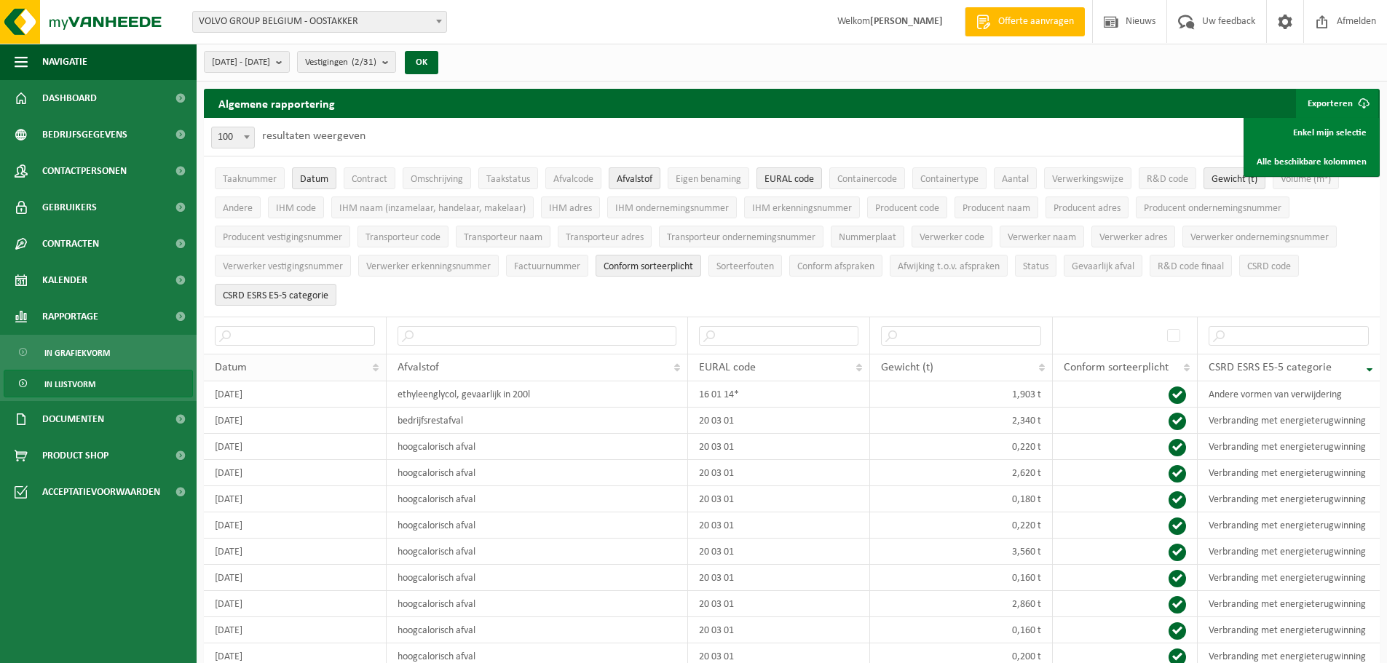
click at [301, 368] on div "Datum" at bounding box center [291, 368] width 153 height 12
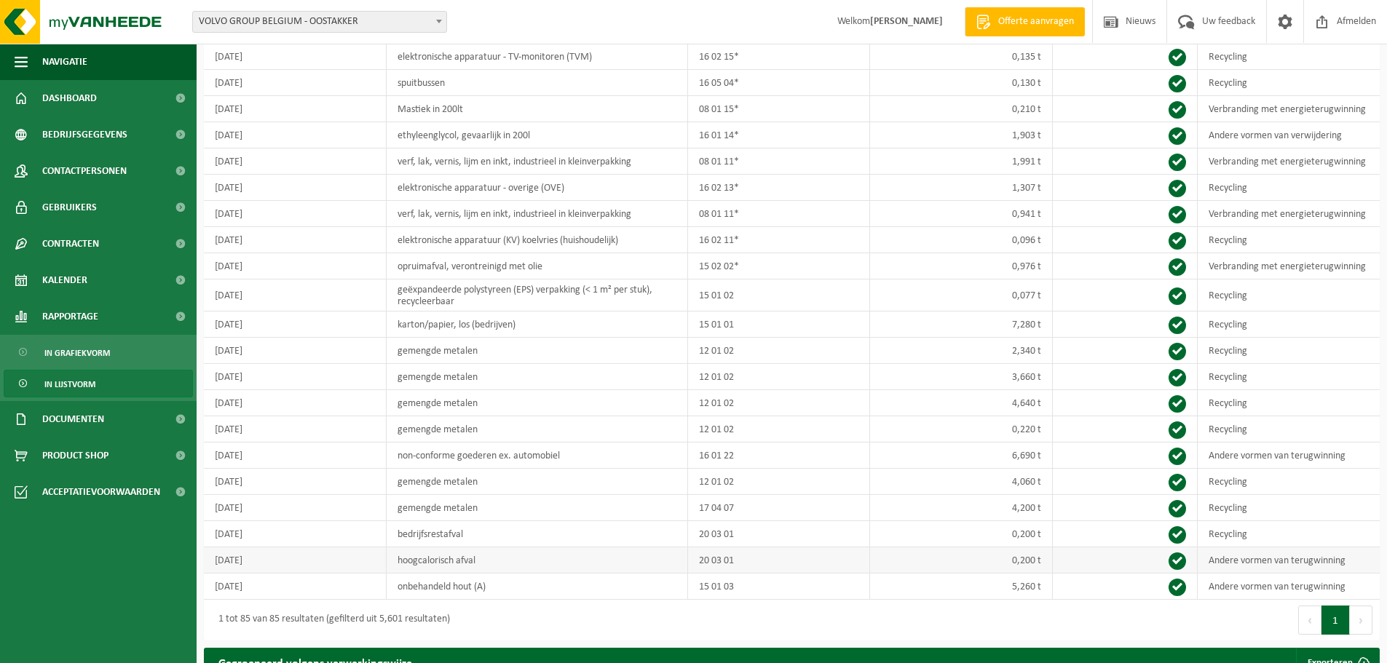
scroll to position [1820, 0]
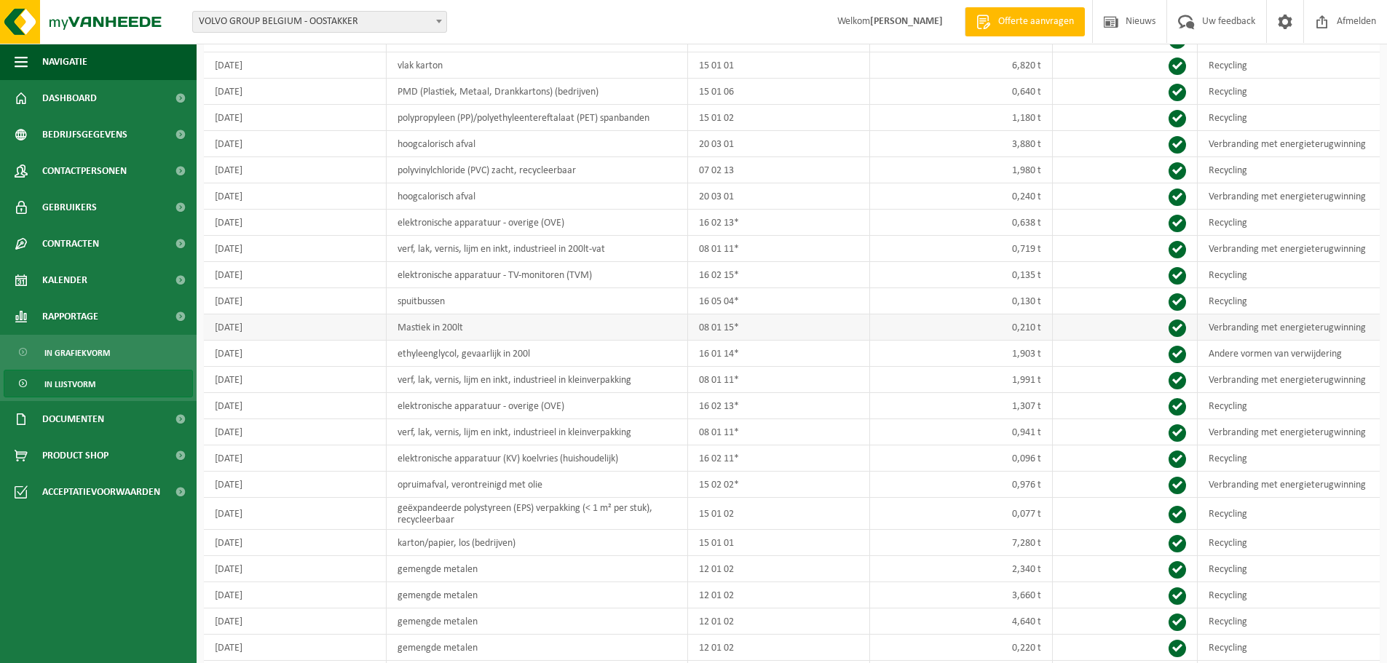
click at [1258, 323] on td "Verbranding met energieterugwinning" at bounding box center [1289, 328] width 182 height 26
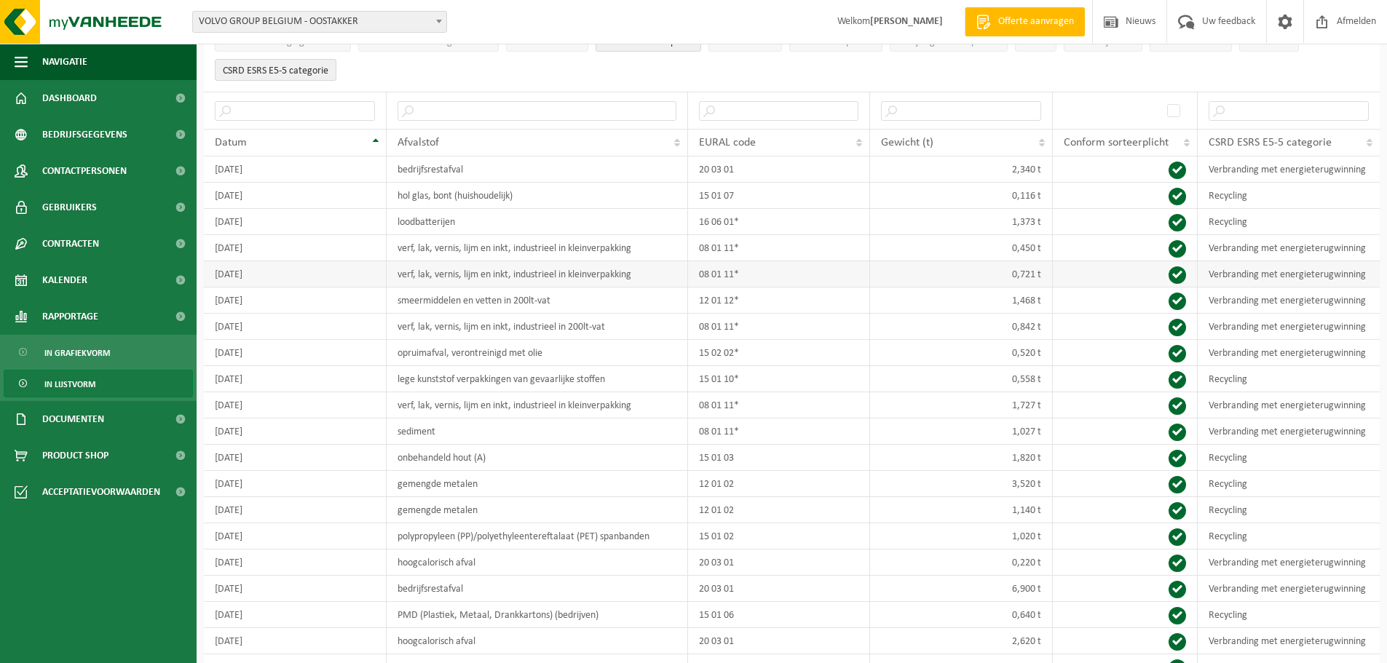
scroll to position [0, 0]
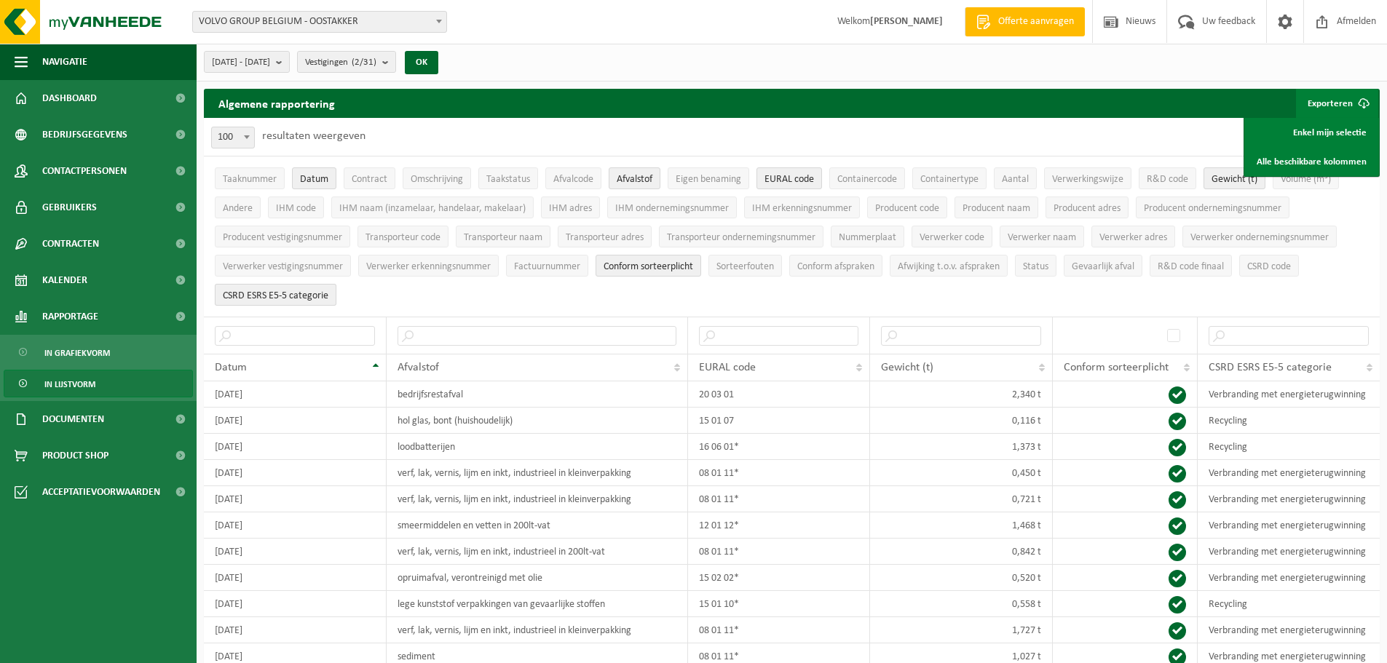
click at [270, 296] on span "CSRD ESRS E5-5 categorie" at bounding box center [276, 296] width 106 height 11
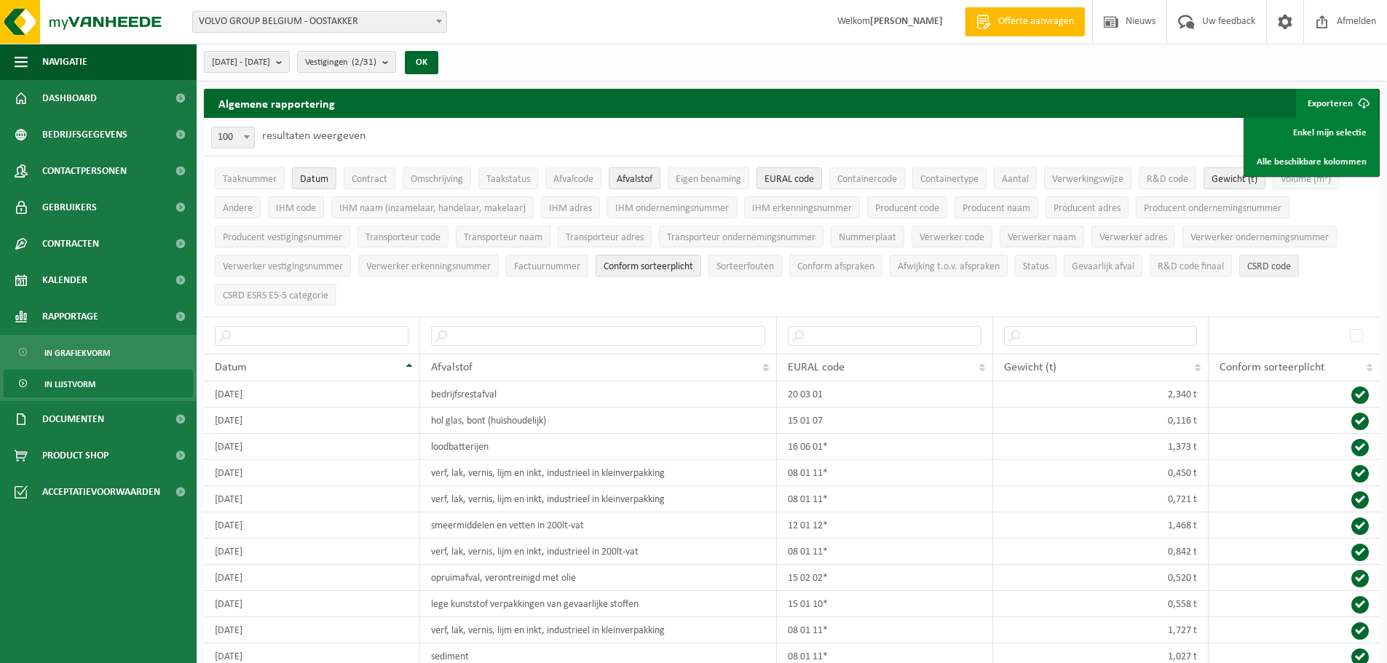
click at [1284, 265] on span "CSRD code" at bounding box center [1269, 266] width 44 height 11
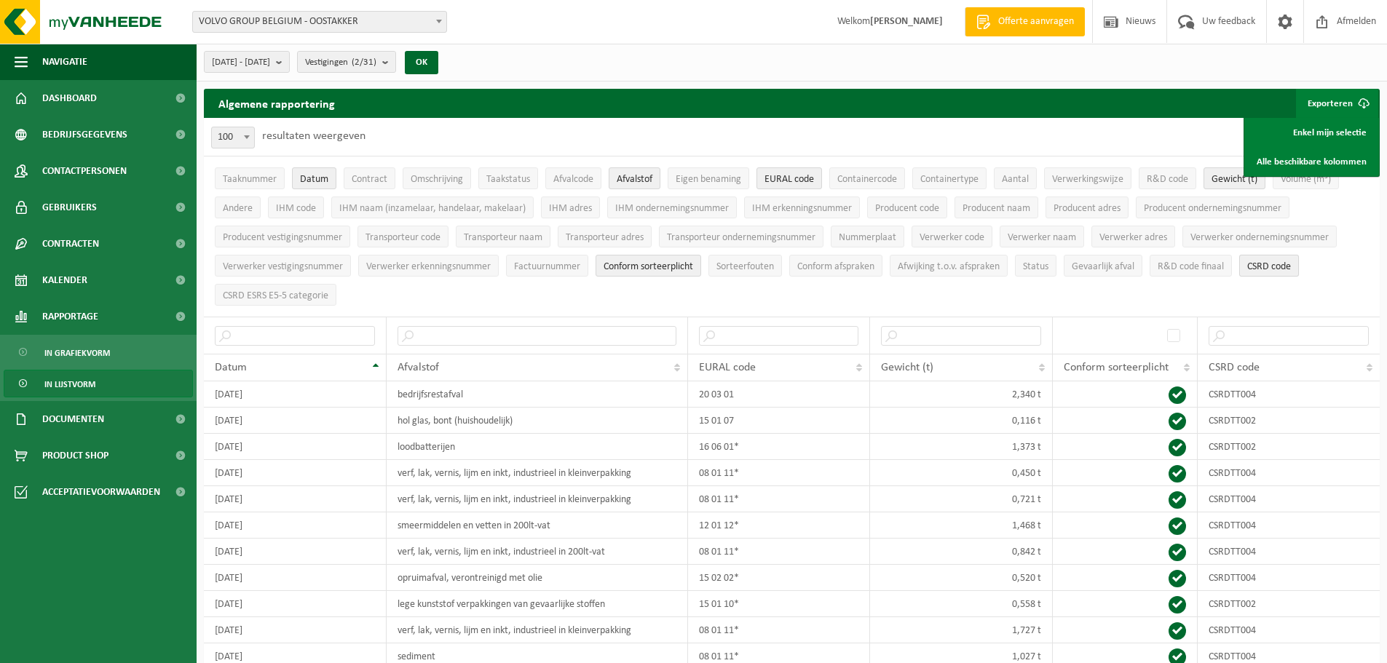
click at [1283, 264] on span "CSRD code" at bounding box center [1269, 266] width 44 height 11
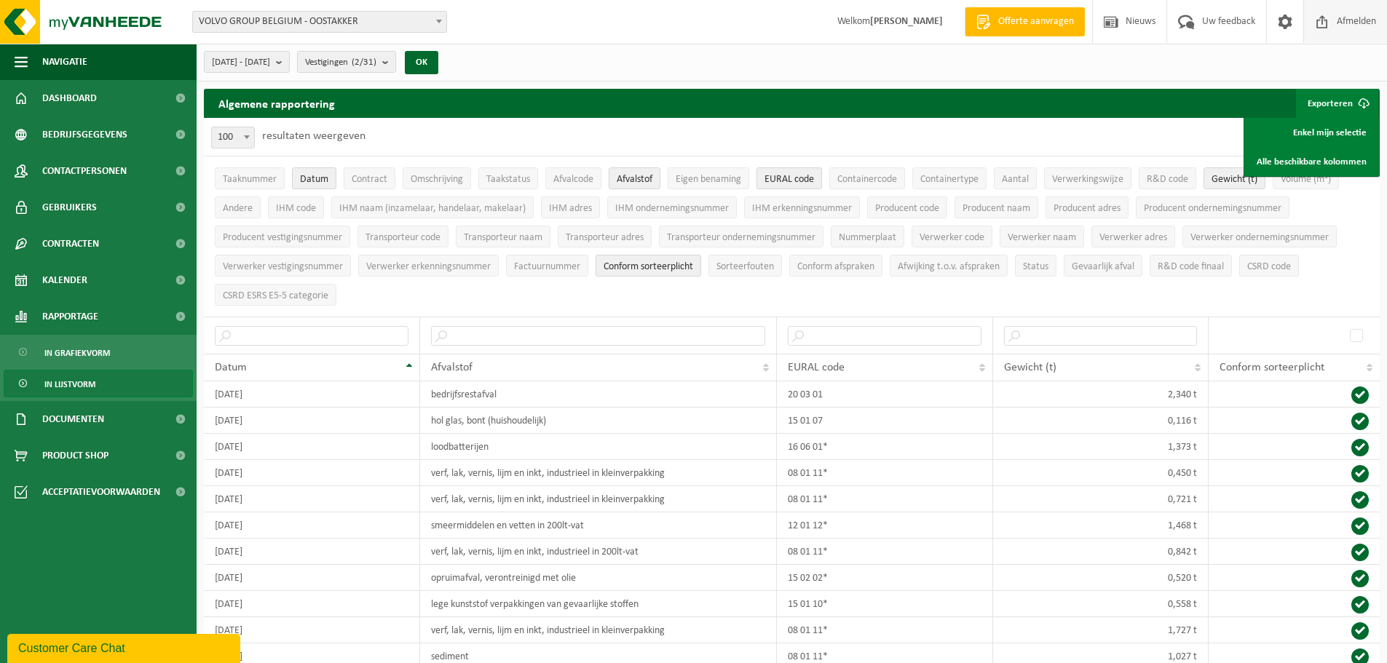
click at [1335, 24] on span "Afmelden" at bounding box center [1356, 21] width 47 height 43
